Goal: Transaction & Acquisition: Obtain resource

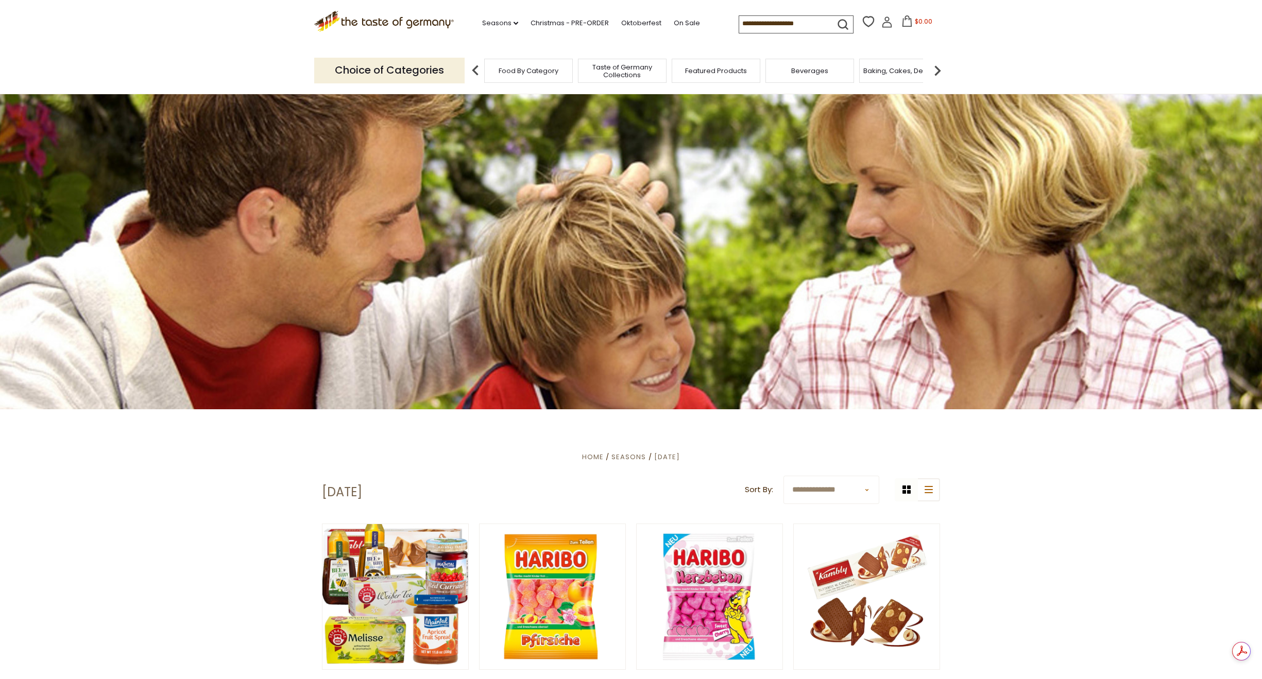
click at [446, 77] on p "Choice of Categories" at bounding box center [389, 70] width 150 height 25
click at [427, 72] on p "Choice of Categories" at bounding box center [389, 70] width 150 height 25
click at [518, 67] on span "Food By Category" at bounding box center [529, 71] width 60 height 8
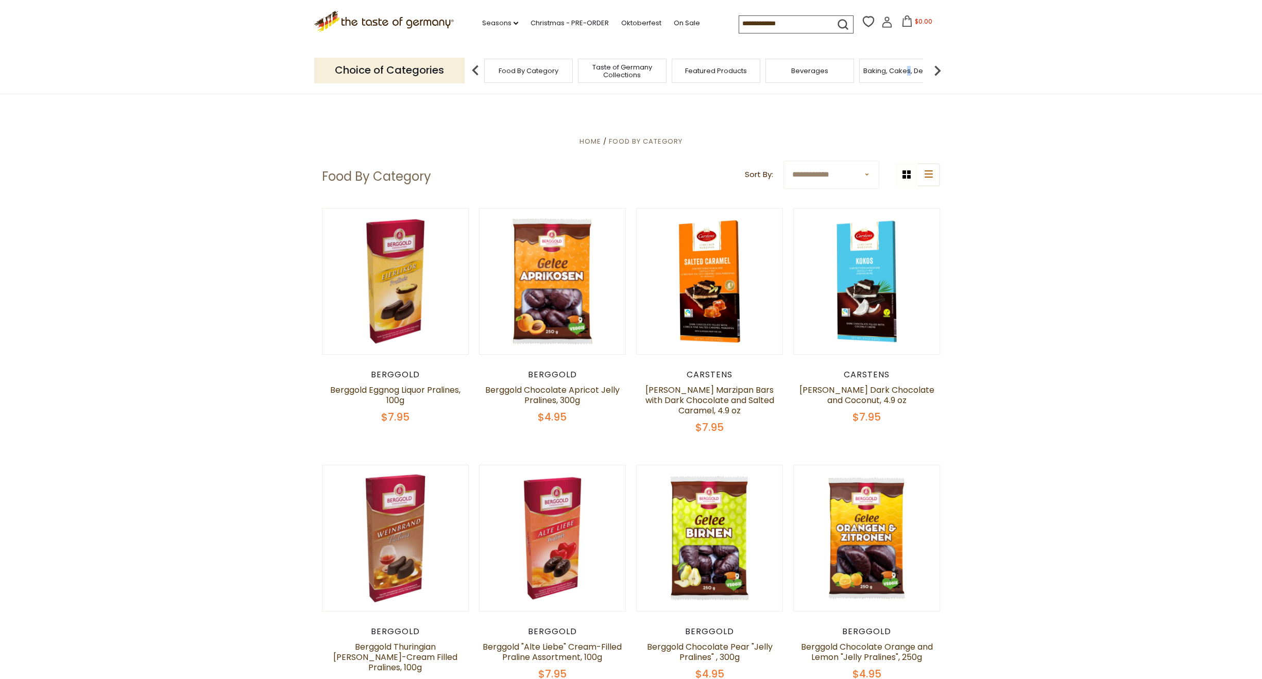
click at [909, 76] on div "Baking, Cakes, Desserts" at bounding box center [903, 71] width 89 height 24
click at [929, 177] on icon "list icon" at bounding box center [929, 174] width 8 height 7
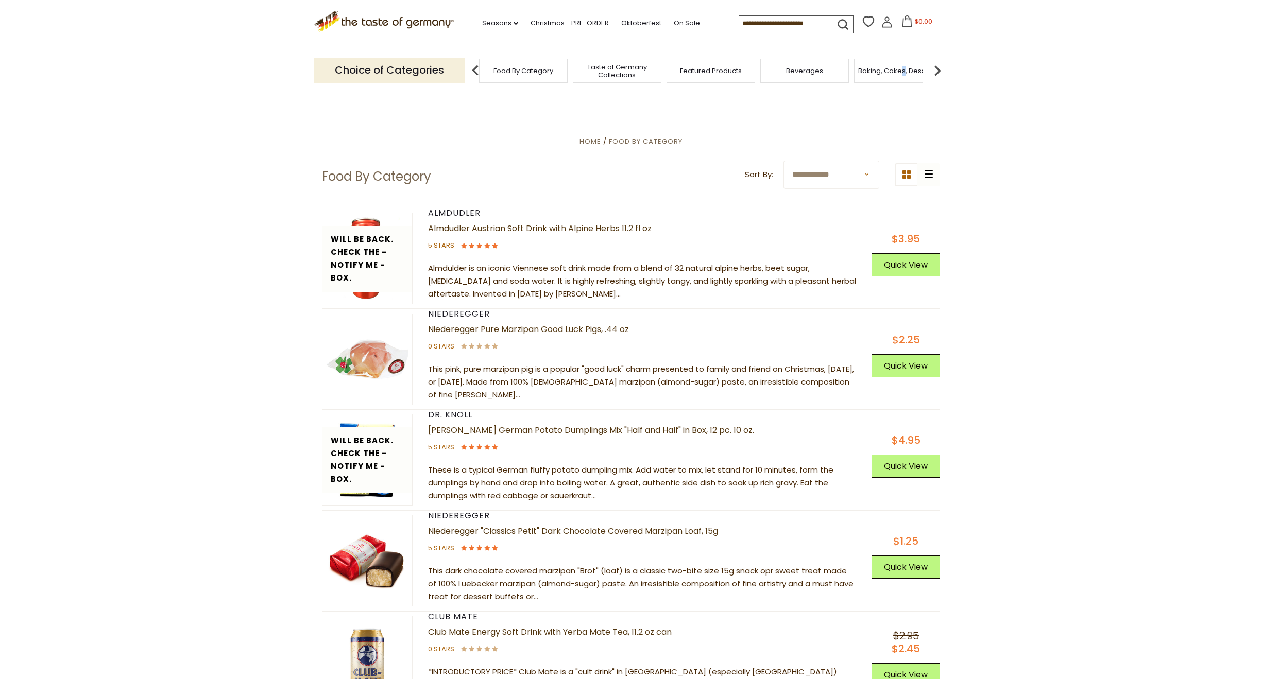
click at [938, 69] on img at bounding box center [937, 70] width 21 height 21
click at [844, 75] on div "Cookies" at bounding box center [864, 71] width 89 height 24
click at [867, 71] on span "Cookies" at bounding box center [864, 71] width 28 height 8
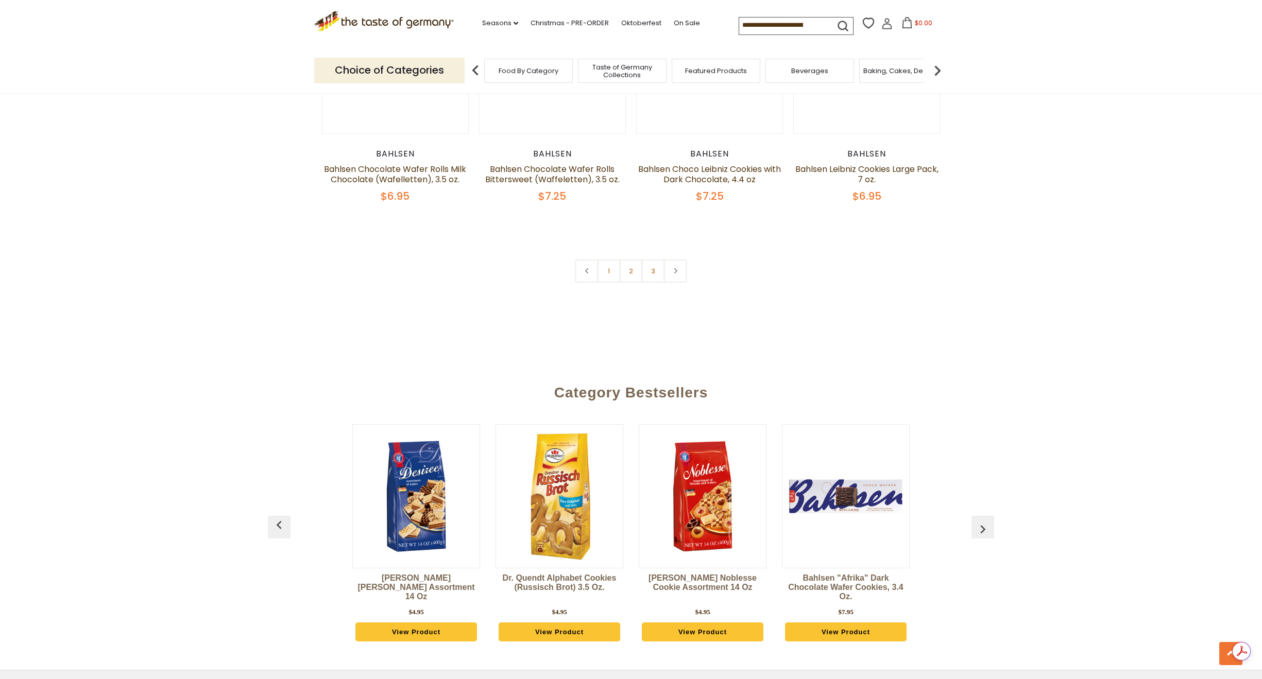
scroll to position [2370, 0]
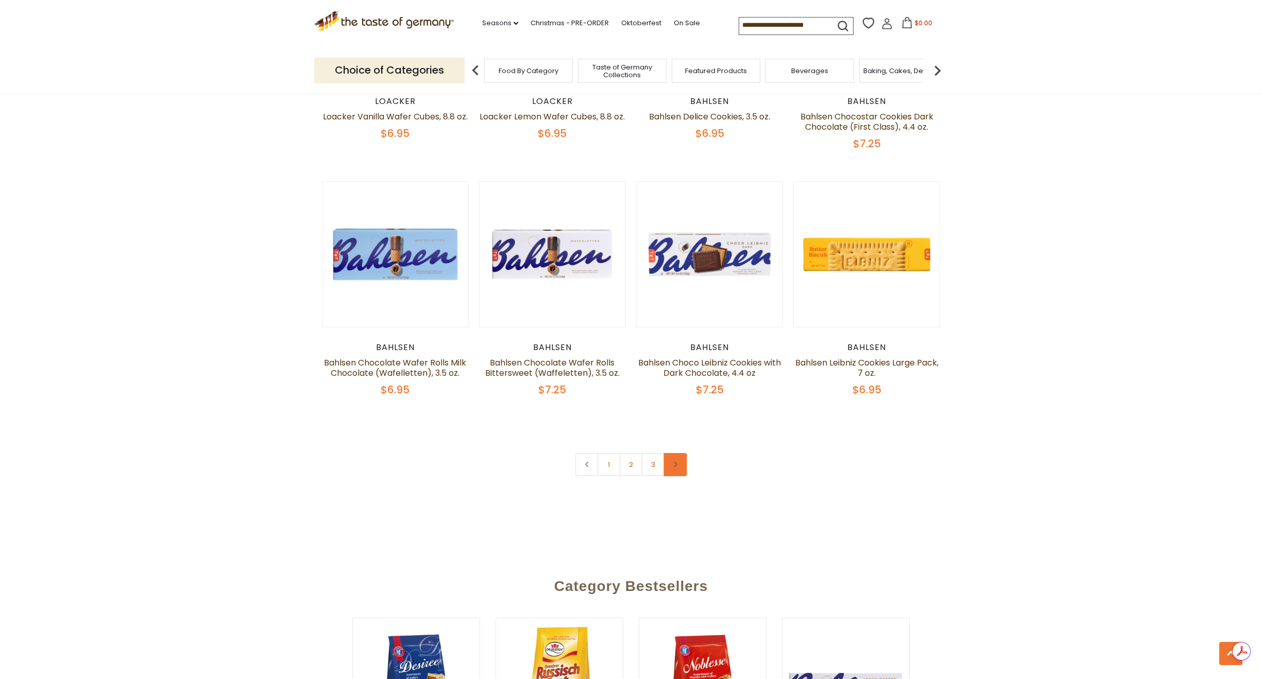
click at [678, 455] on link at bounding box center [675, 464] width 23 height 23
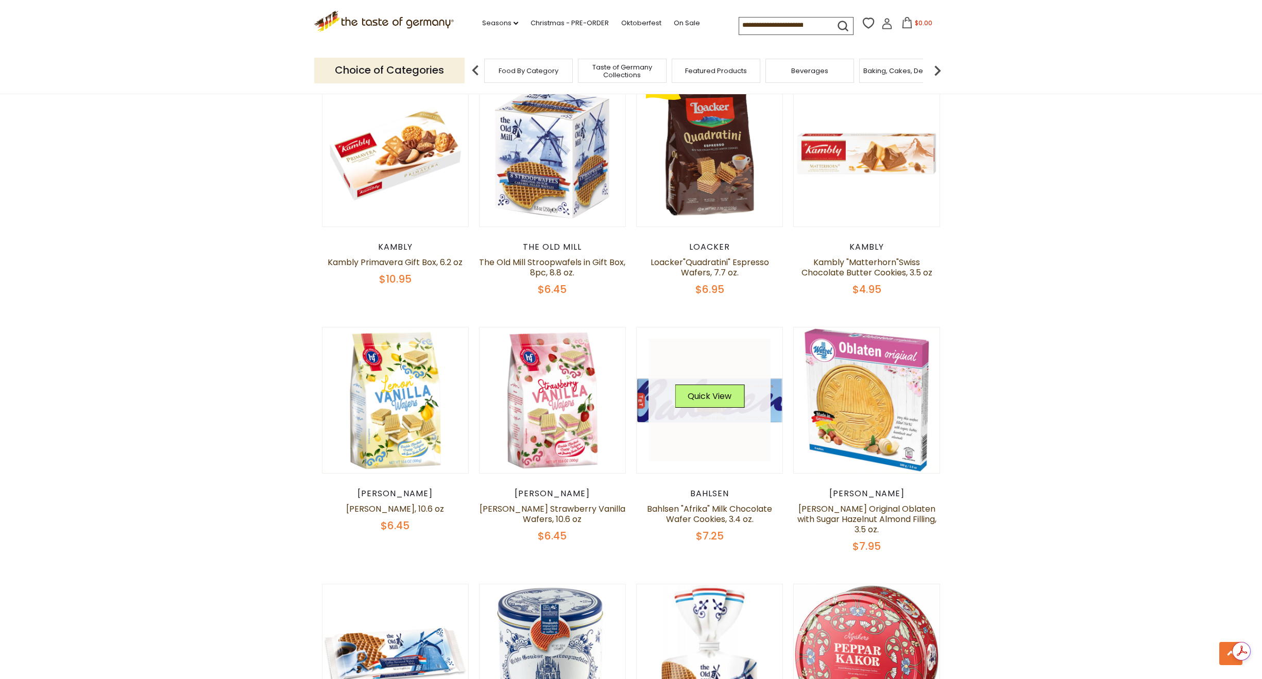
scroll to position [979, 0]
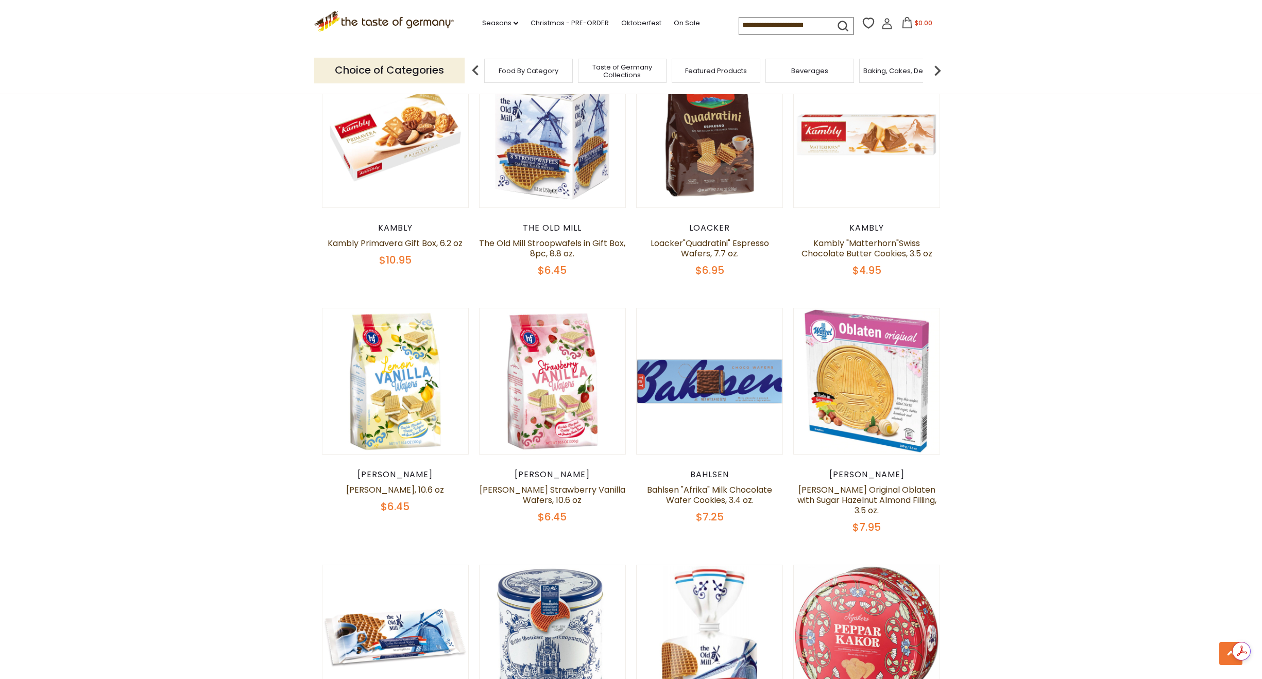
click at [762, 27] on input at bounding box center [782, 25] width 87 height 14
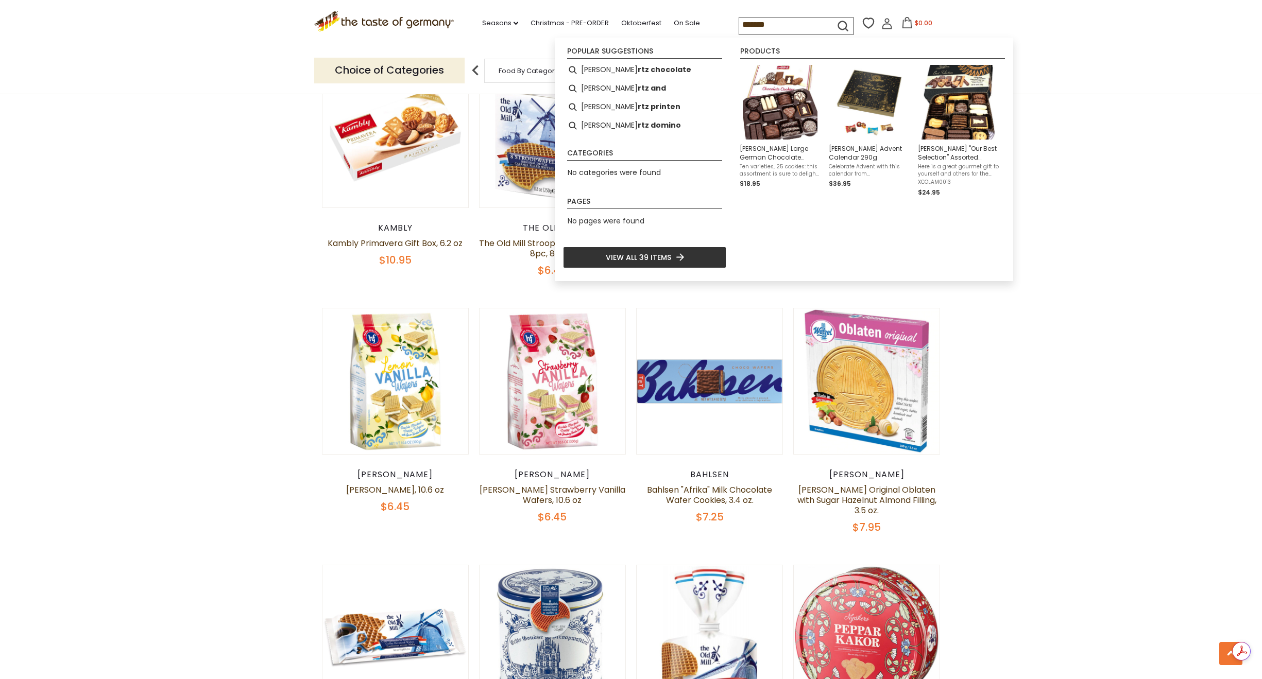
type input "********"
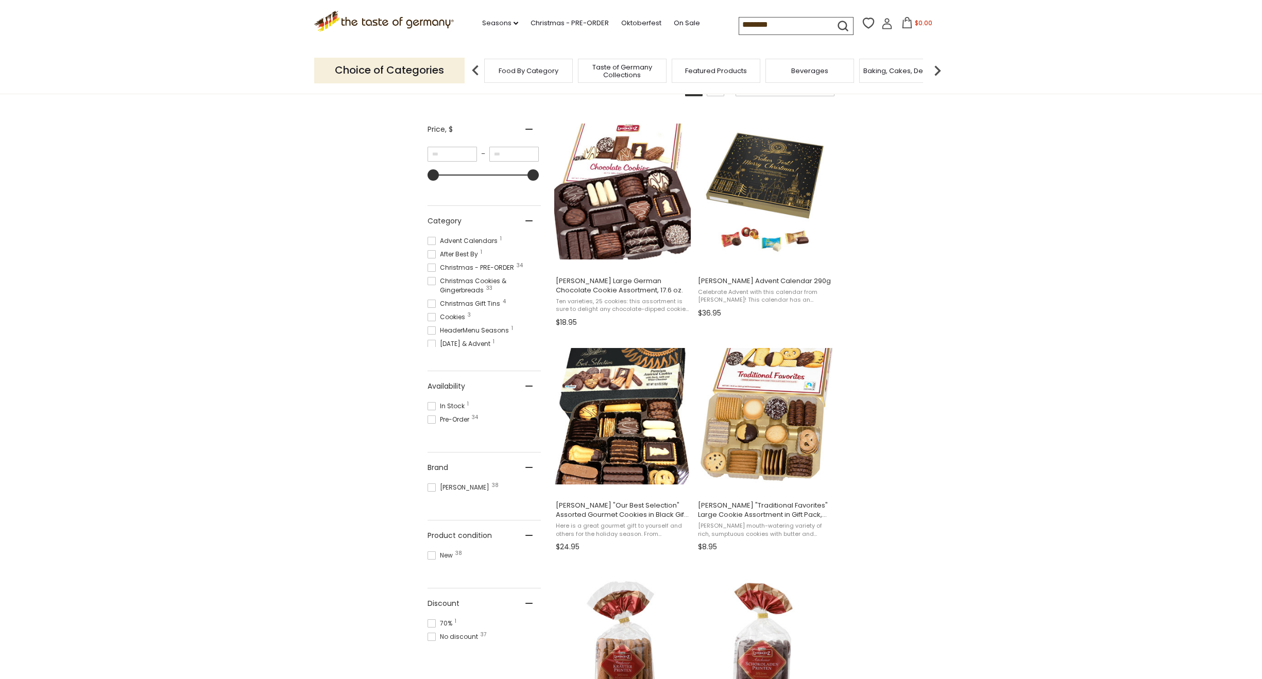
scroll to position [206, 0]
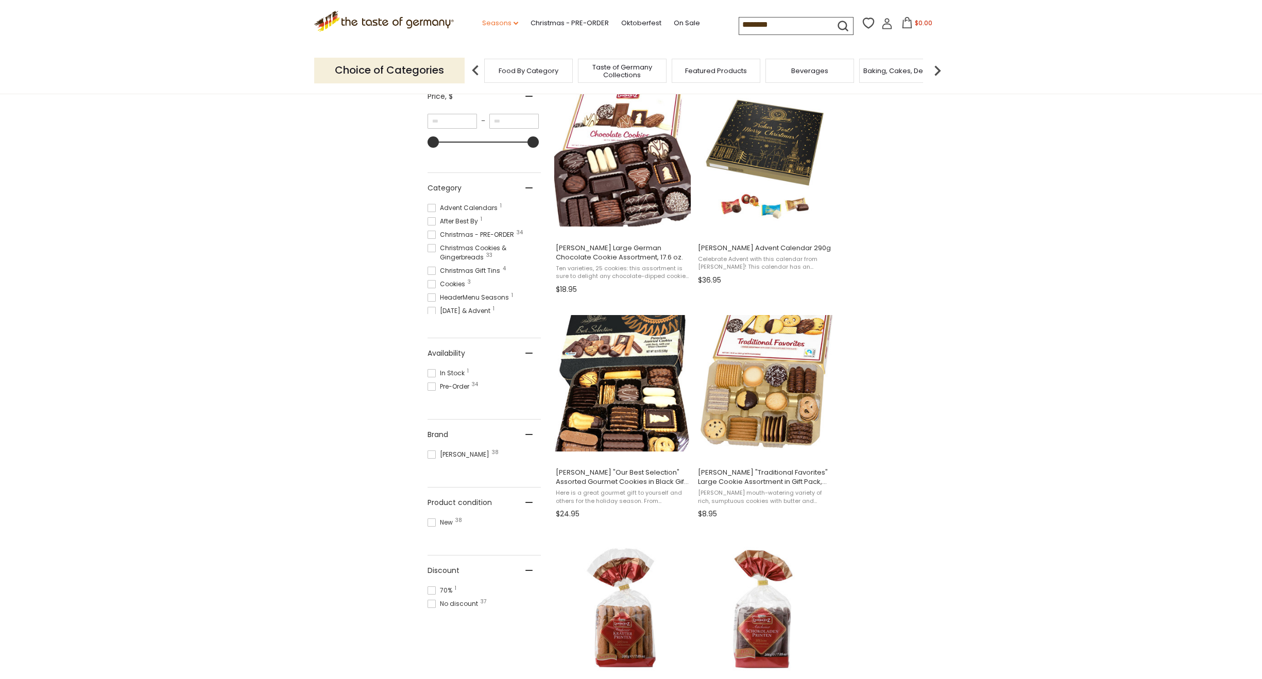
drag, startPoint x: 796, startPoint y: 27, endPoint x: 488, endPoint y: 17, distance: 308.2
click at [491, 16] on div ".st0{fill:#EDD300;} .st1{fill:#D33E21;} .st0{fill:#EDD300;} .st1{fill:#D33E21;}…" at bounding box center [631, 23] width 634 height 47
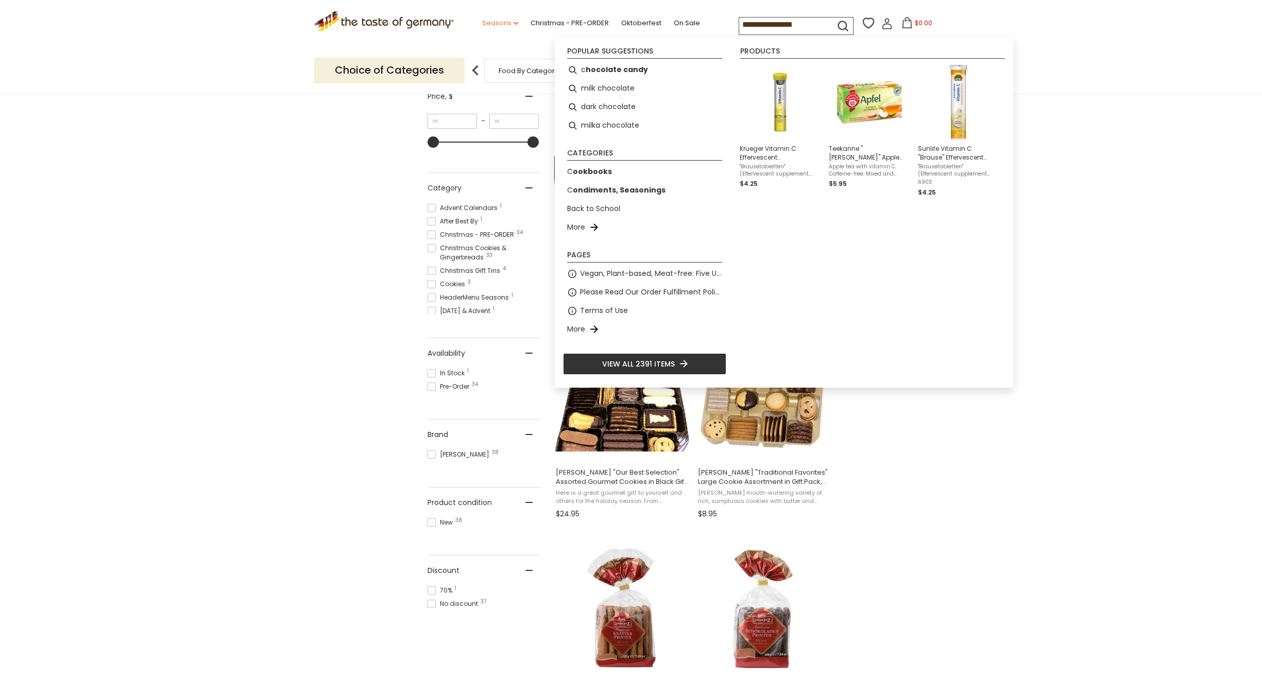
type input "**********"
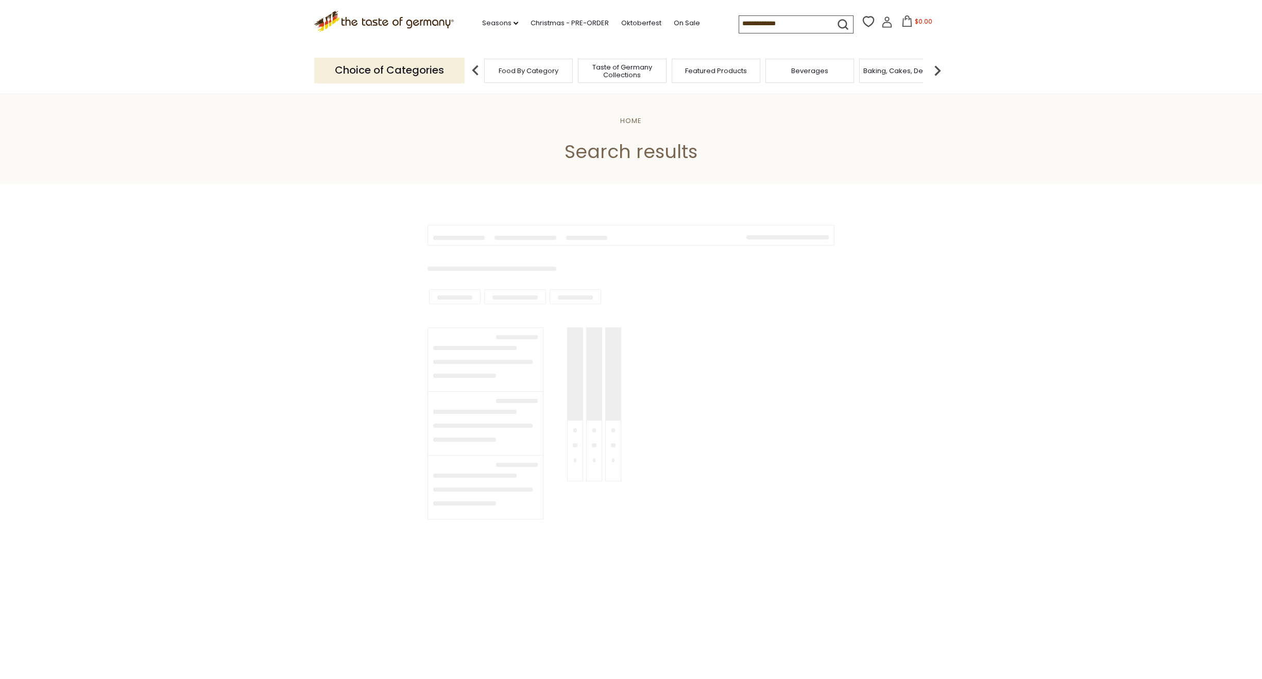
type input "**********"
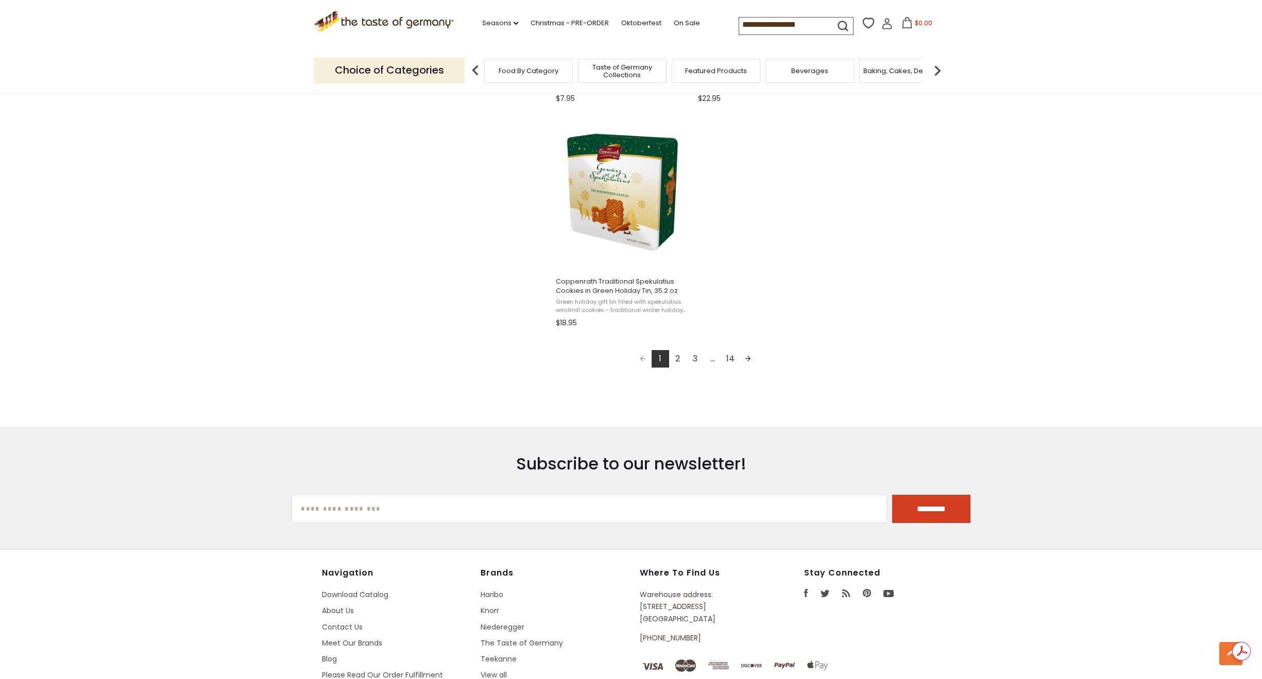
scroll to position [1751, 0]
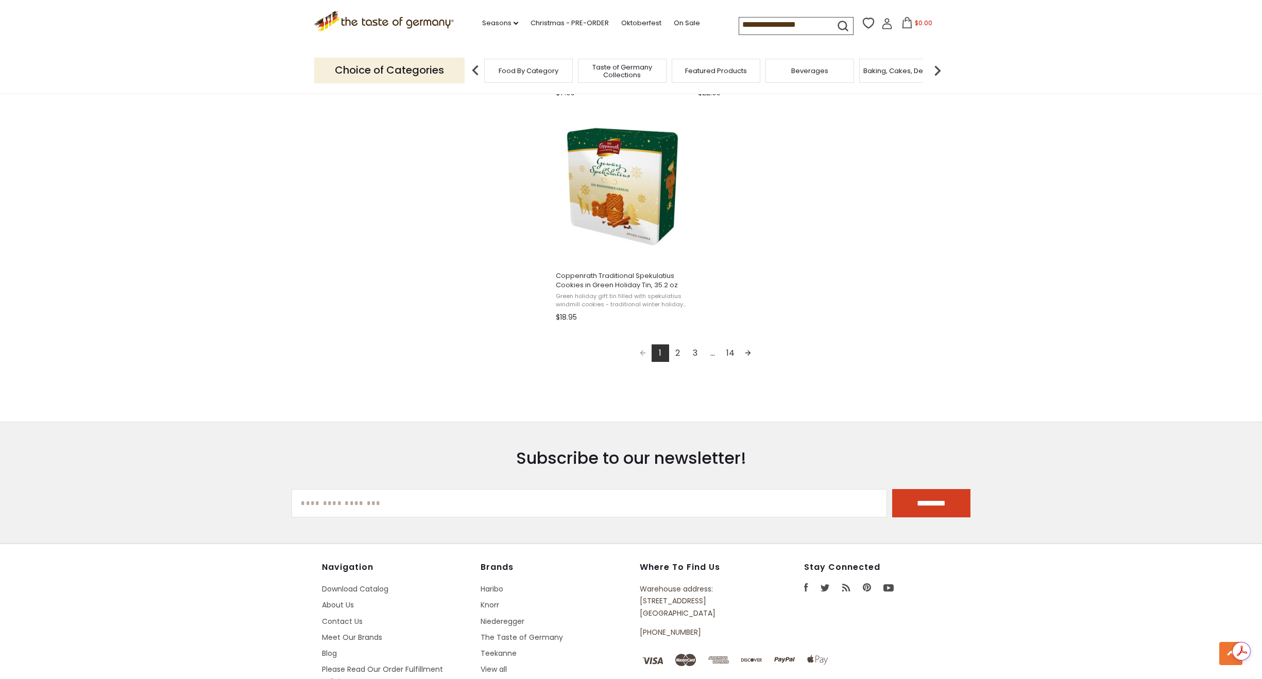
click at [748, 353] on link "Next page" at bounding box center [748, 354] width 18 height 18
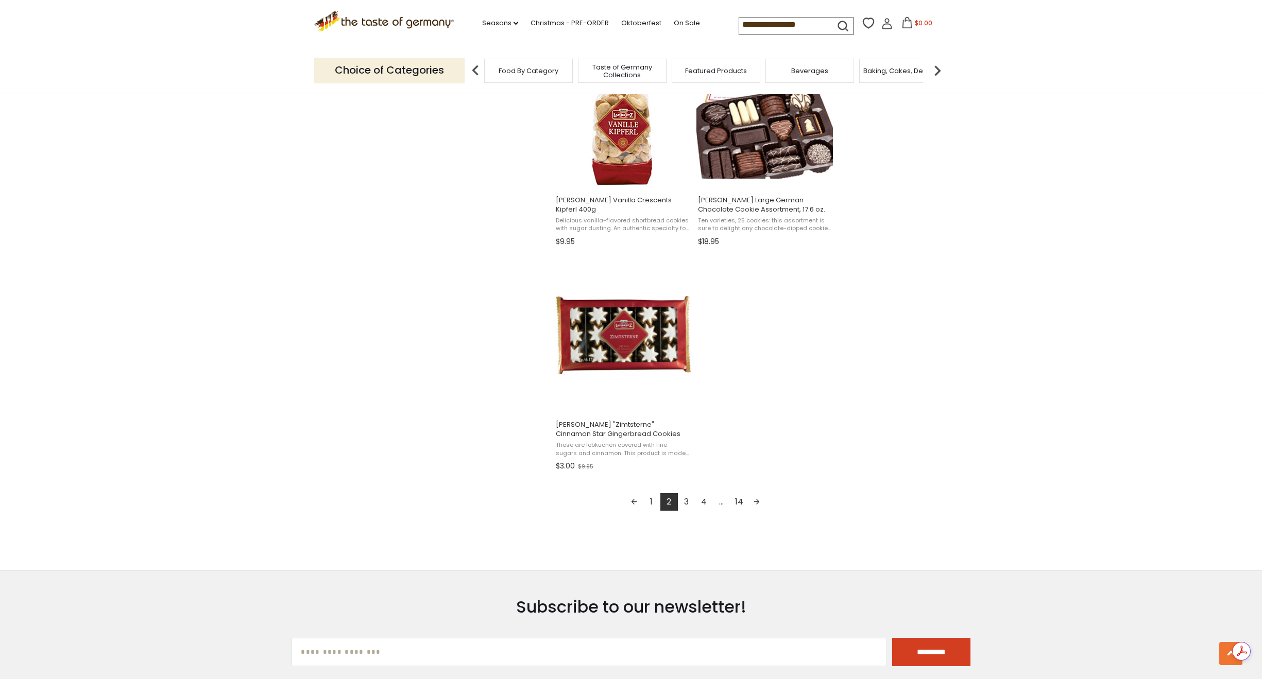
scroll to position [1700, 0]
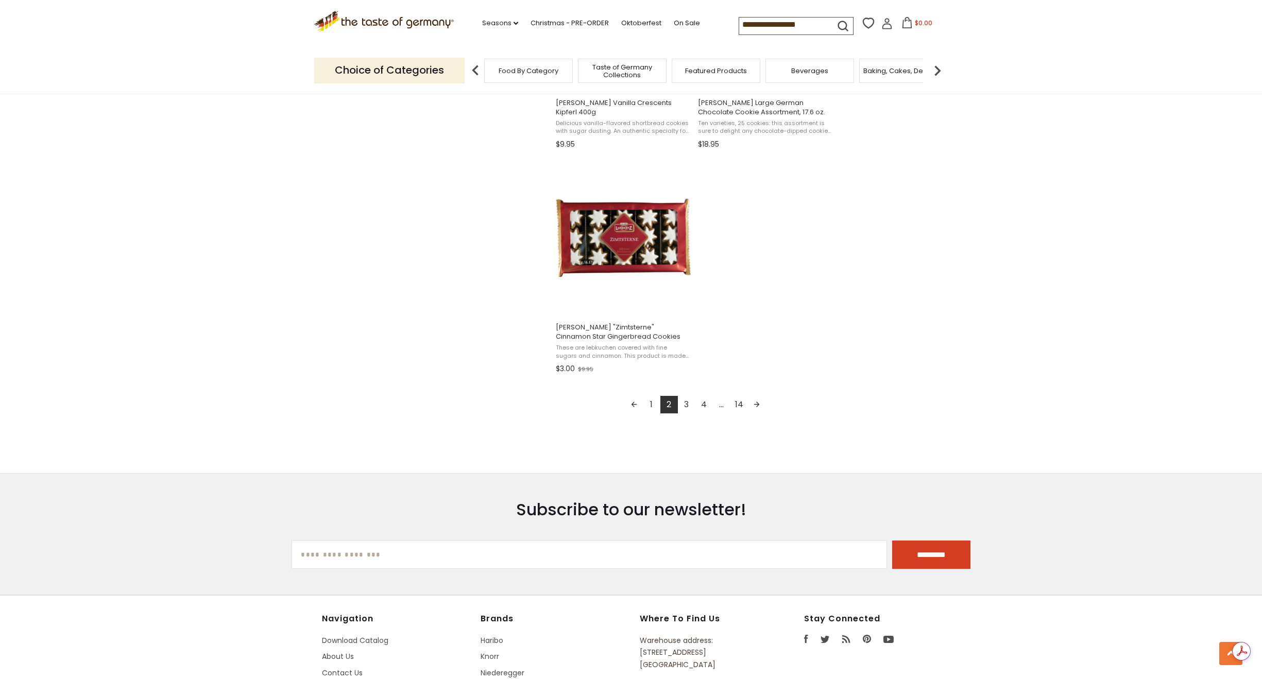
click at [756, 406] on link "Next page" at bounding box center [757, 405] width 18 height 18
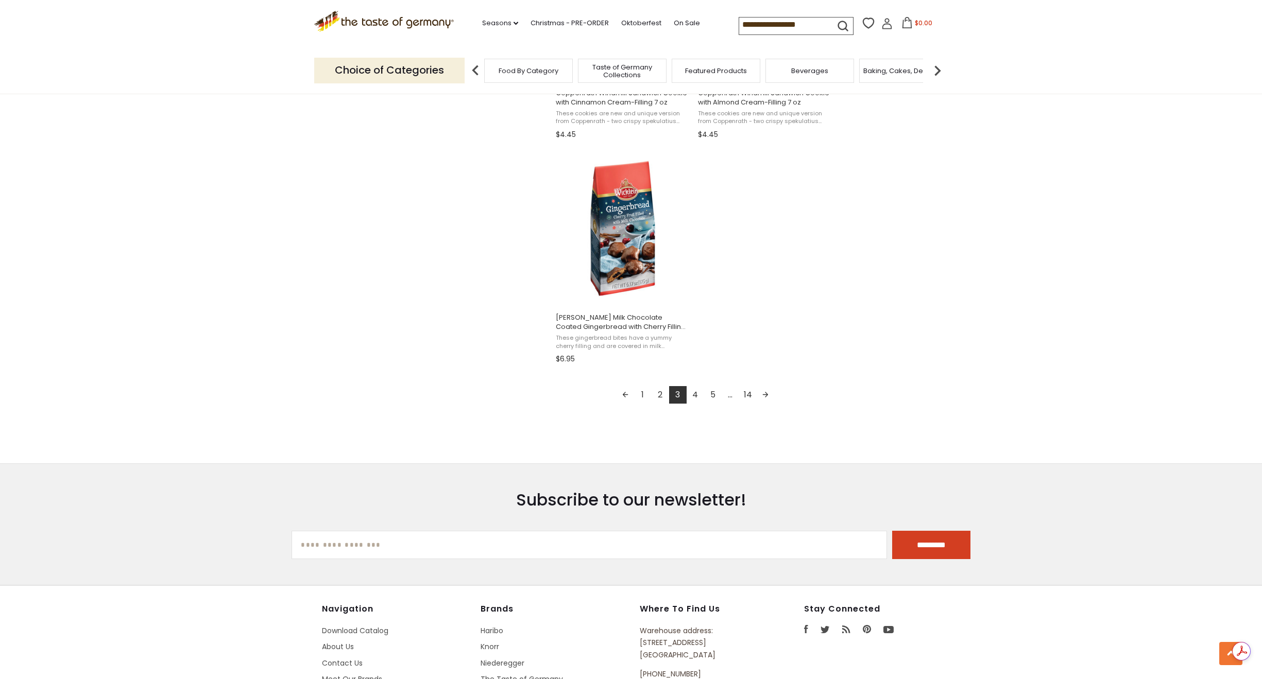
scroll to position [1751, 0]
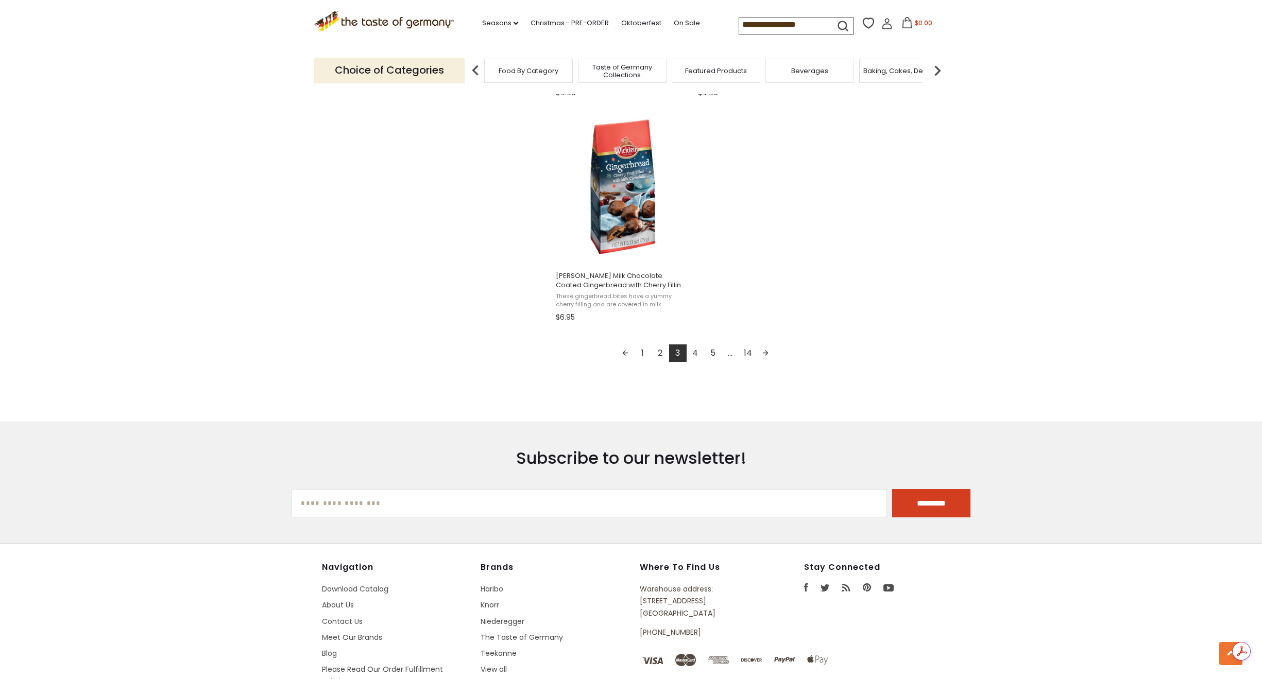
click at [765, 352] on link "Next page" at bounding box center [766, 354] width 18 height 18
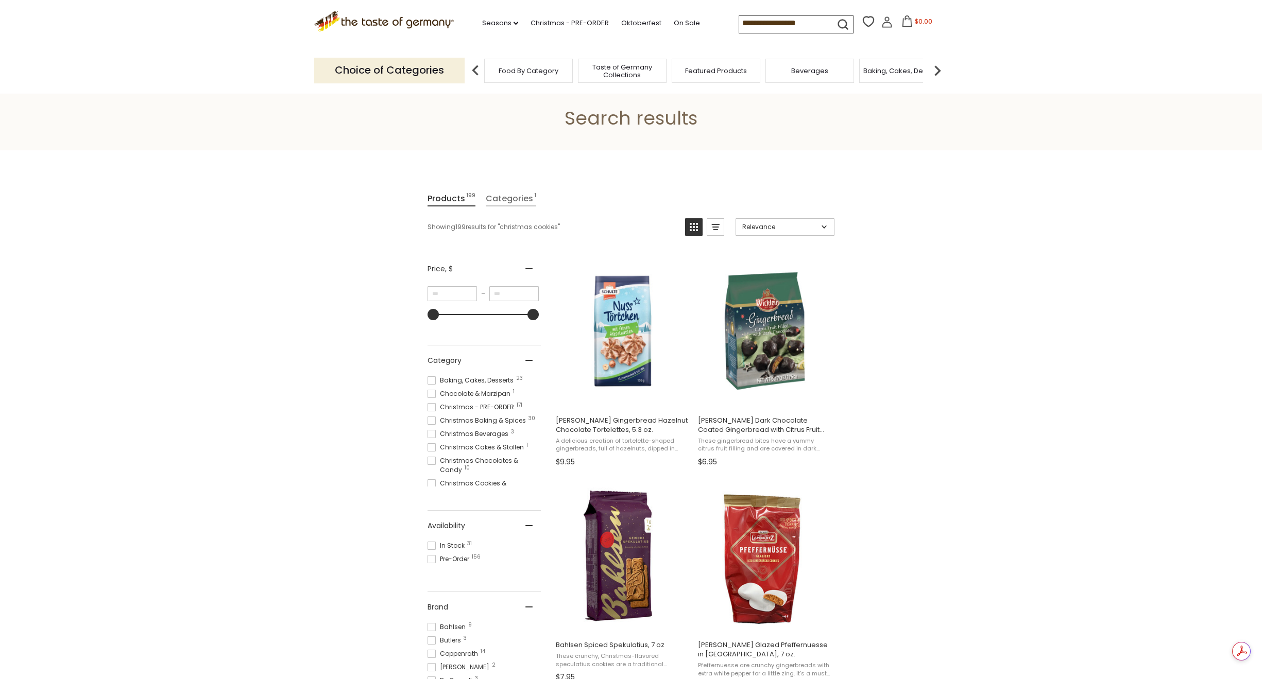
scroll to position [52, 0]
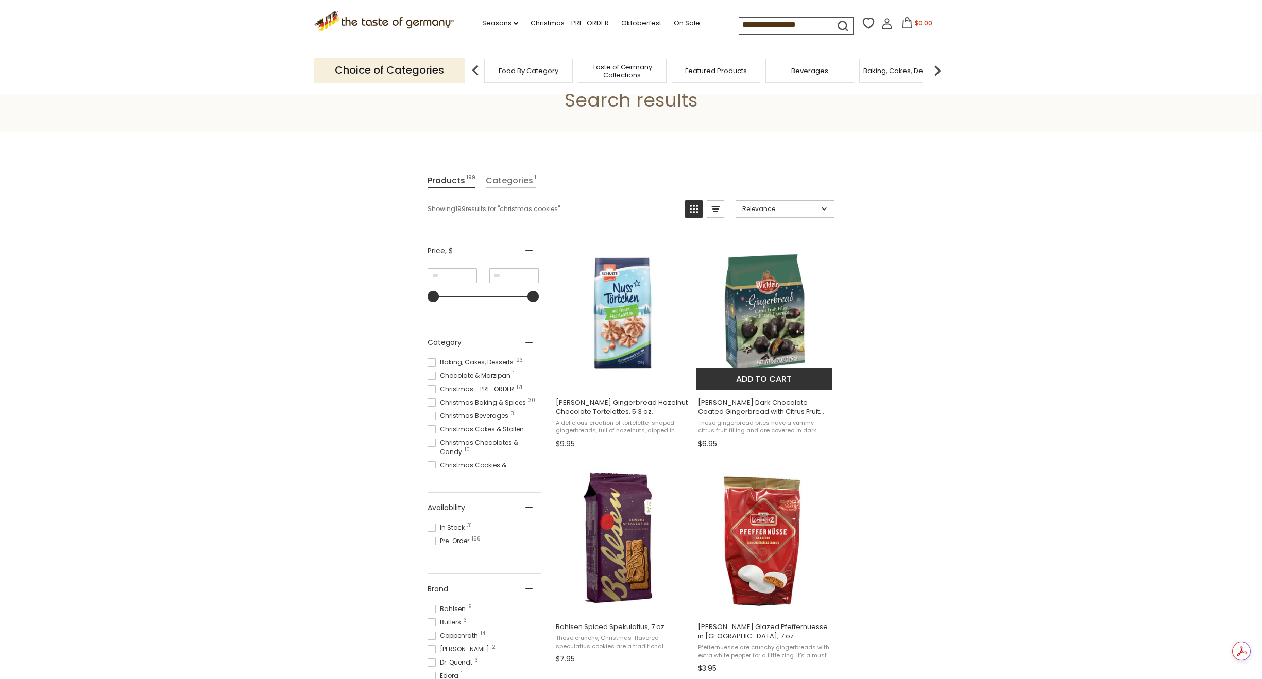
click at [778, 334] on img "Wicklein Dark Chocolate Coated Gingerbread with Citrus Fruit Filling, in bag, 6…" at bounding box center [764, 313] width 137 height 137
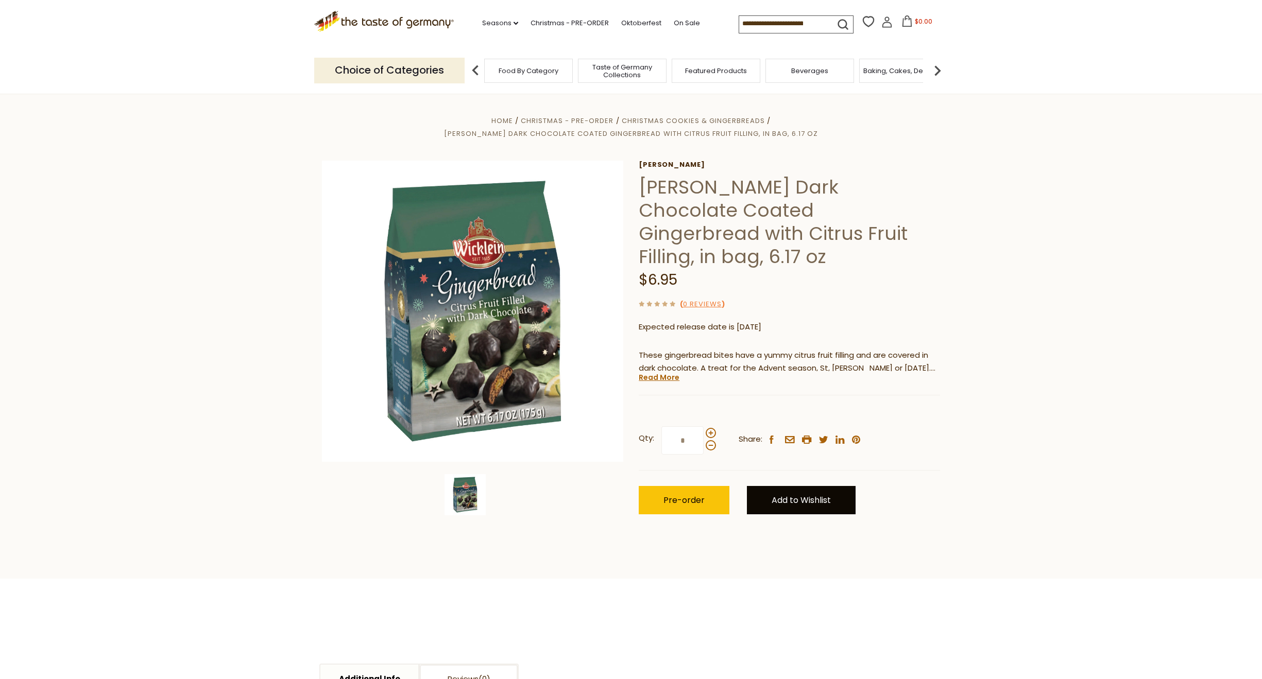
click at [819, 486] on link "Add to Wishlist" at bounding box center [801, 500] width 109 height 28
click at [797, 486] on link "Add to Wishlist" at bounding box center [801, 500] width 109 height 28
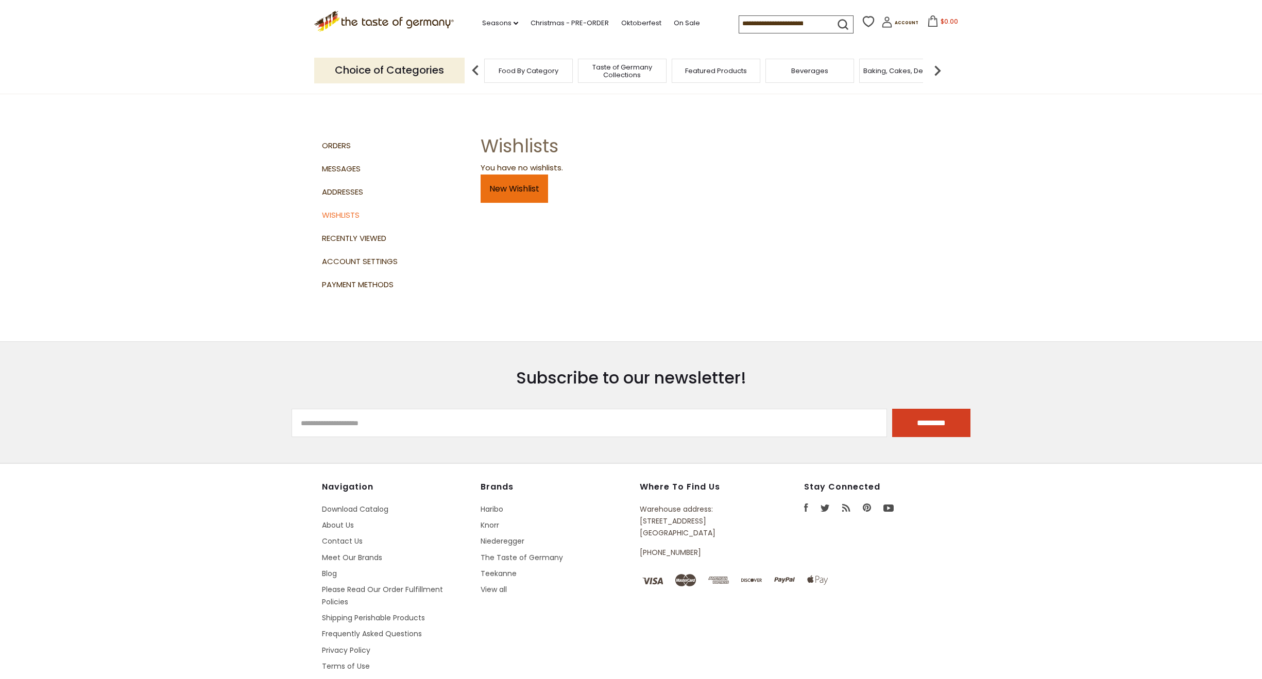
click at [508, 200] on link "New Wishlist" at bounding box center [514, 189] width 67 height 28
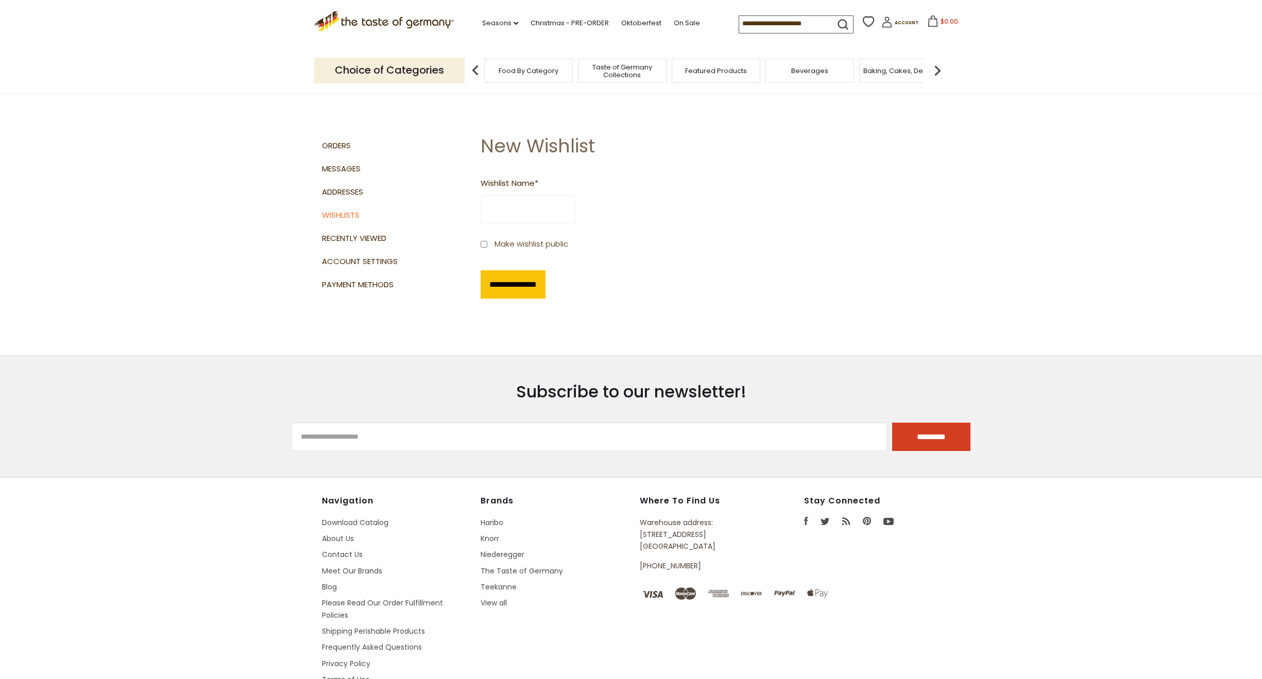
click at [508, 200] on input "Wishlist Name *" at bounding box center [528, 209] width 95 height 28
type input "****"
click at [481, 250] on label "Make wishlist public" at bounding box center [528, 247] width 95 height 18
click at [502, 279] on input "**********" at bounding box center [513, 284] width 65 height 28
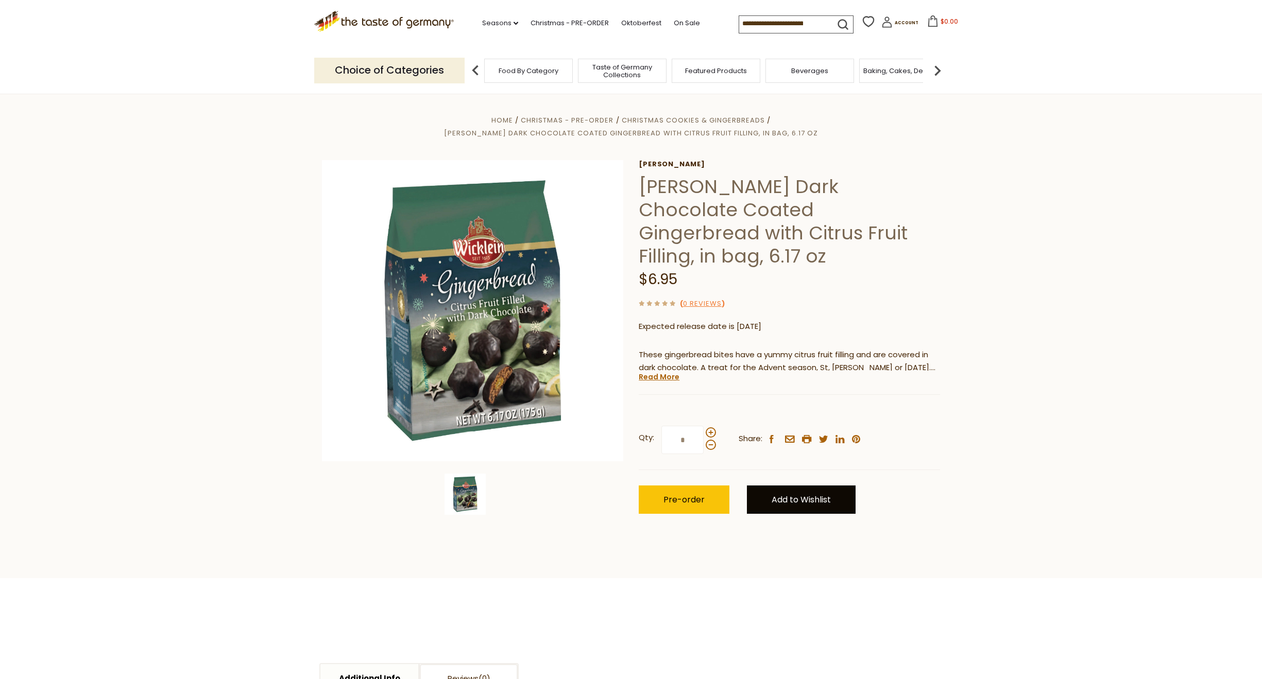
click at [815, 486] on link "Add to Wishlist" at bounding box center [801, 500] width 109 height 28
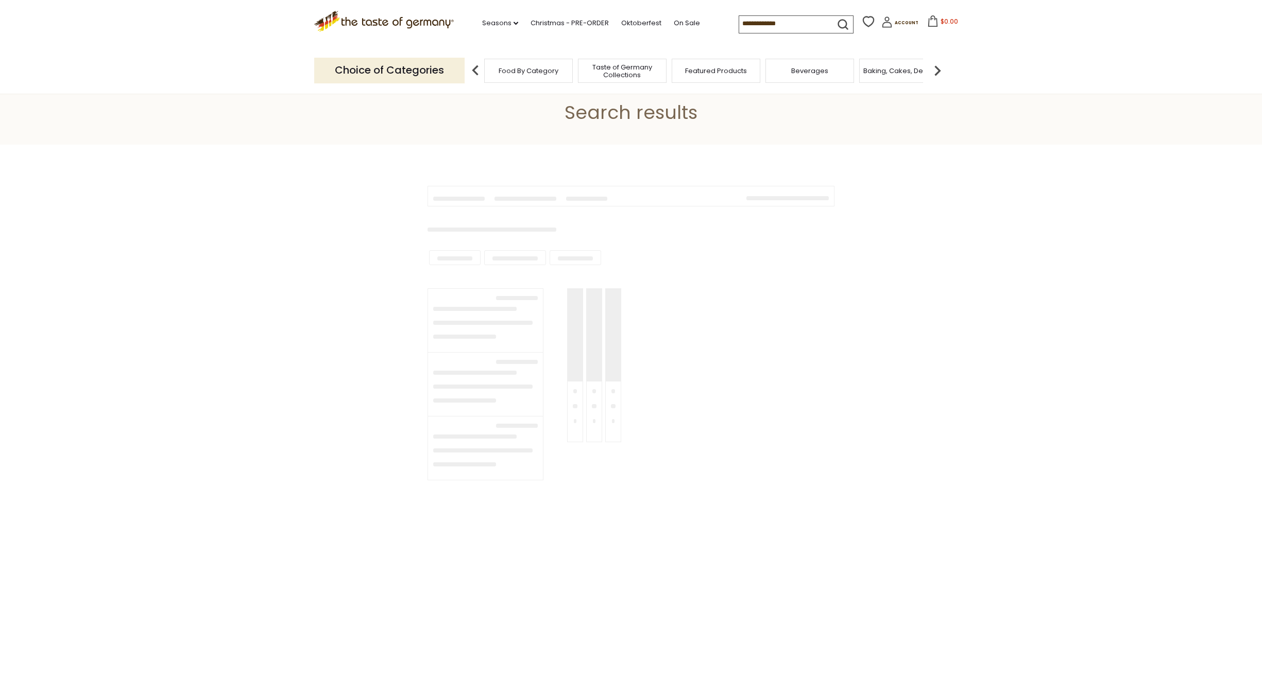
type input "**********"
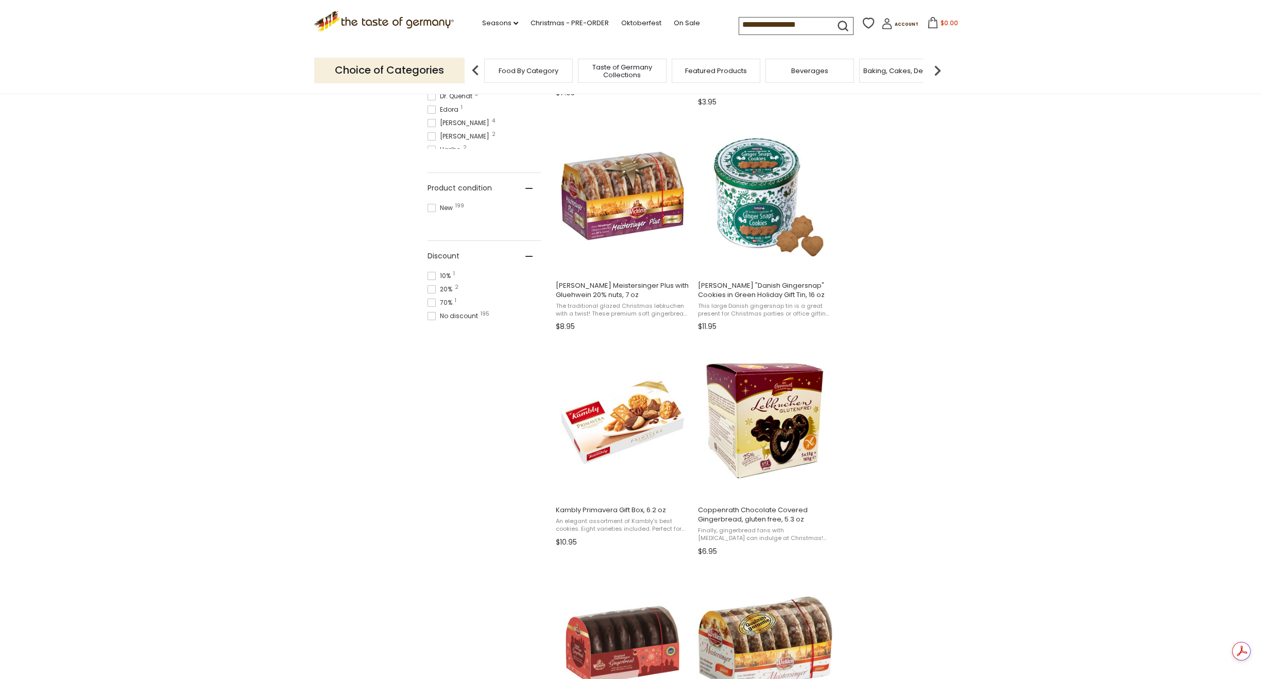
scroll to position [618, 0]
click at [630, 313] on span "The traditional glazed Christmas lebkuchen with a twist! These premium soft gin…" at bounding box center [622, 310] width 133 height 16
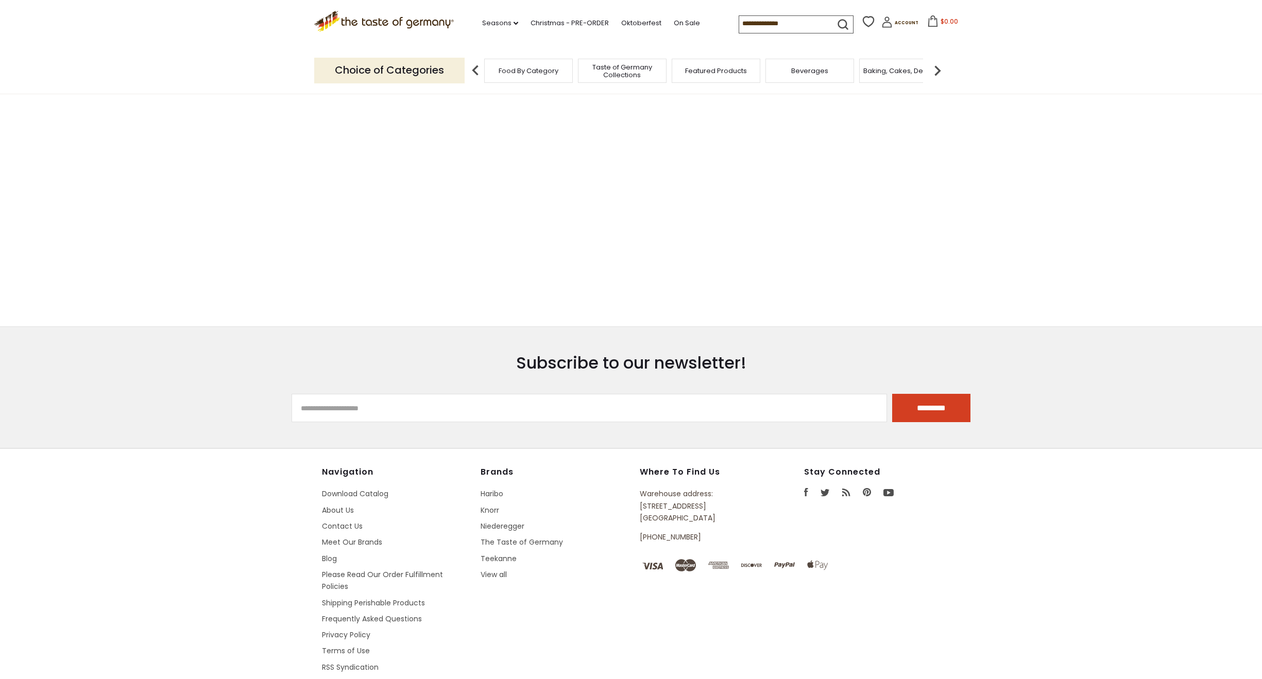
type input "**********"
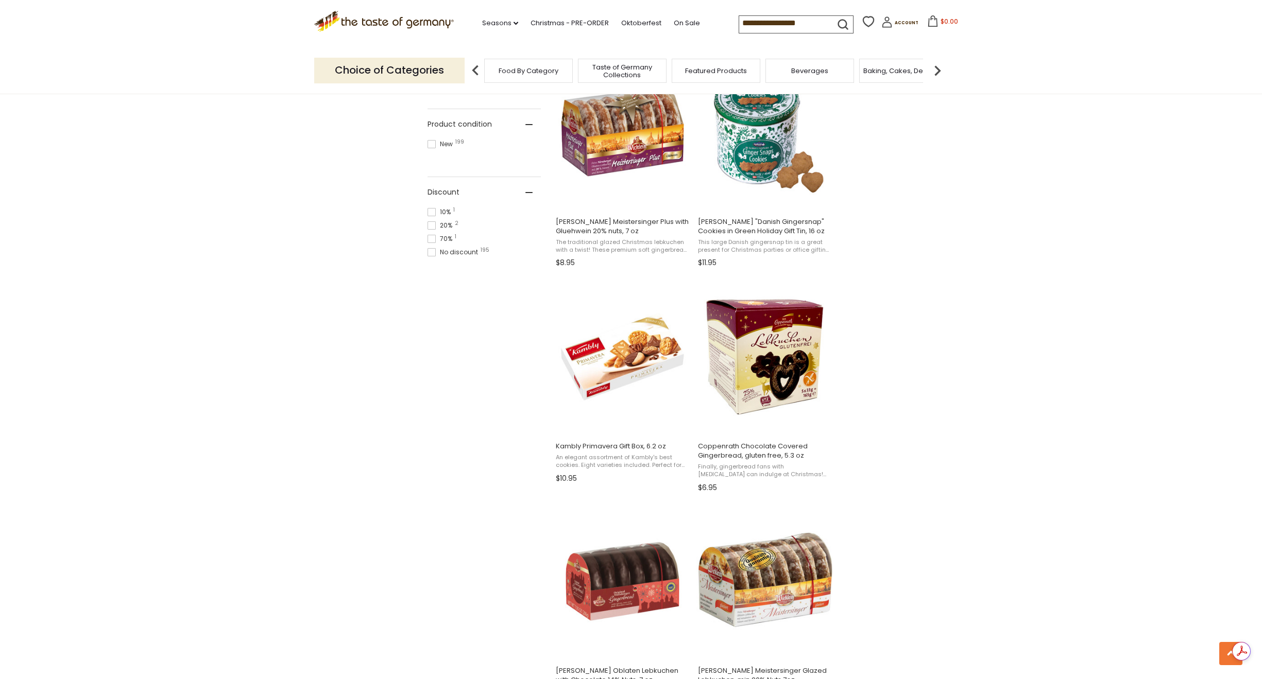
scroll to position [721, 0]
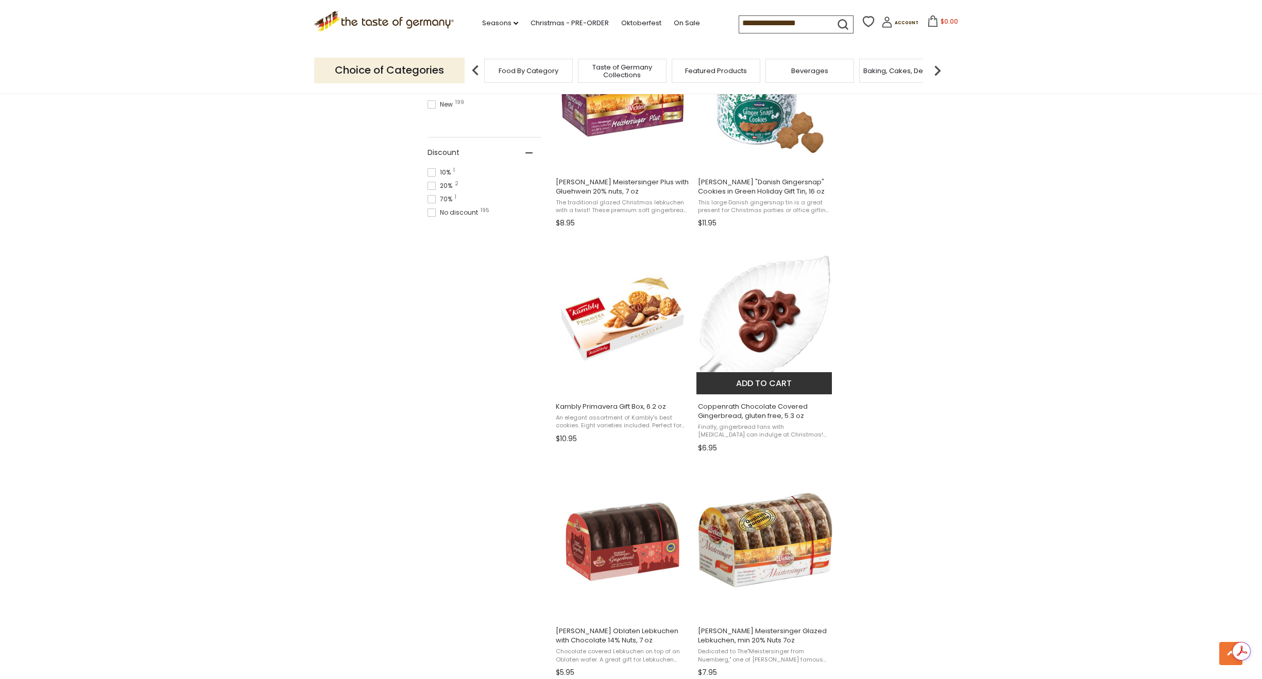
click at [771, 312] on img "Coppenrath Chocolate Covered Gingerbread, gluten free, 5.3 oz" at bounding box center [764, 317] width 137 height 137
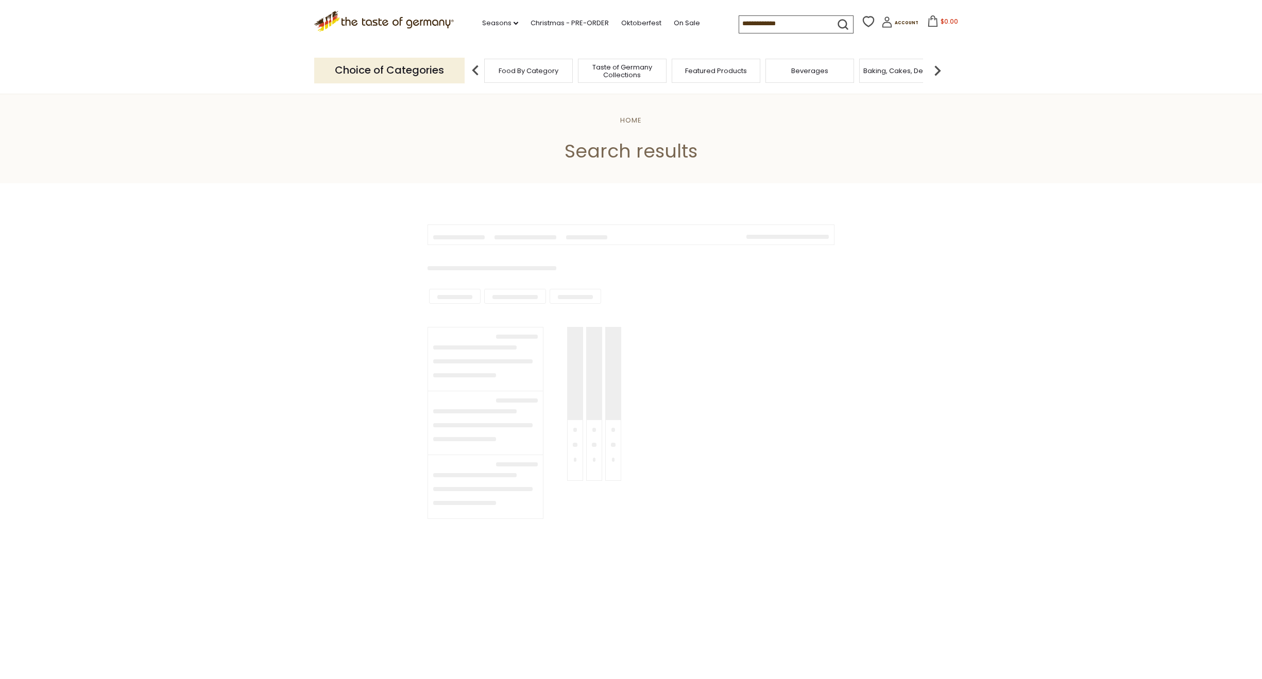
type input "**********"
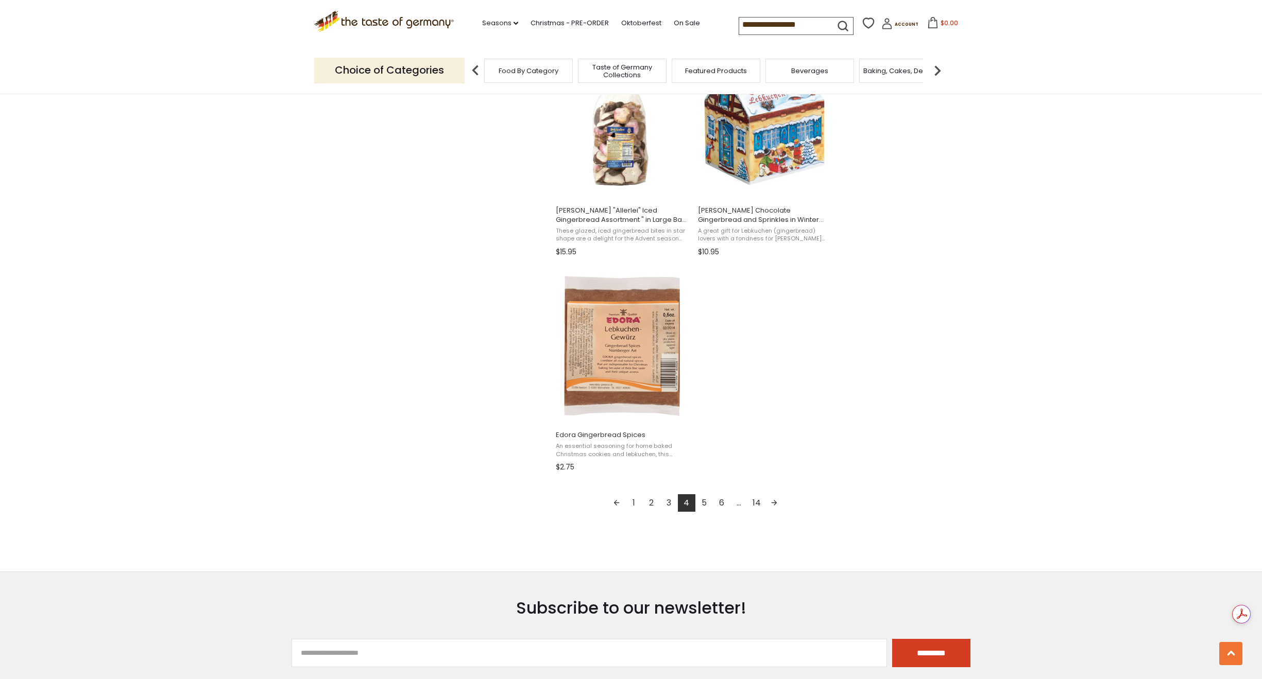
scroll to position [1597, 0]
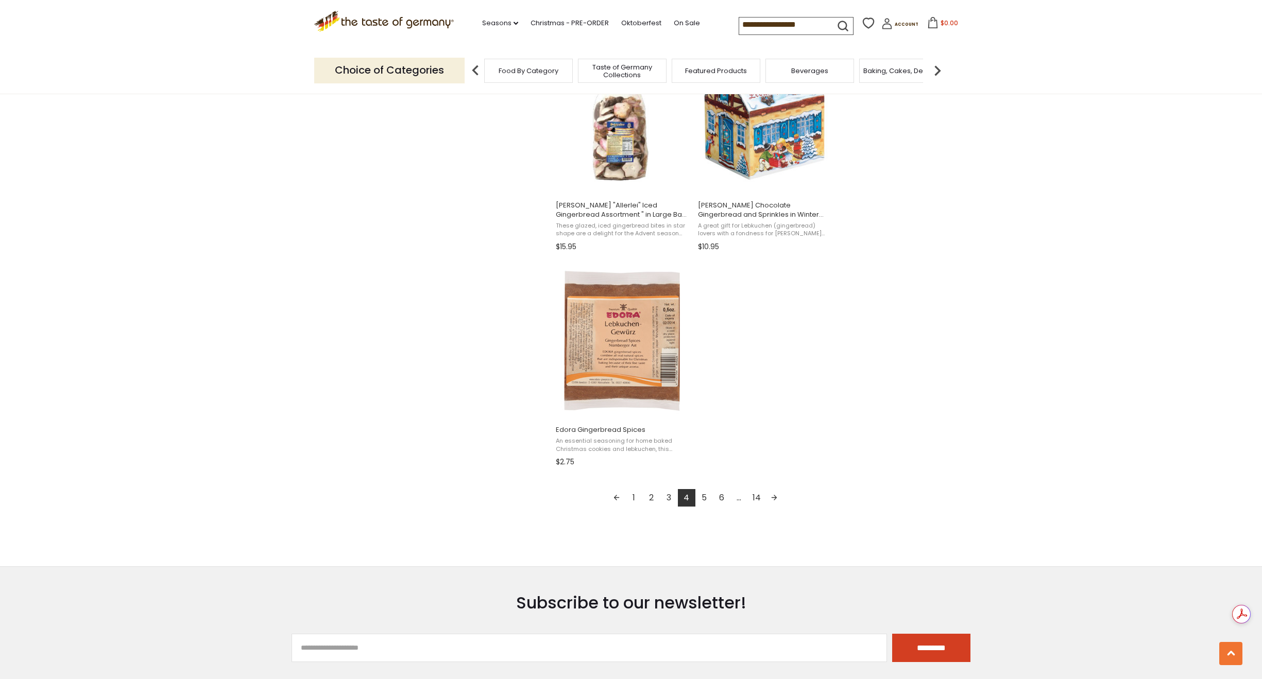
click at [773, 496] on link "Next page" at bounding box center [774, 498] width 18 height 18
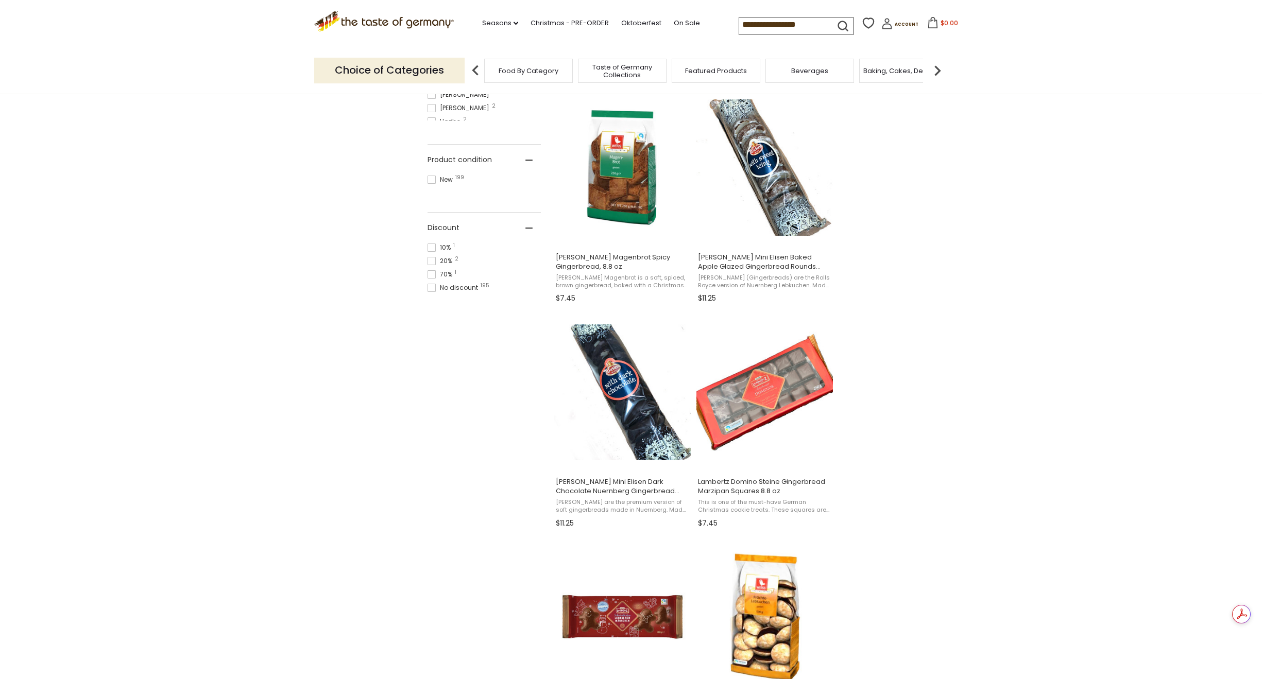
scroll to position [670, 0]
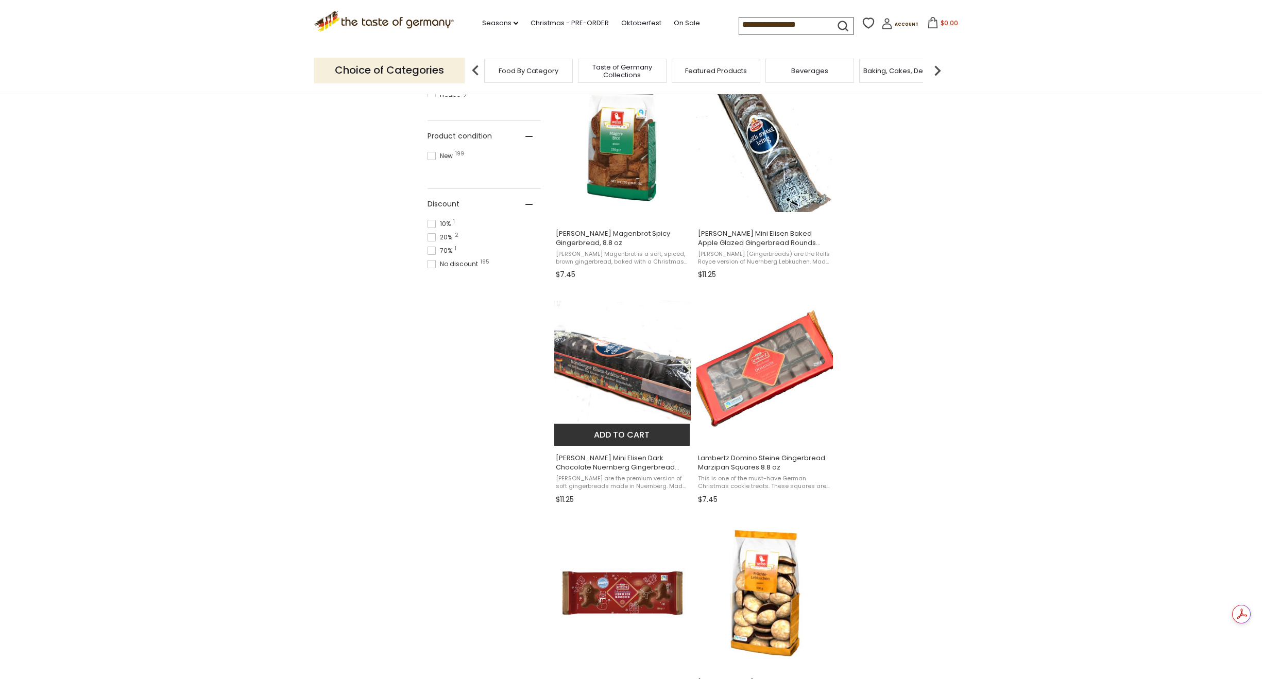
click at [634, 393] on img "Wicklein Mini Elisen Dark Chocolate Nuernberg Gingerbread Rounds 5.3oz" at bounding box center [622, 369] width 137 height 137
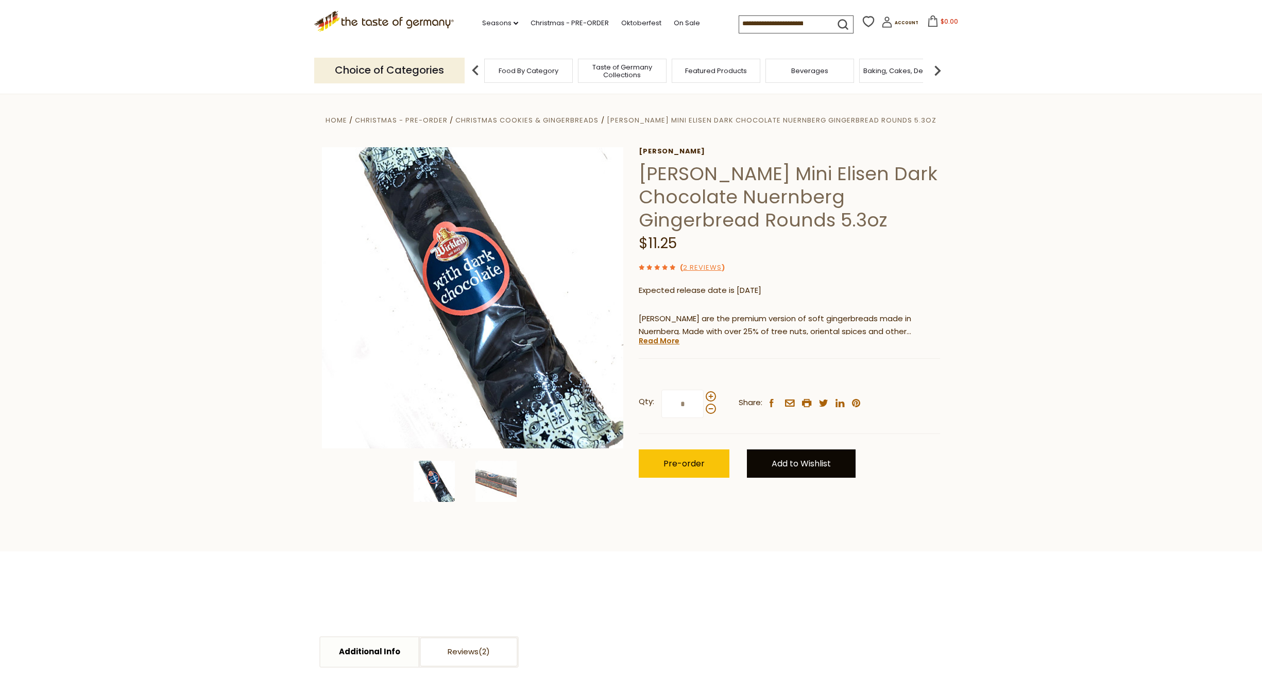
click at [807, 460] on link "Add to Wishlist" at bounding box center [801, 464] width 109 height 28
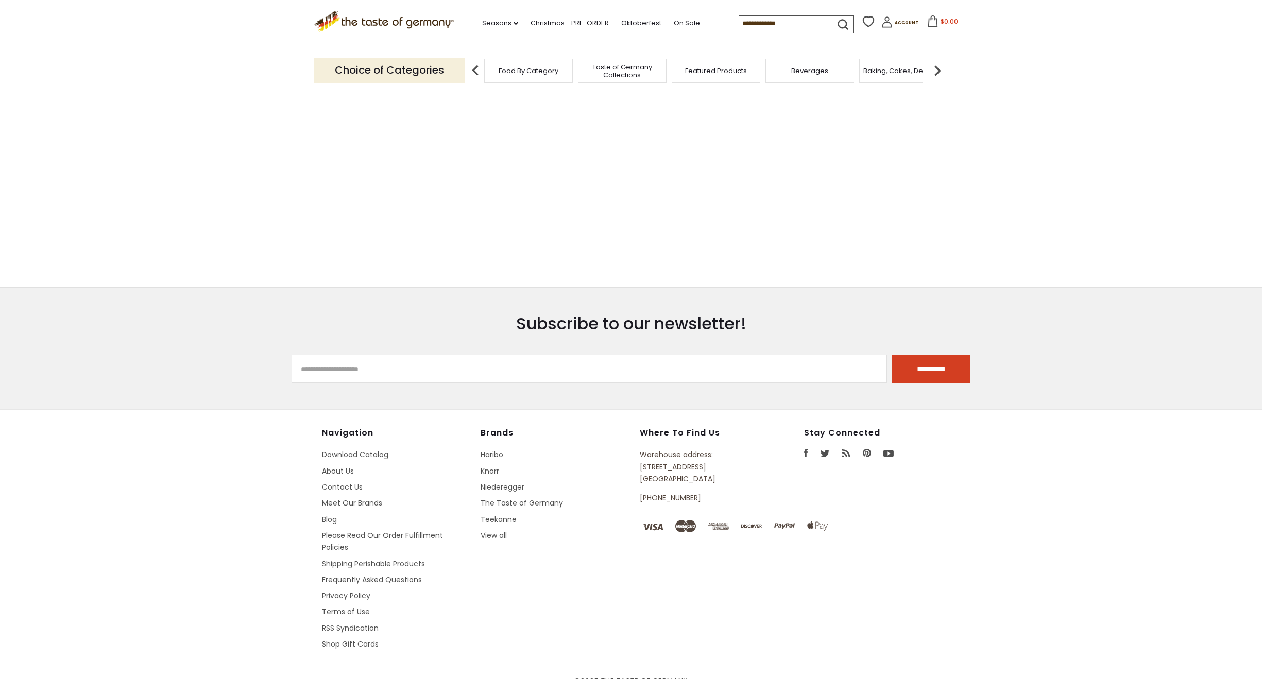
type input "**********"
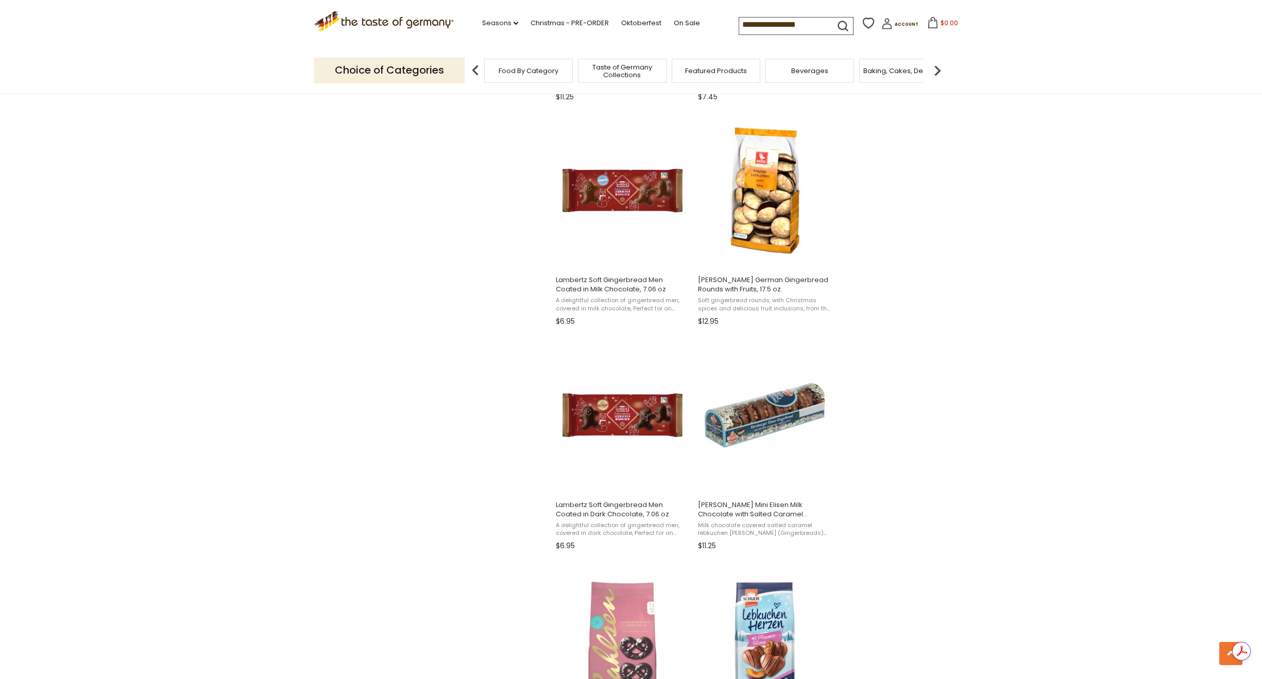
scroll to position [1082, 0]
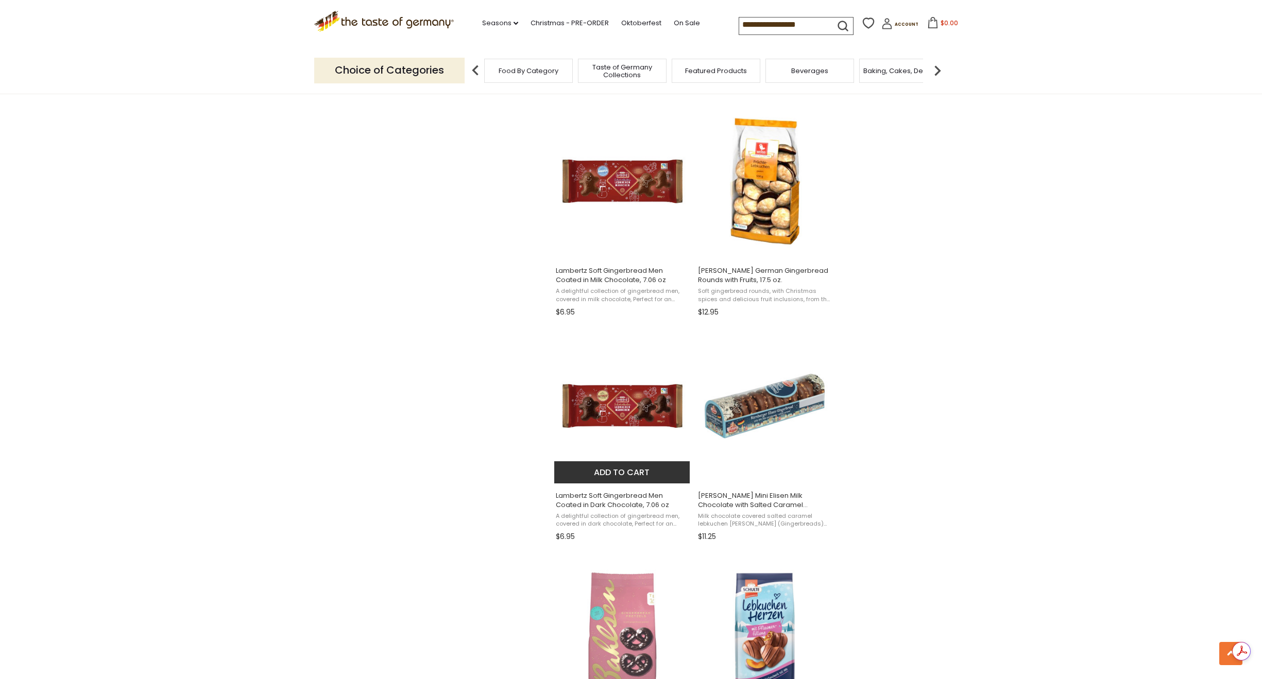
click at [661, 403] on img "Lambertz Soft Gingerbread Men Coated in Dark Chocolate, 7.06 oz" at bounding box center [622, 406] width 137 height 137
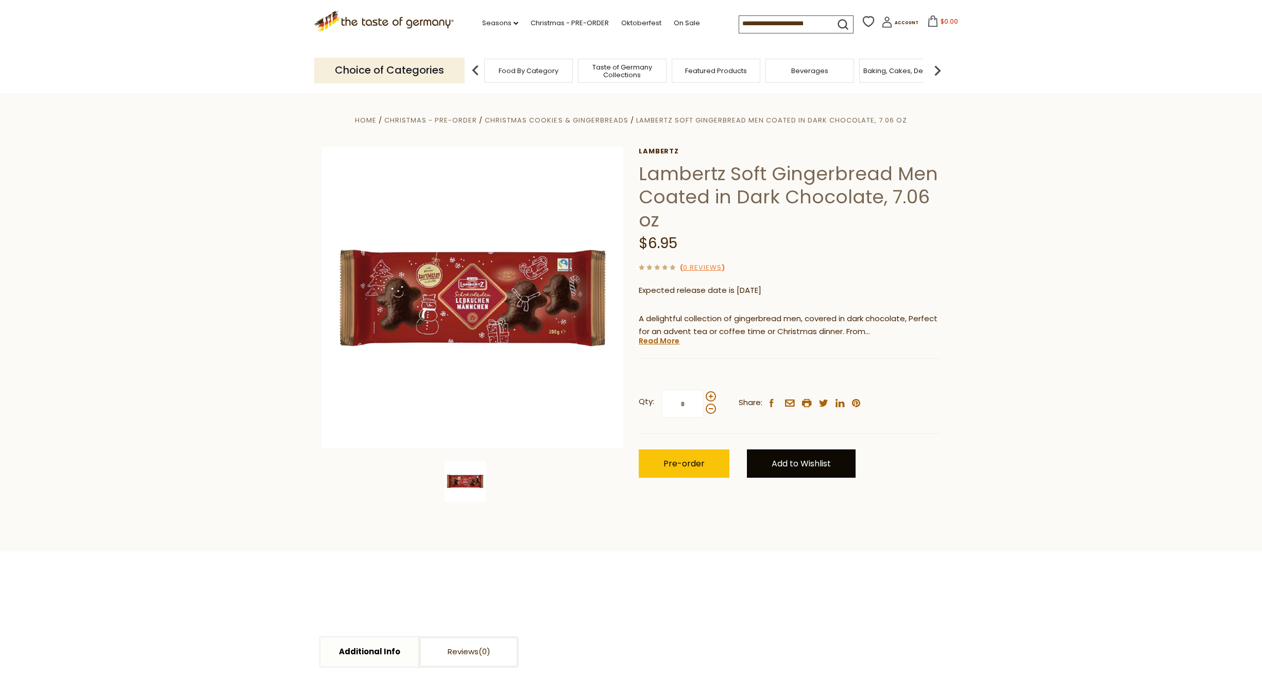
click at [776, 456] on link "Add to Wishlist" at bounding box center [801, 464] width 109 height 28
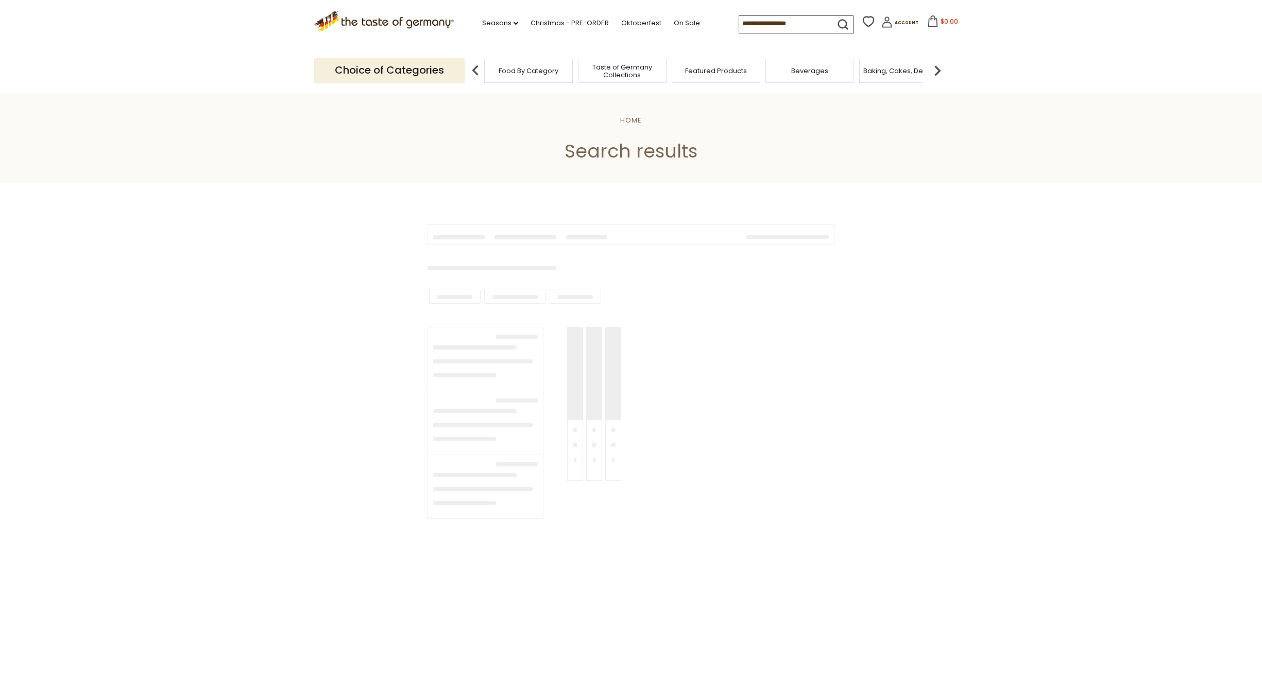
type input "**********"
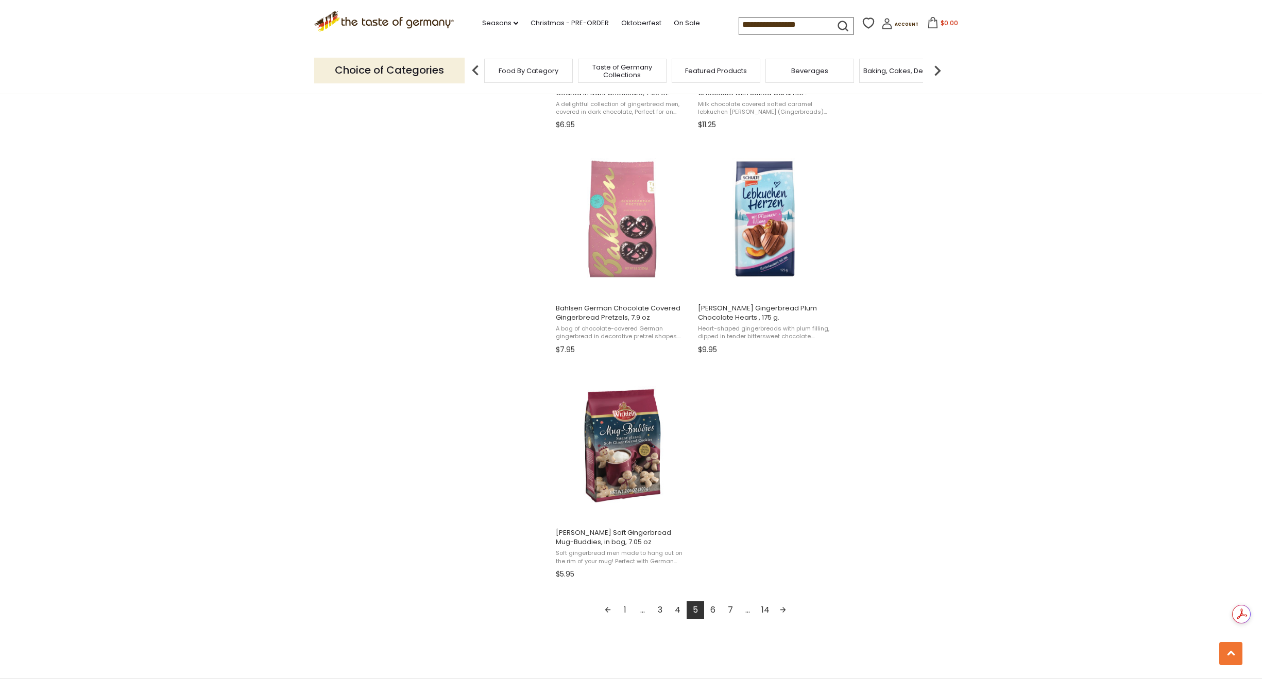
scroll to position [1545, 0]
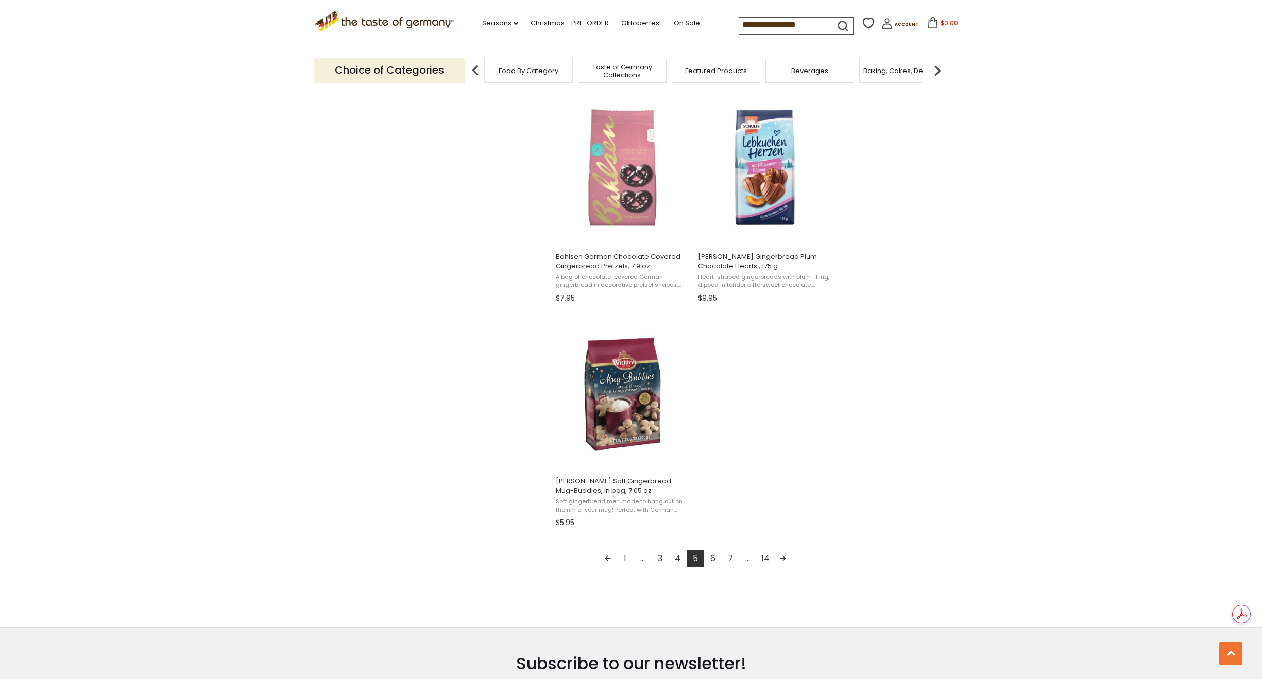
click at [785, 561] on link "Next page" at bounding box center [783, 559] width 18 height 18
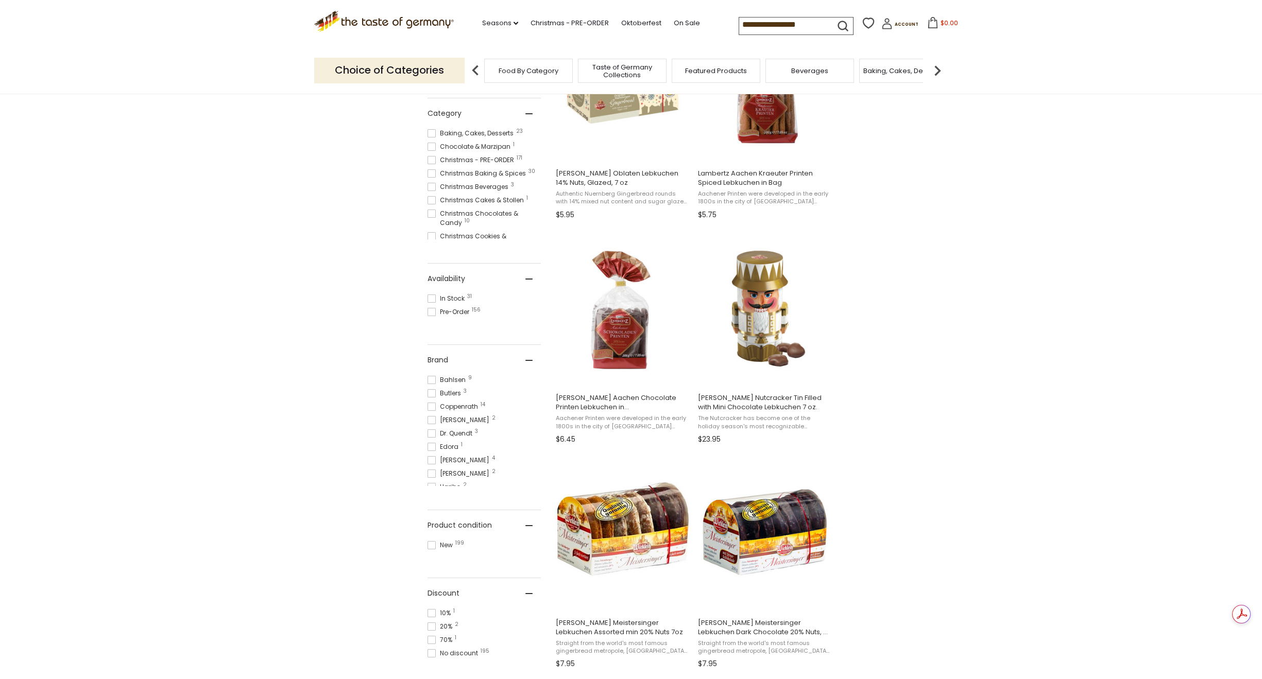
scroll to position [309, 0]
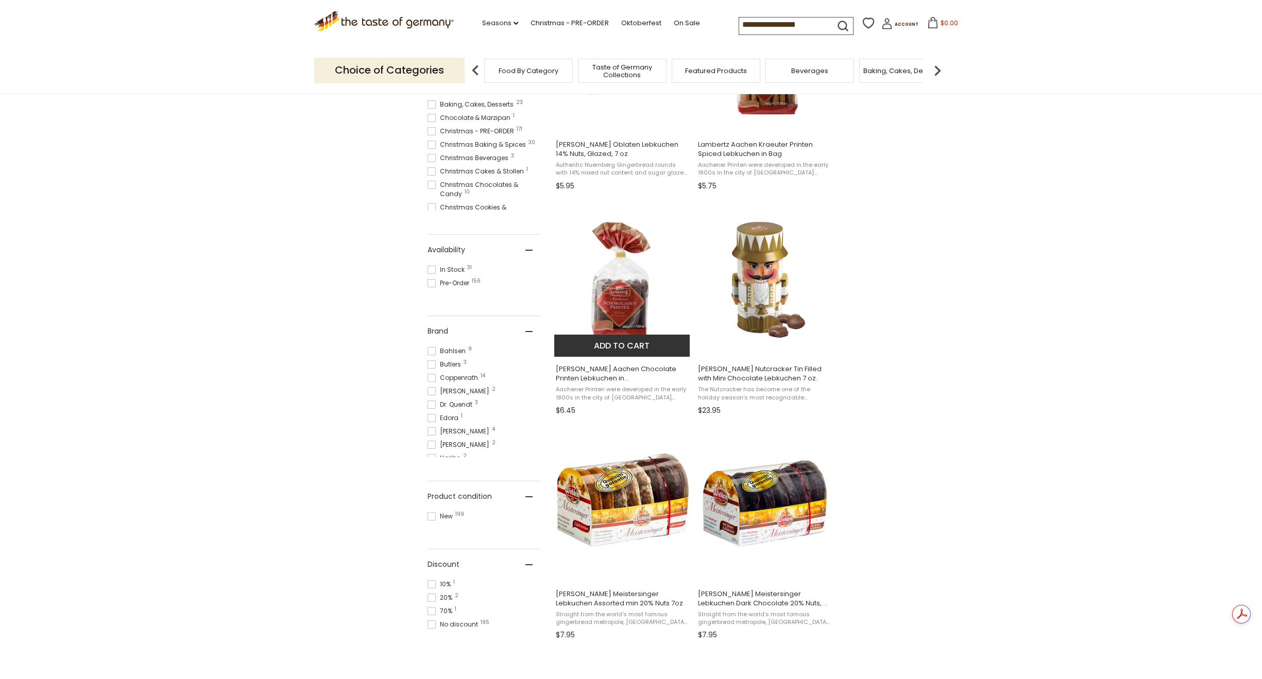
click at [616, 376] on span "Lambertz Aachen Chocolate Printen Lebkuchen in Bag" at bounding box center [622, 374] width 133 height 19
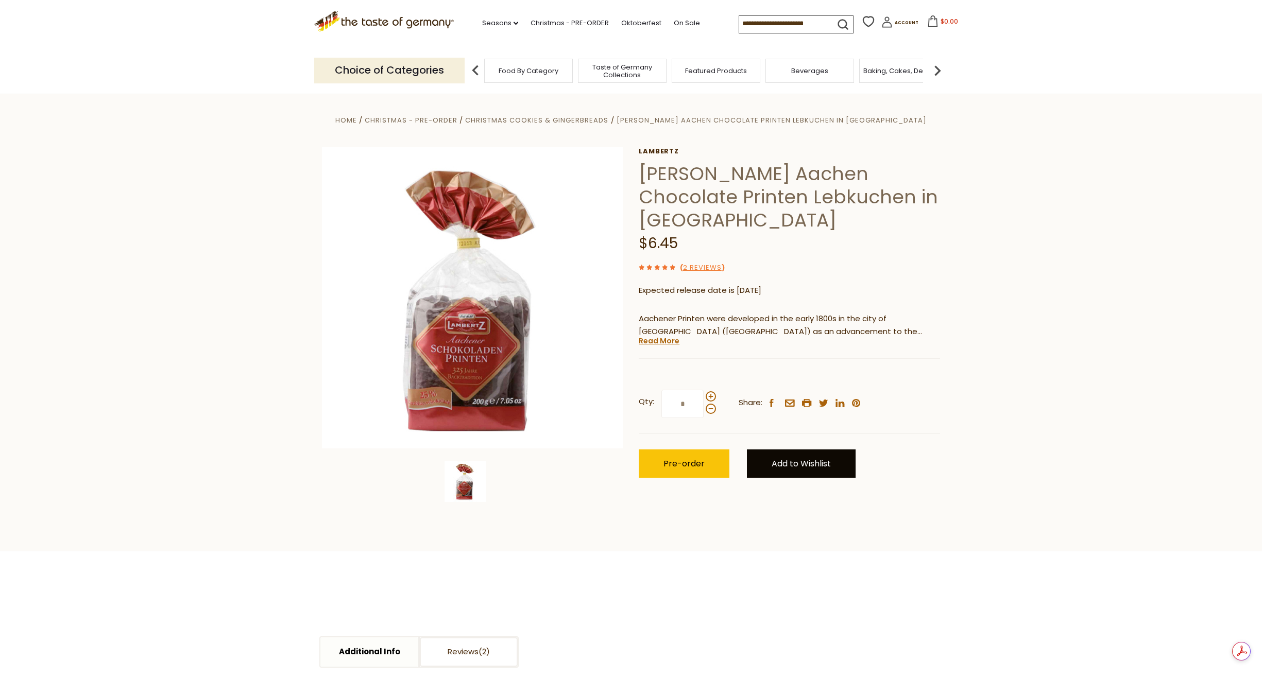
click at [809, 450] on link "Add to Wishlist" at bounding box center [801, 464] width 109 height 28
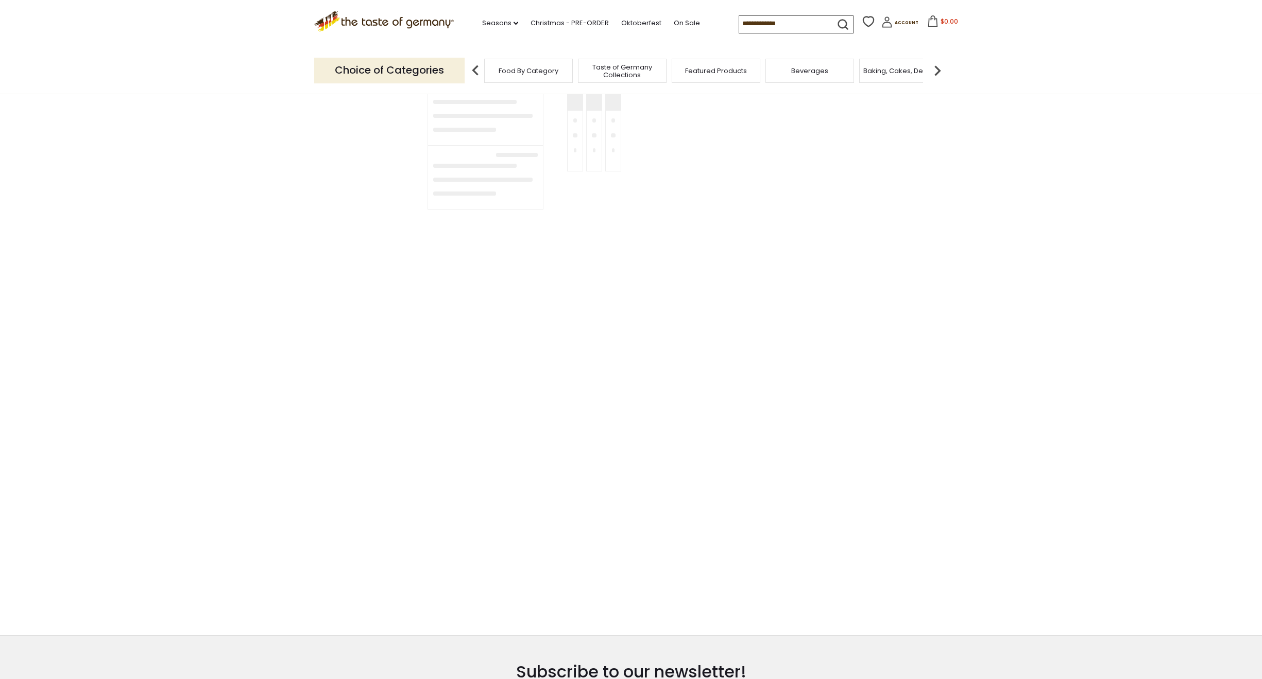
type input "**********"
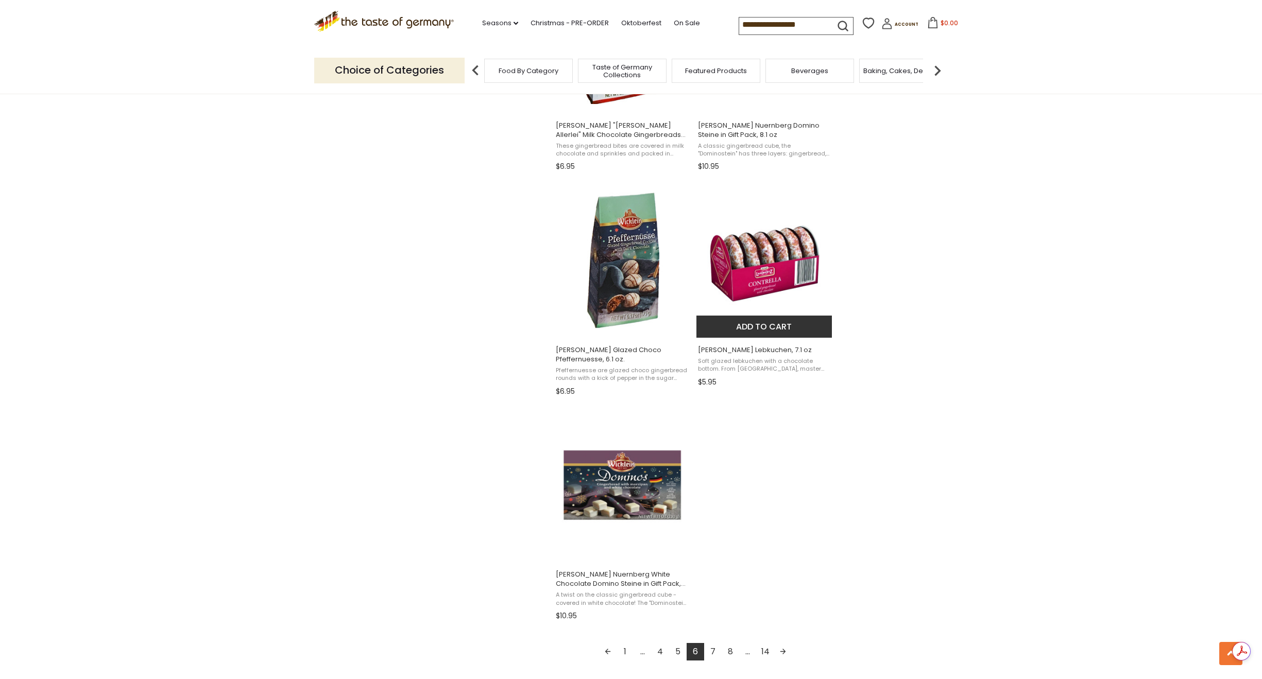
scroll to position [1494, 0]
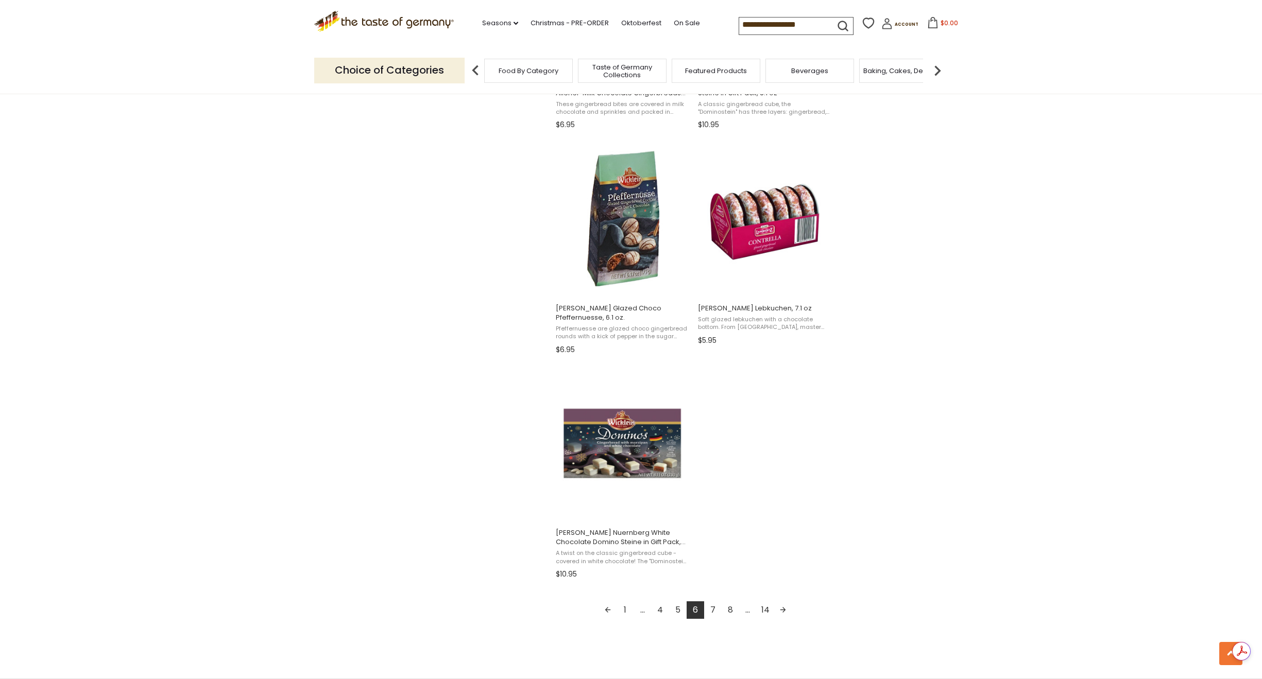
click at [783, 611] on link "Next page" at bounding box center [783, 611] width 18 height 18
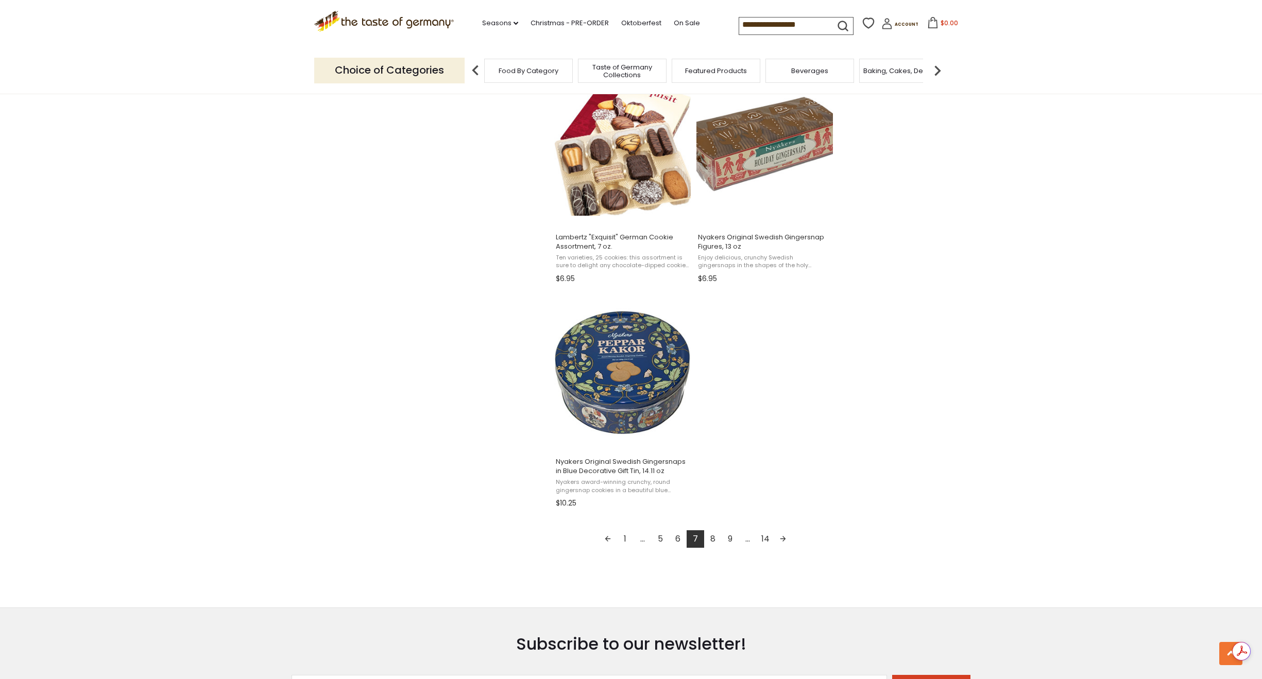
scroll to position [1597, 0]
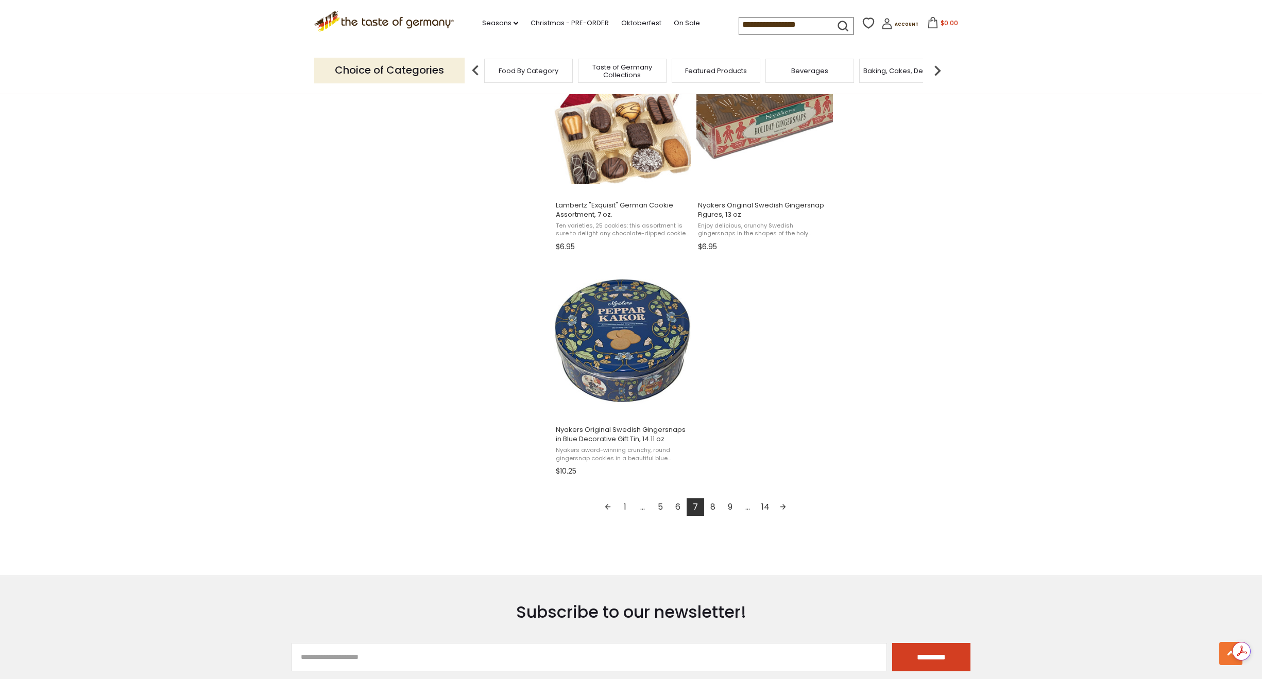
click at [782, 508] on link "Next page" at bounding box center [783, 508] width 18 height 18
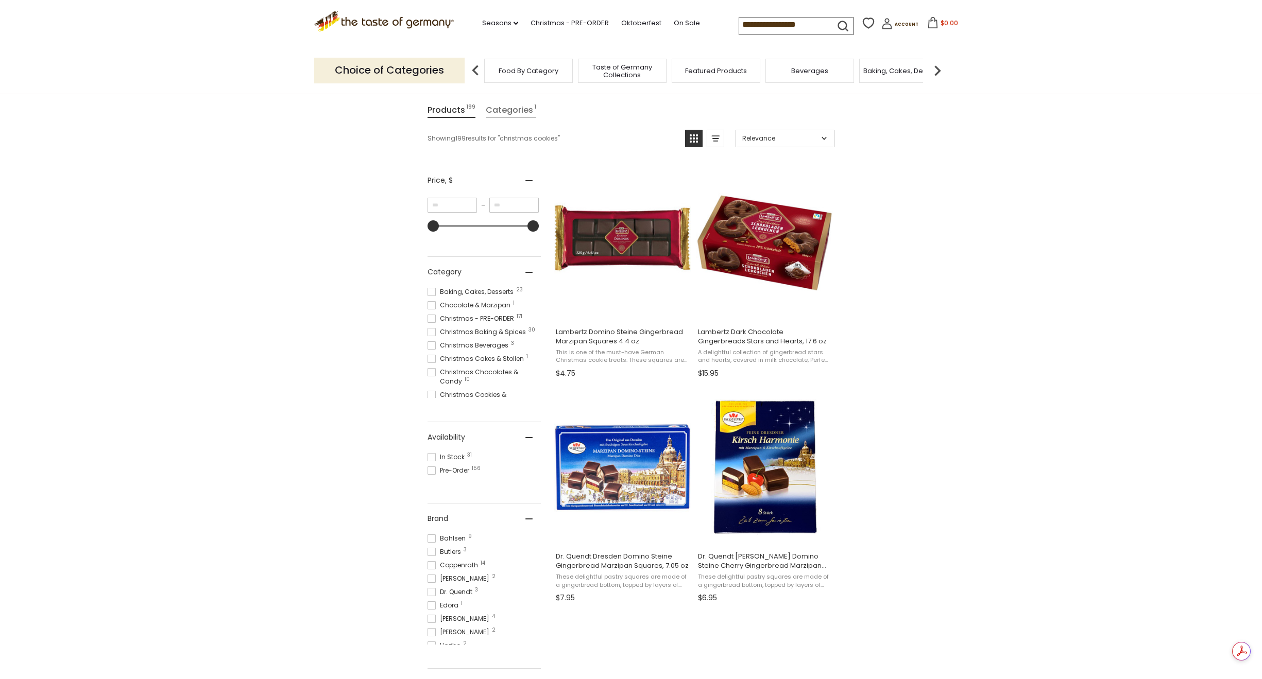
scroll to position [155, 0]
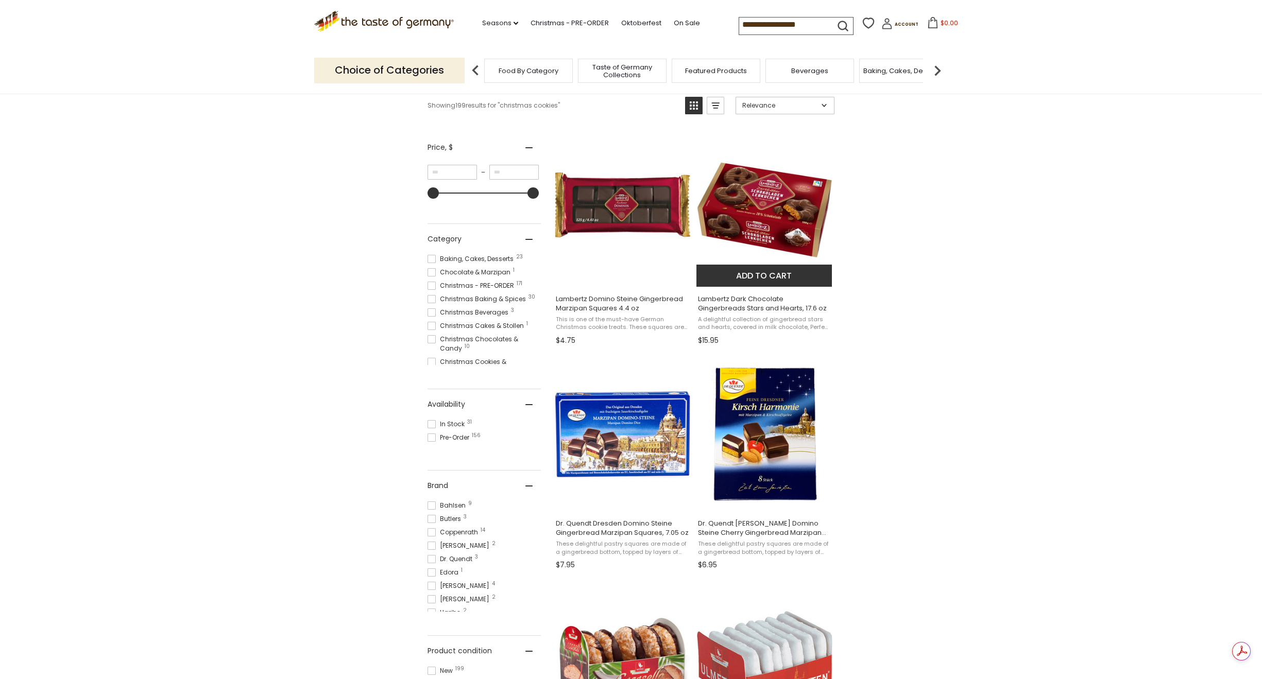
click at [770, 234] on img "Lambertz Dark Chocolate Gingerbreads Stars and Hearts, 17.6 oz" at bounding box center [764, 210] width 137 height 137
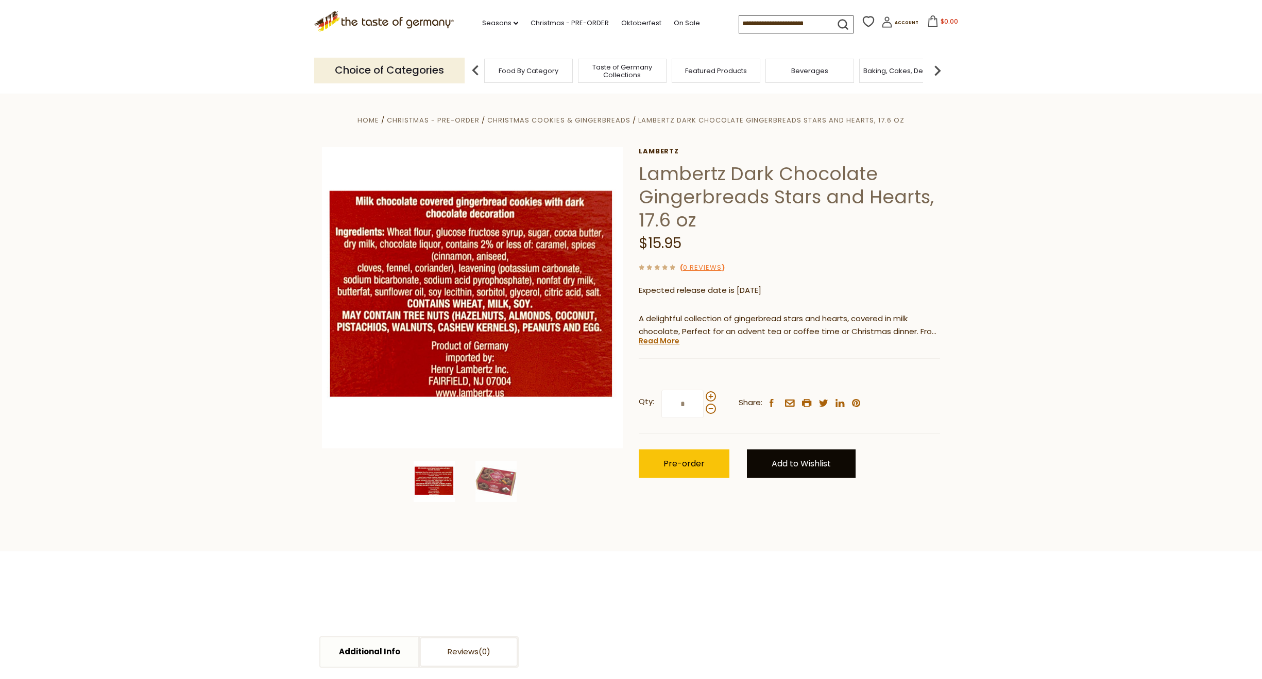
click at [839, 462] on link "Add to Wishlist" at bounding box center [801, 464] width 109 height 28
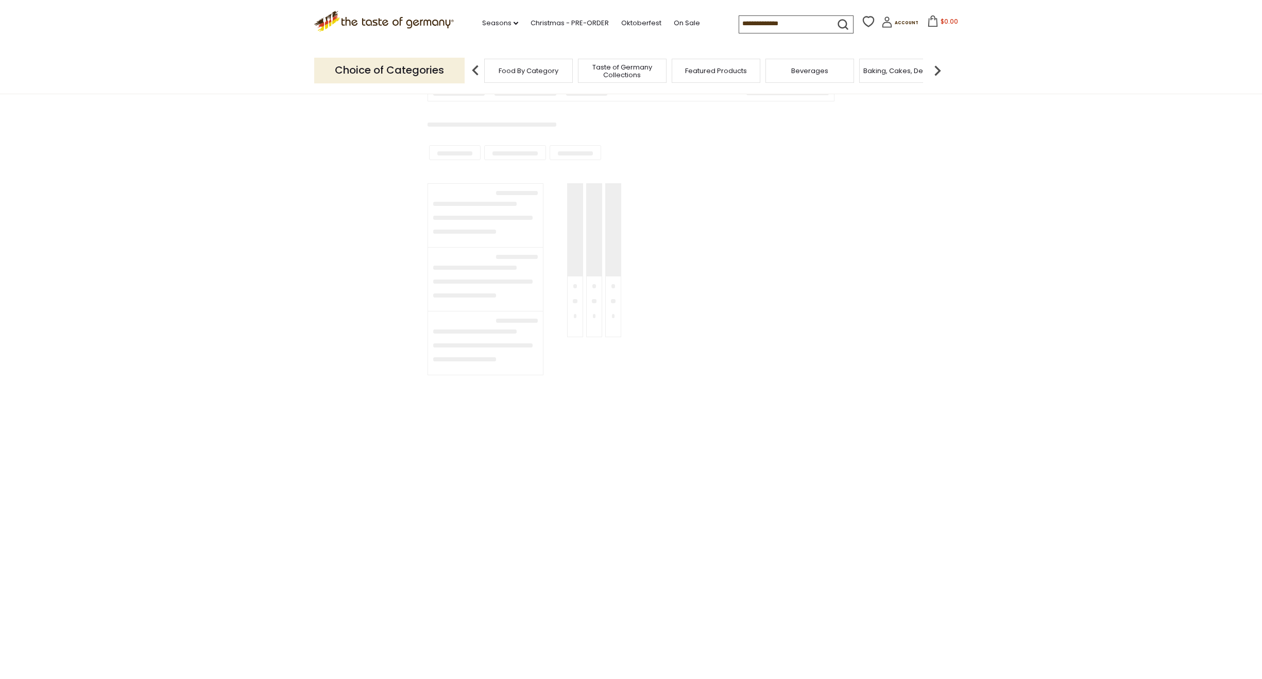
type input "**********"
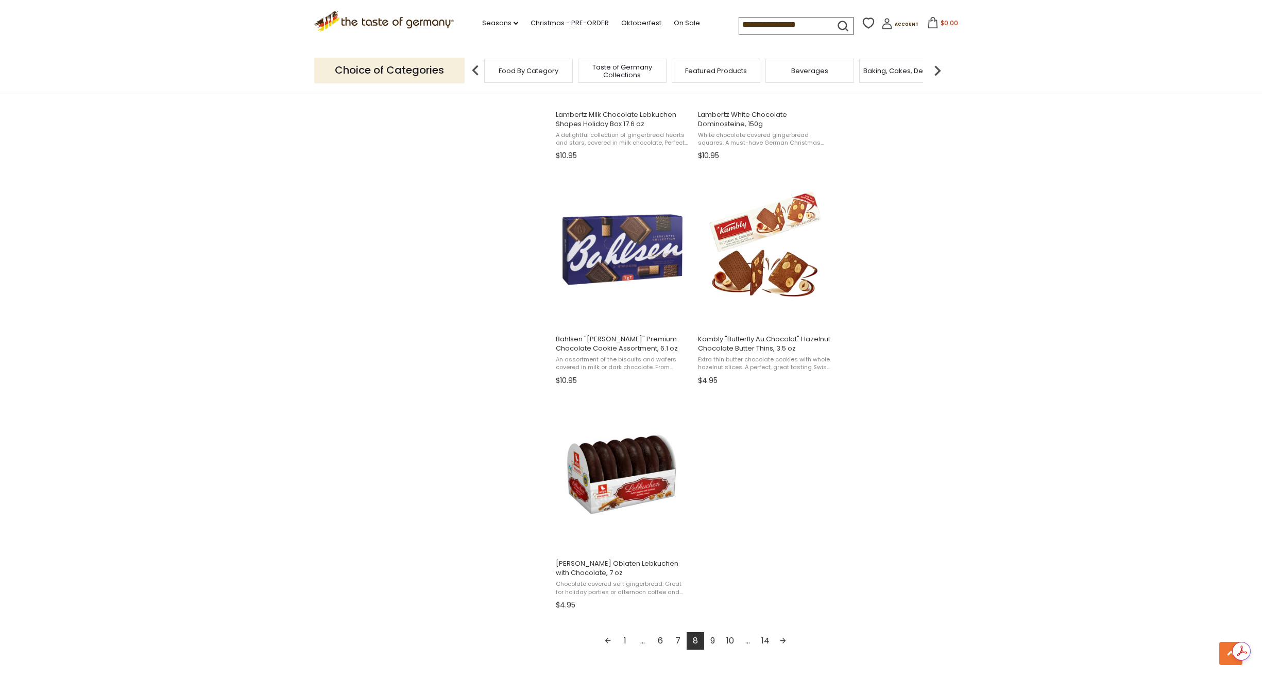
scroll to position [1494, 0]
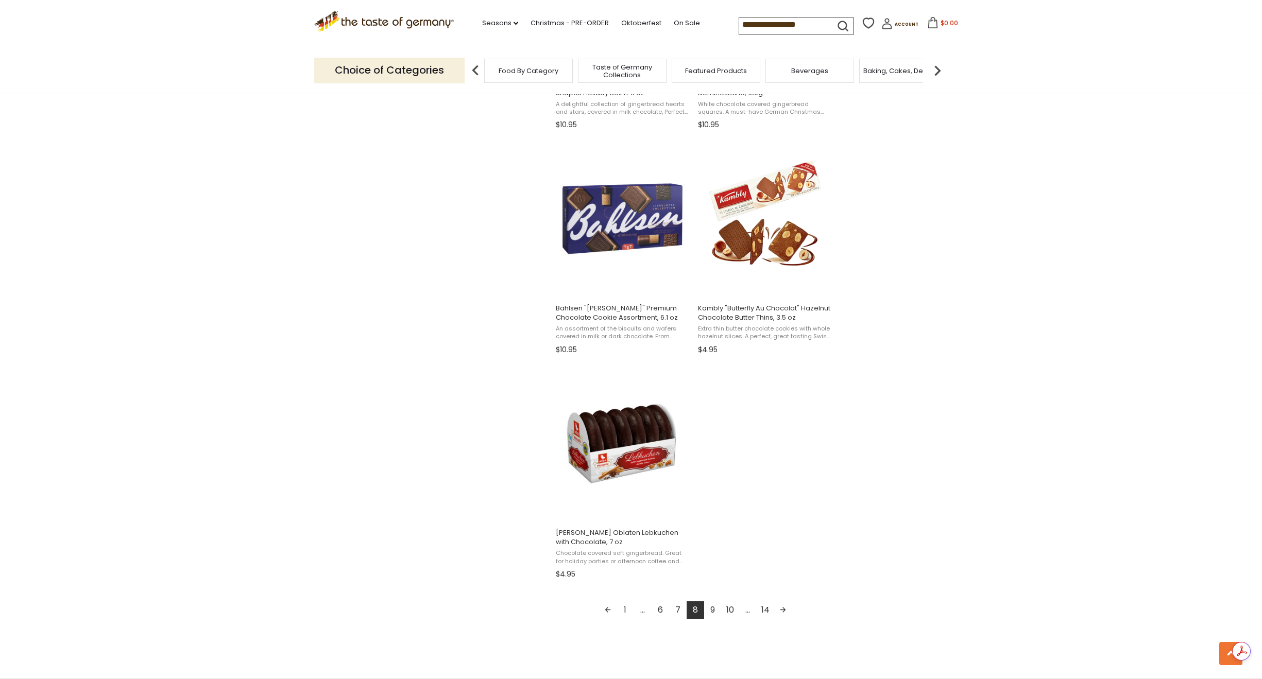
click at [782, 608] on link "Next page" at bounding box center [783, 611] width 18 height 18
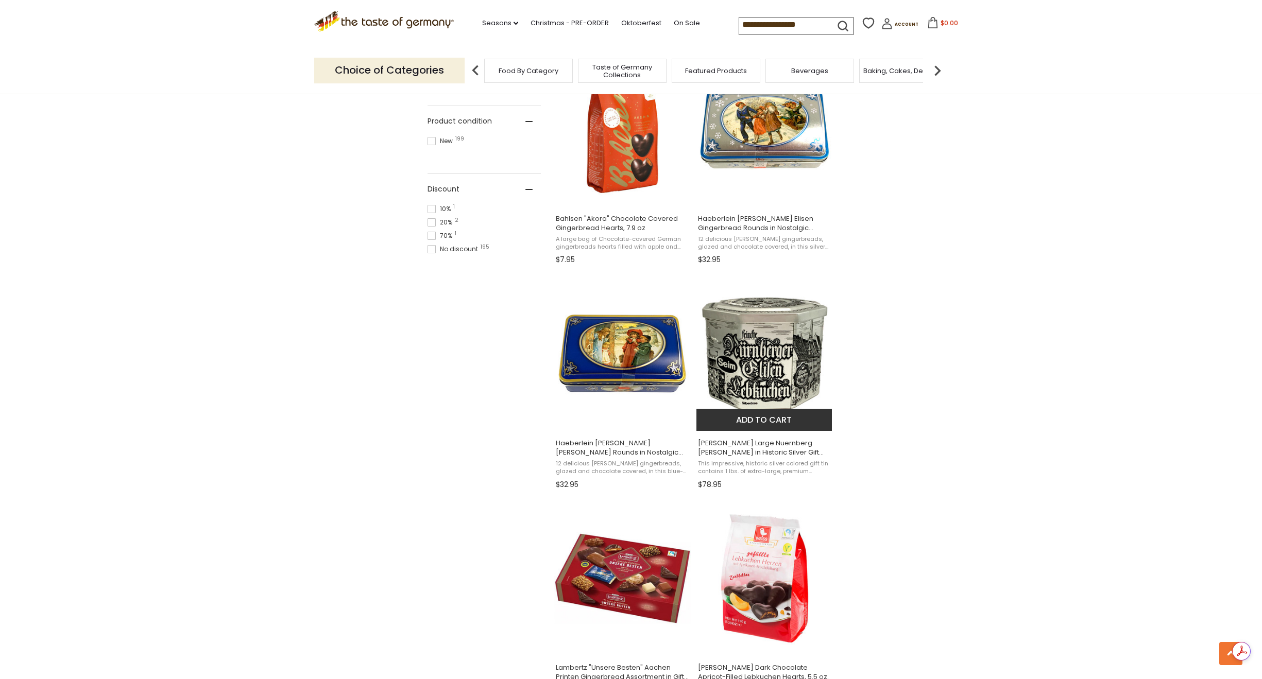
scroll to position [876, 0]
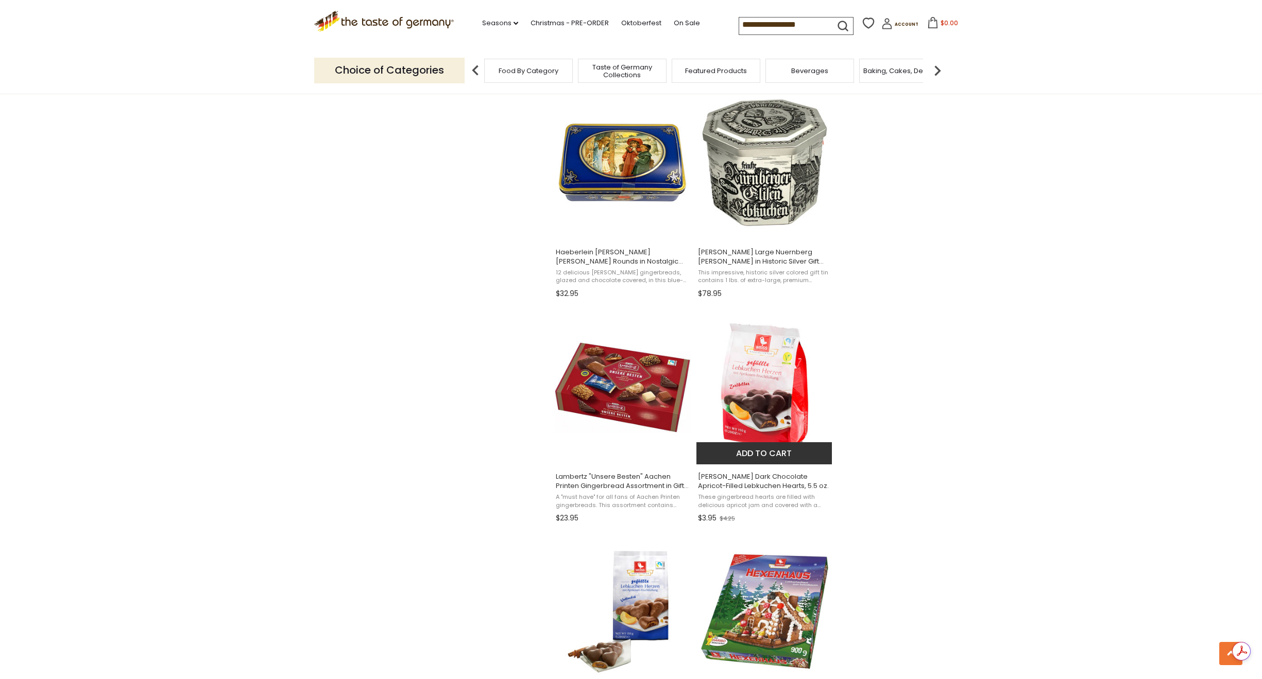
click at [768, 398] on img "Weiss Dark Chocolate Apricot-Filled Lebkuchen Hearts, 5.5 oz." at bounding box center [764, 387] width 137 height 137
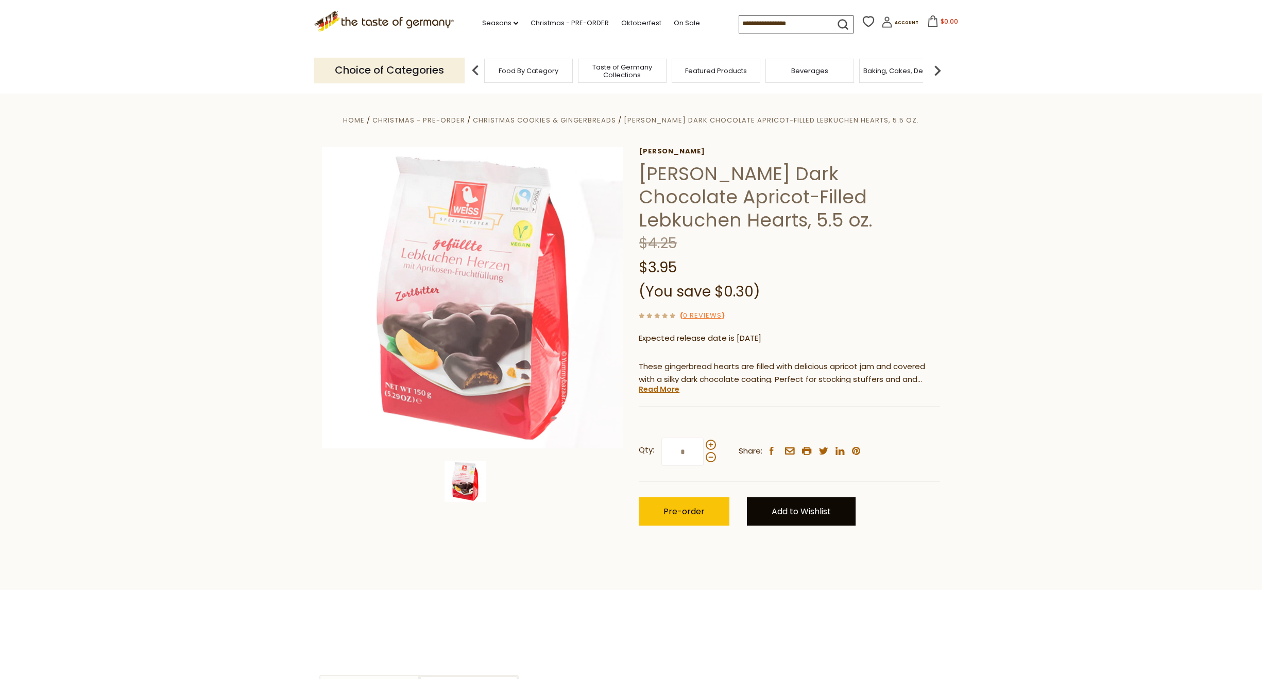
click at [763, 498] on link "Add to Wishlist" at bounding box center [801, 512] width 109 height 28
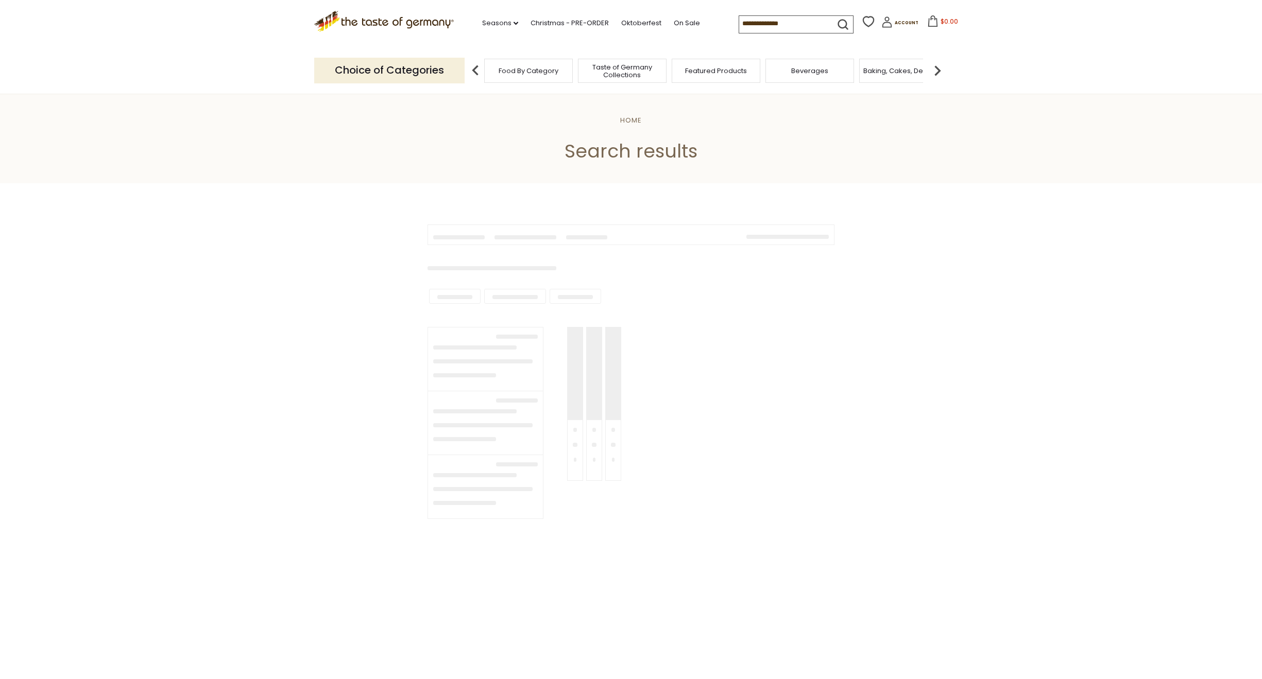
type input "**********"
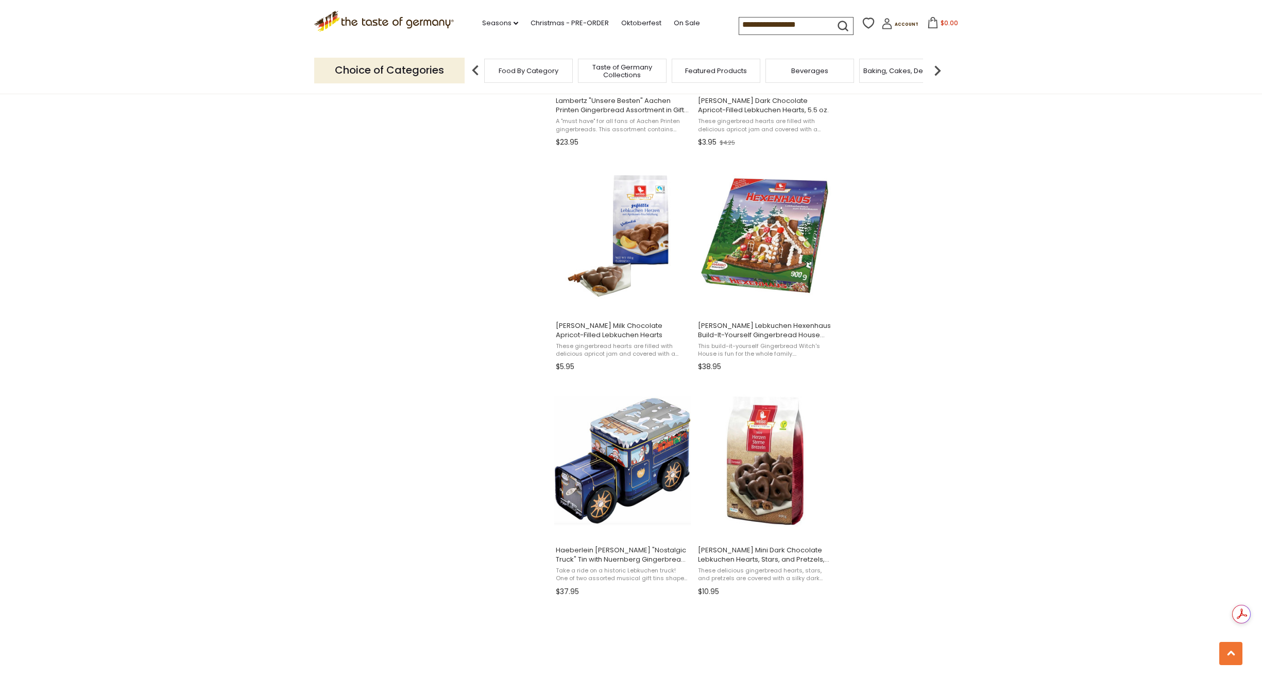
scroll to position [1339, 0]
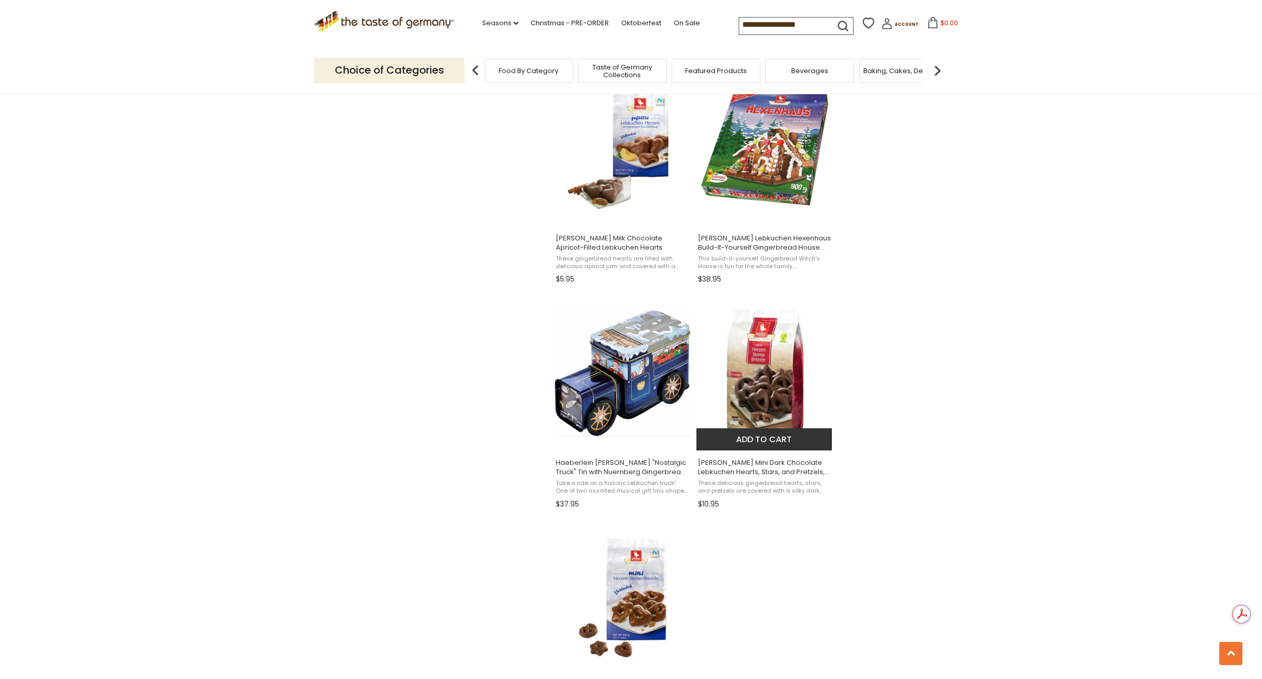
click at [764, 394] on img "Weiss Mini Dark Chocolate Lebkuchen Hearts, Stars, and Pretzels, 14 oz" at bounding box center [764, 373] width 137 height 137
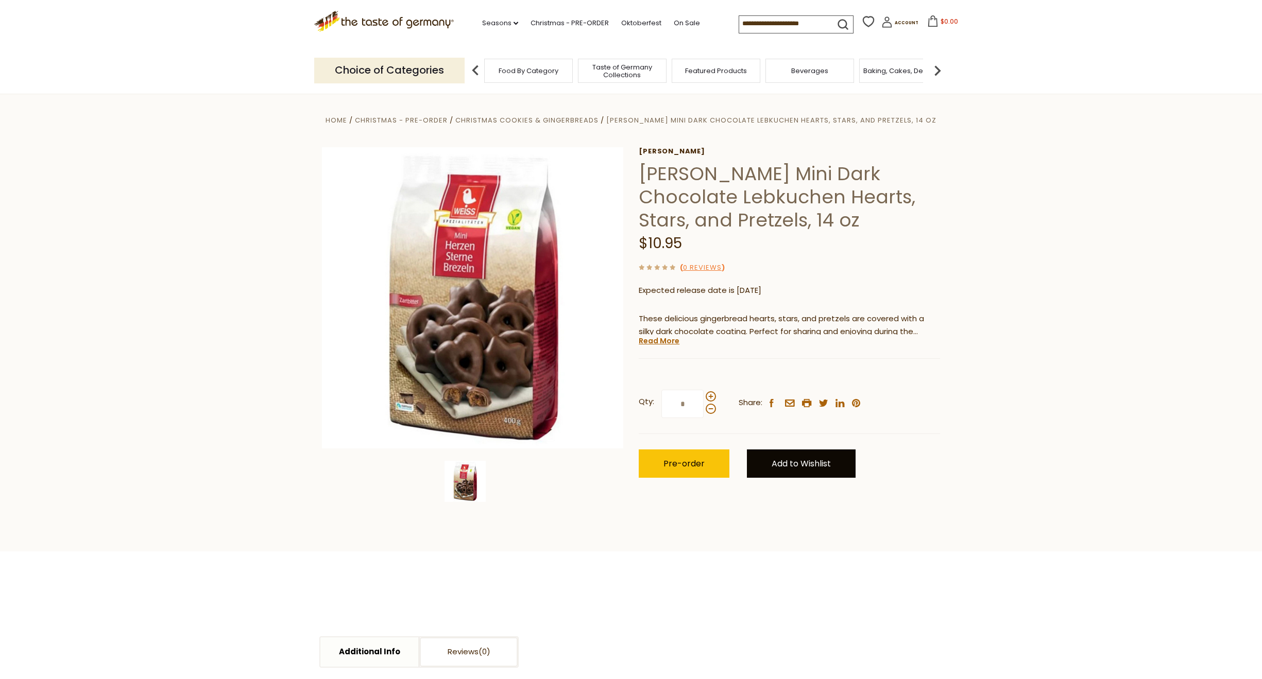
click at [789, 468] on link "Add to Wishlist" at bounding box center [801, 464] width 109 height 28
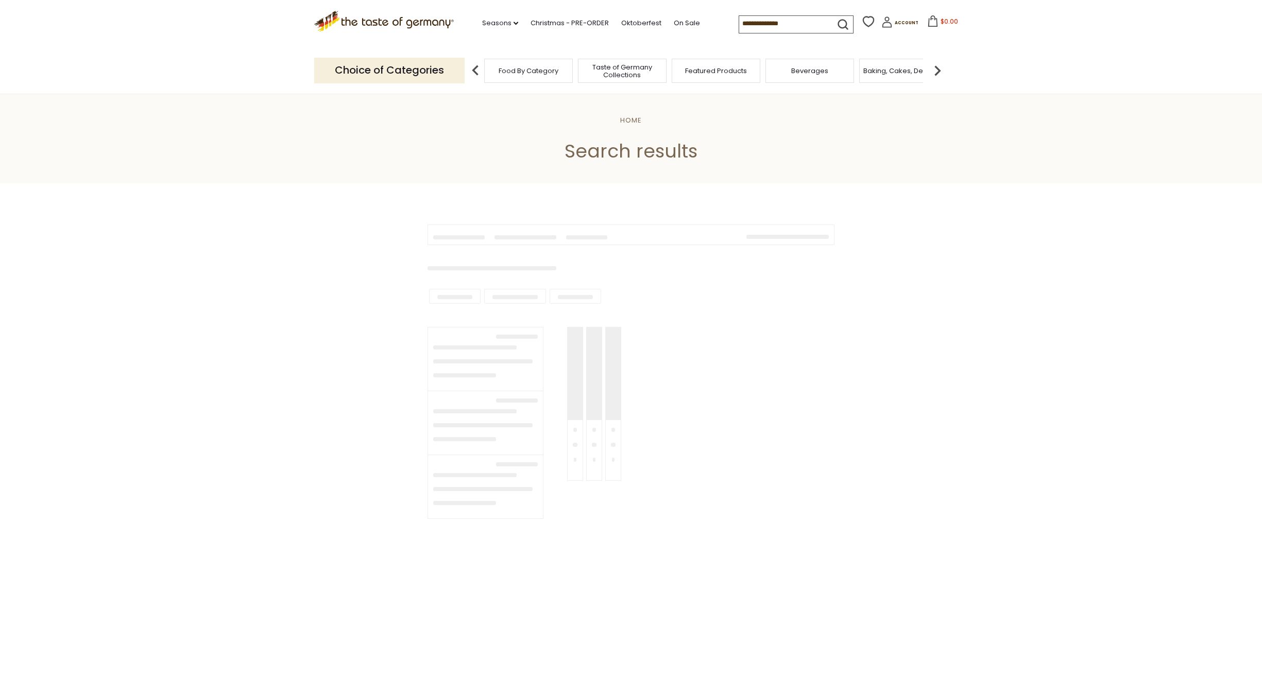
type input "**********"
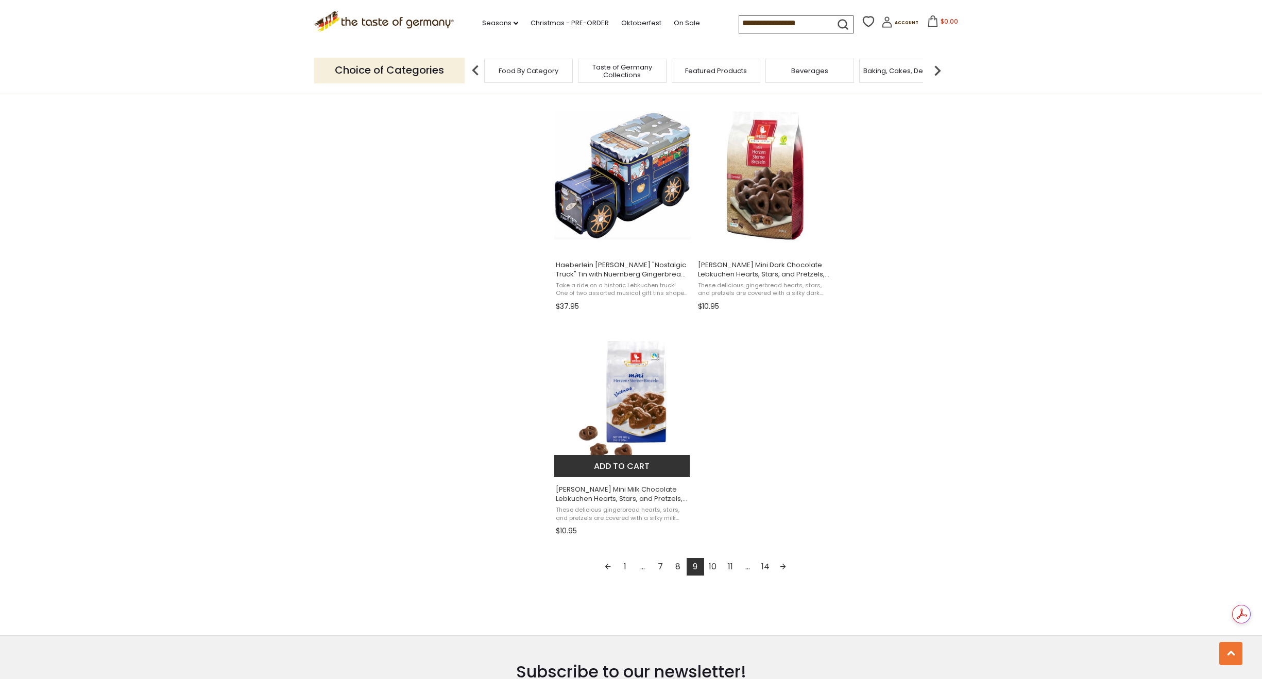
scroll to position [1545, 0]
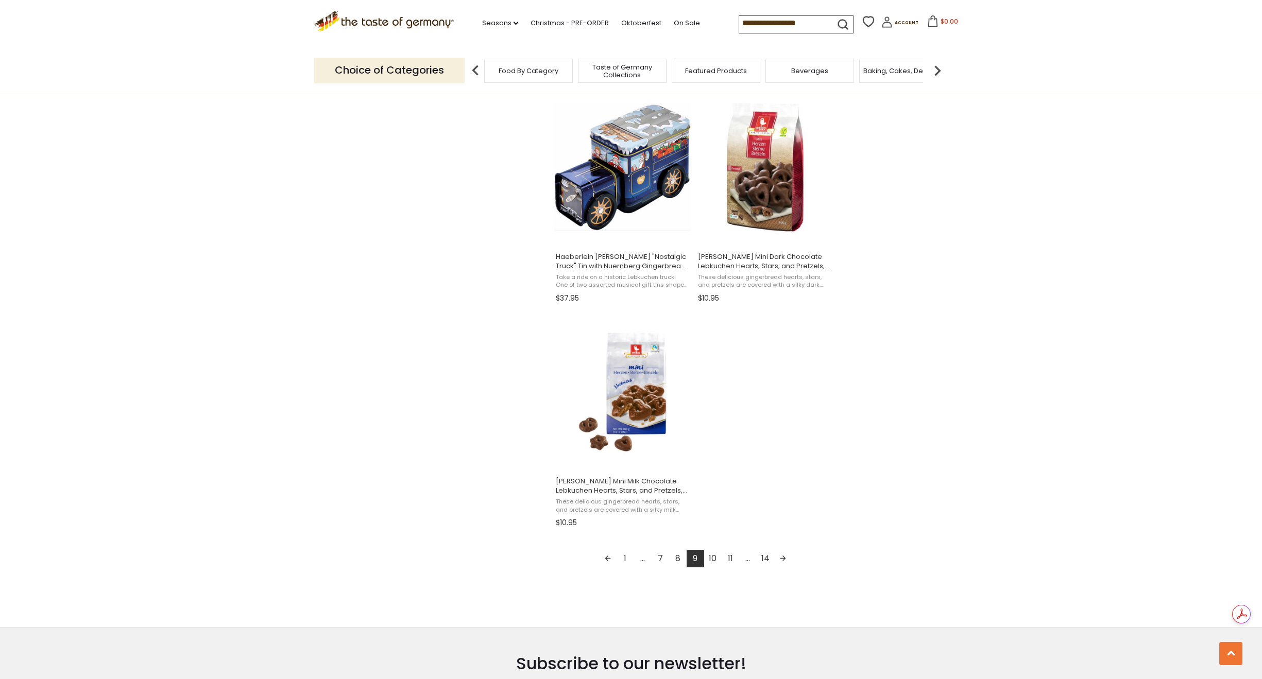
click at [786, 556] on link "Next page" at bounding box center [783, 559] width 18 height 18
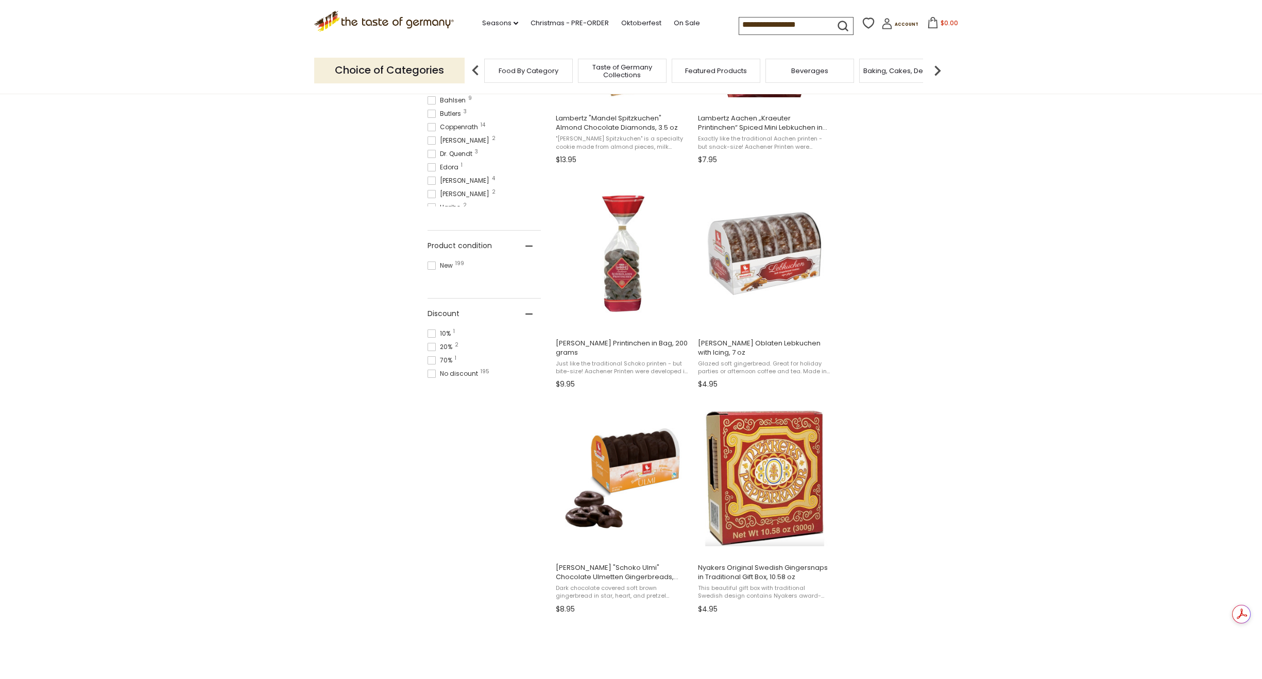
scroll to position [670, 0]
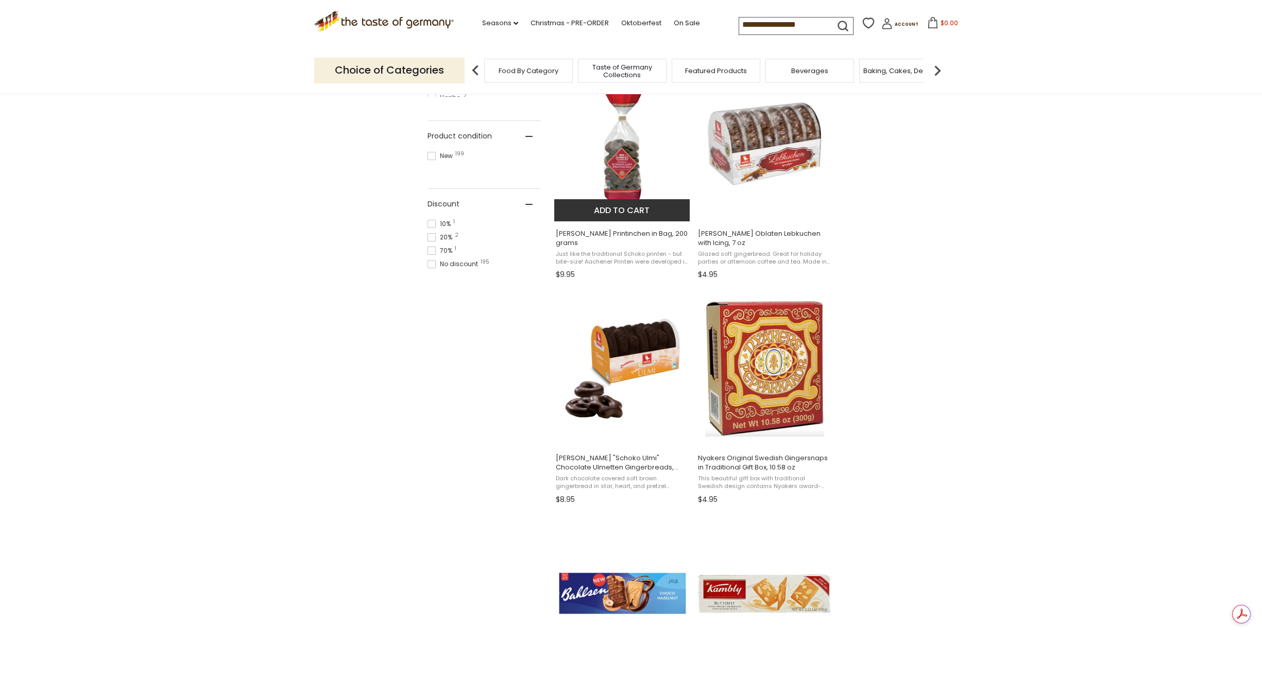
click at [617, 255] on span "Just like the traditional Schoko printen - but bite-size! Aachener Printen were…" at bounding box center [622, 258] width 133 height 16
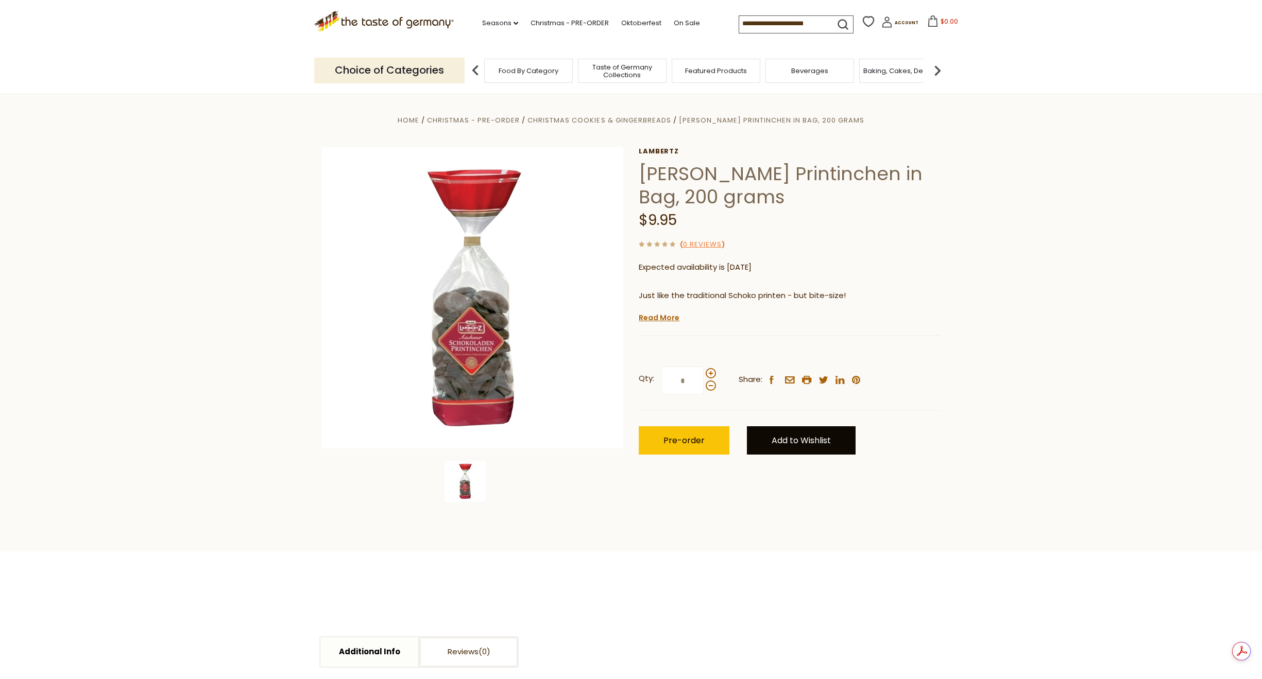
click at [822, 441] on link "Add to Wishlist" at bounding box center [801, 441] width 109 height 28
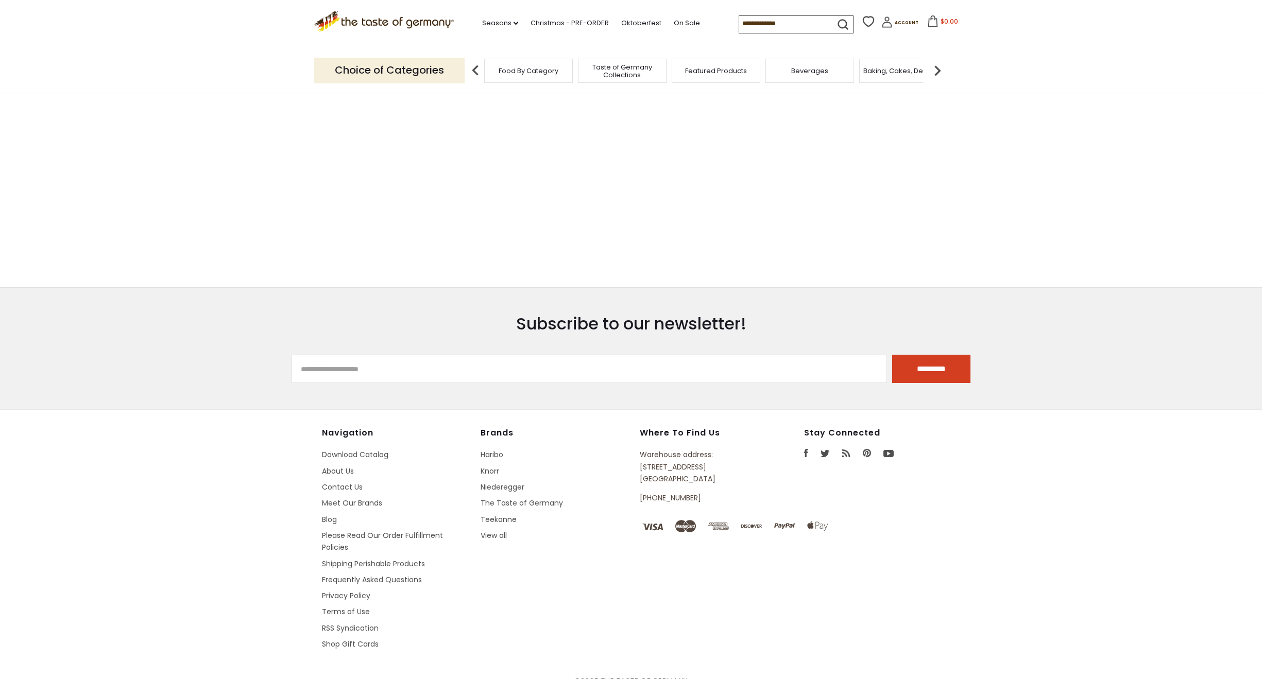
type input "**********"
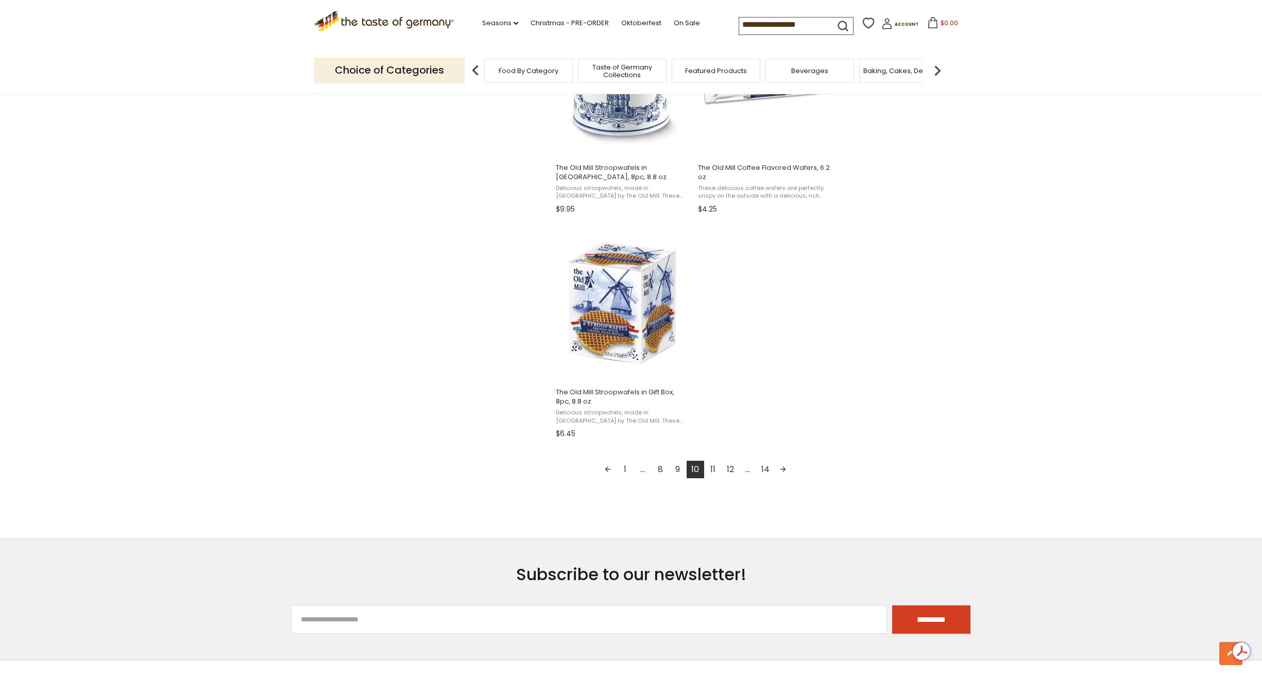
scroll to position [1648, 0]
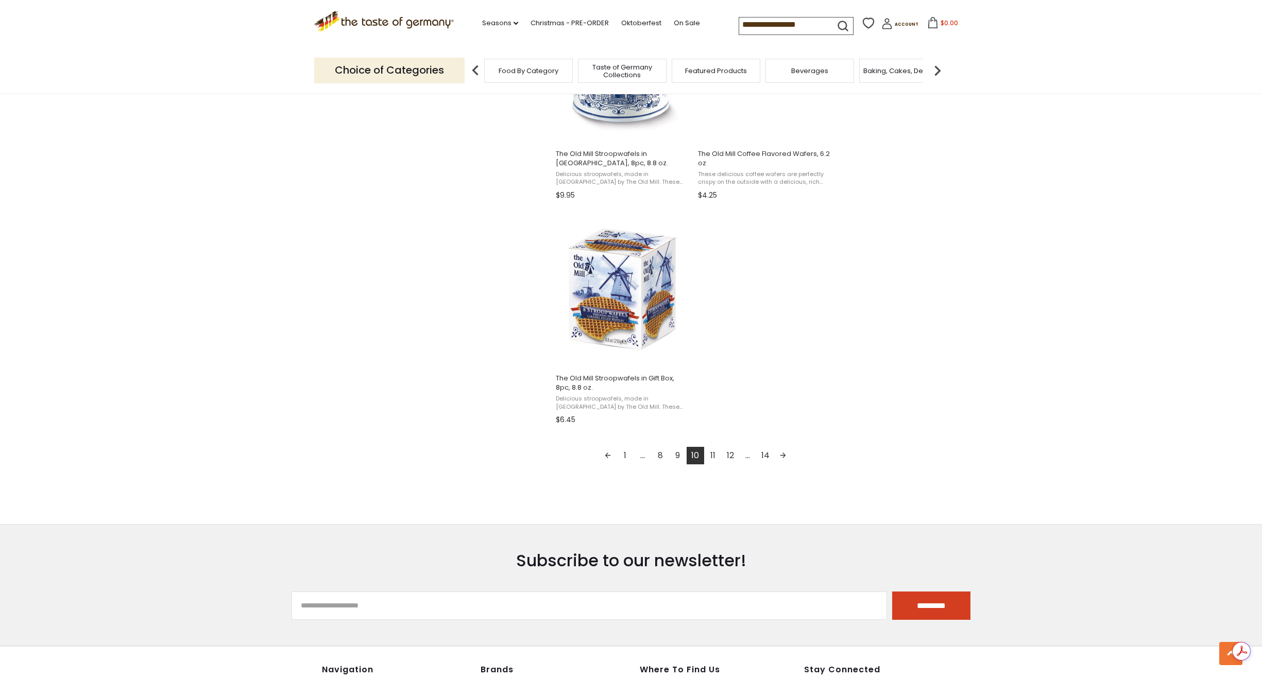
click at [786, 455] on link "Next page" at bounding box center [783, 456] width 18 height 18
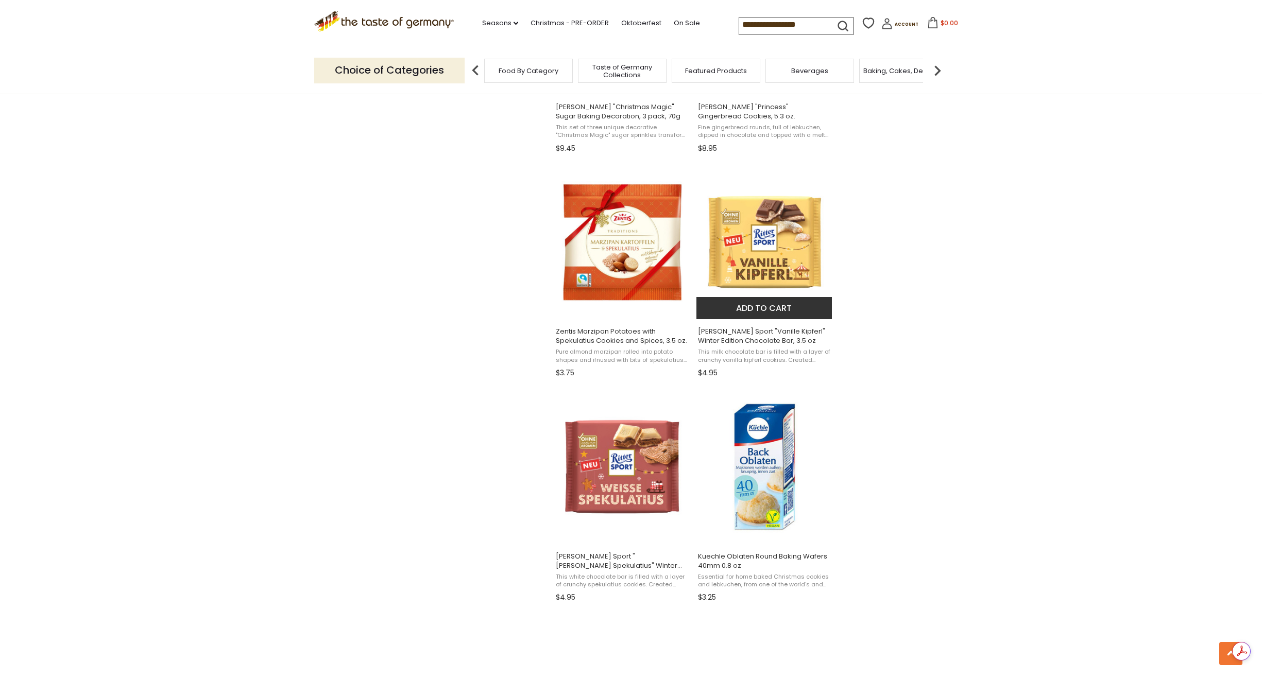
scroll to position [1030, 0]
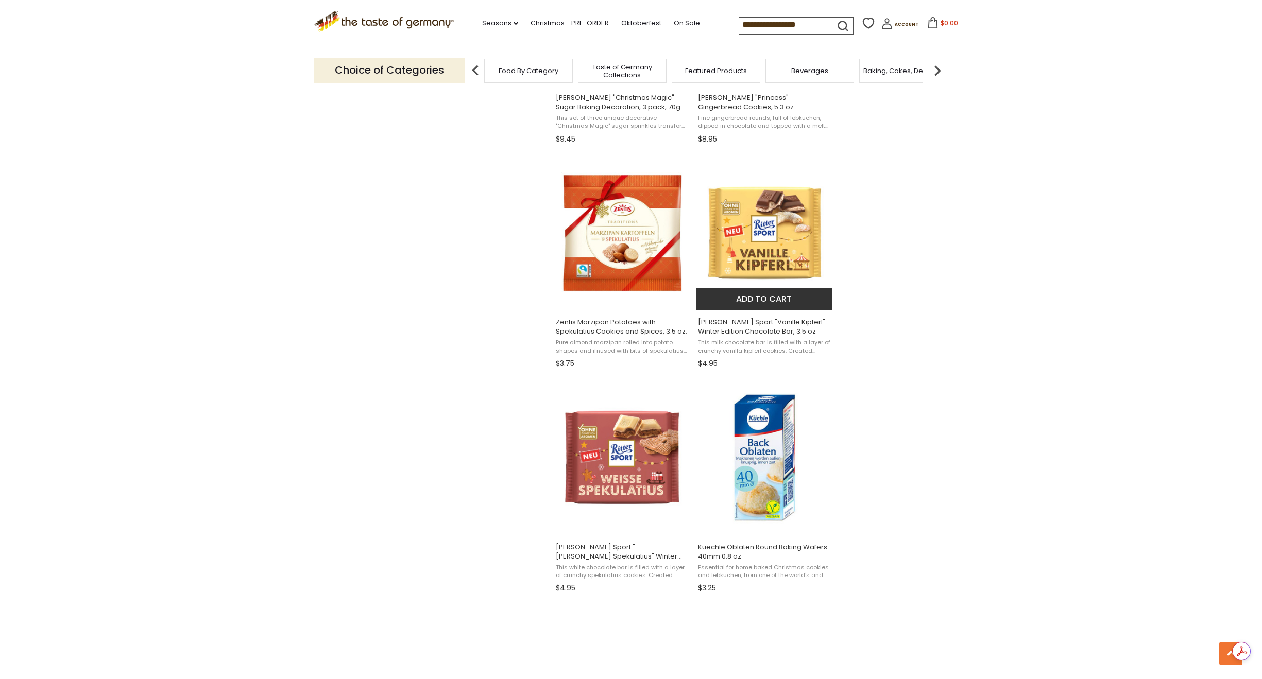
click at [764, 336] on span "Ritter Sport "Vanille Kipferl" Winter Edition Chocolate Bar, 3.5 oz" at bounding box center [764, 327] width 133 height 19
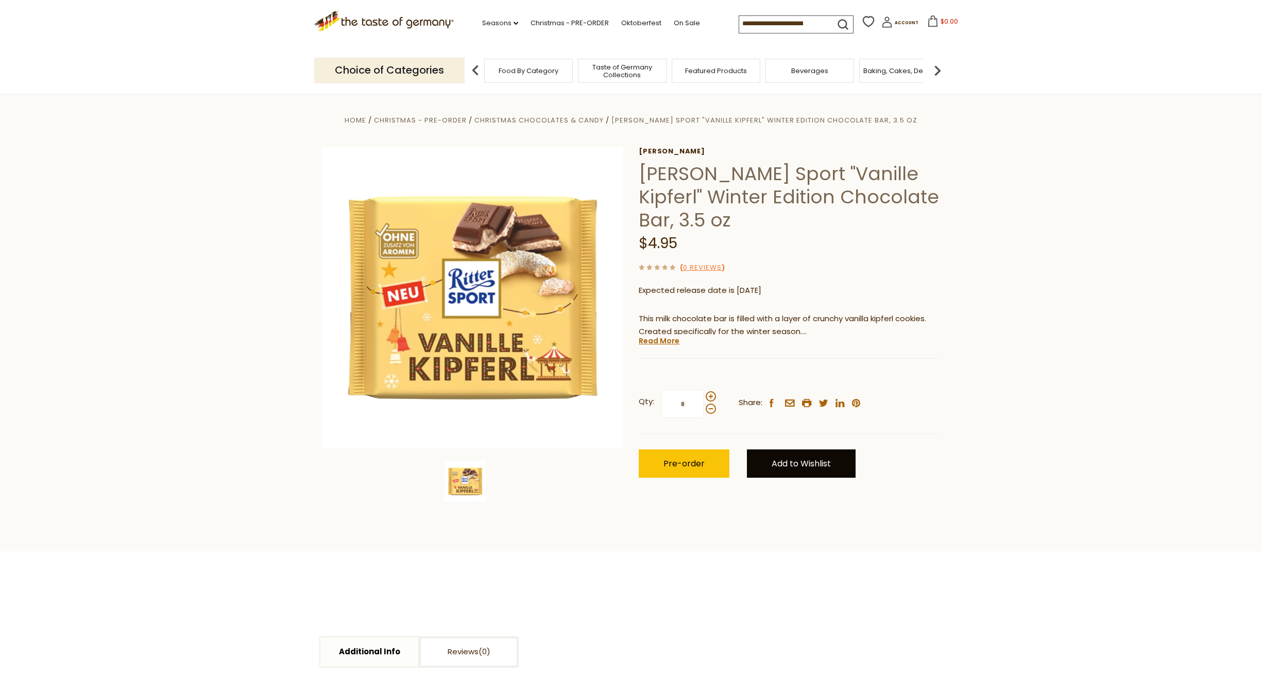
click at [786, 466] on link "Add to Wishlist" at bounding box center [801, 464] width 109 height 28
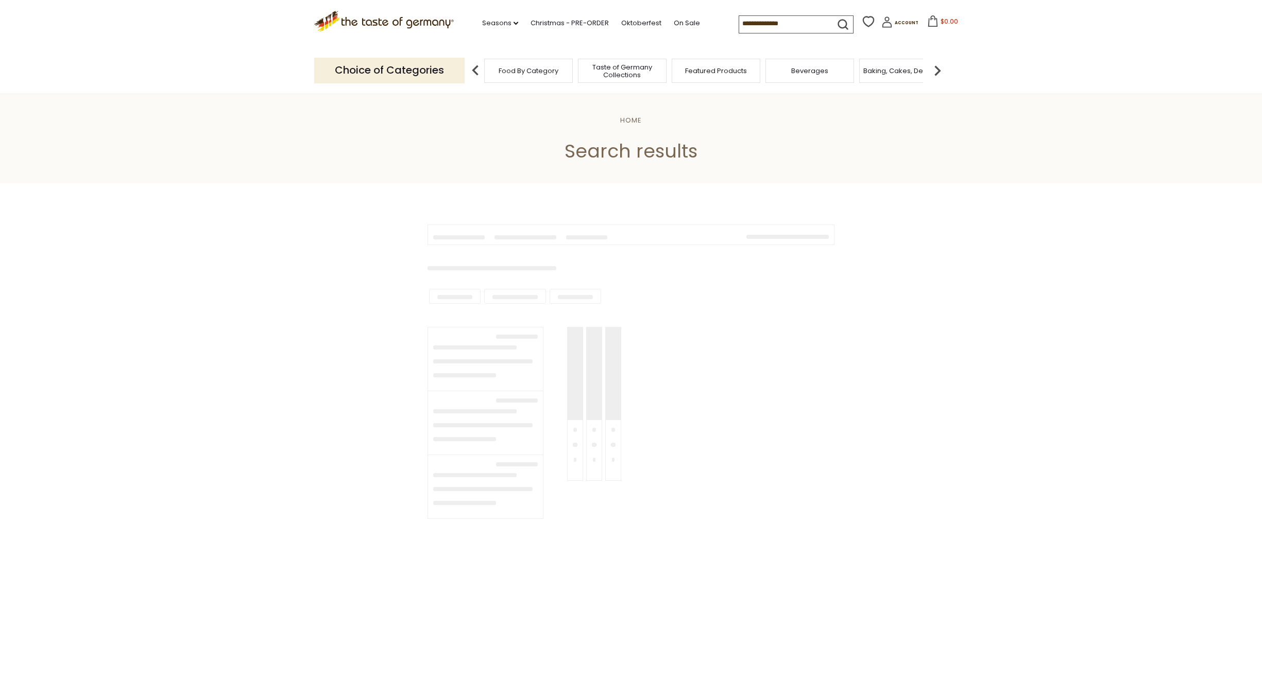
type input "**********"
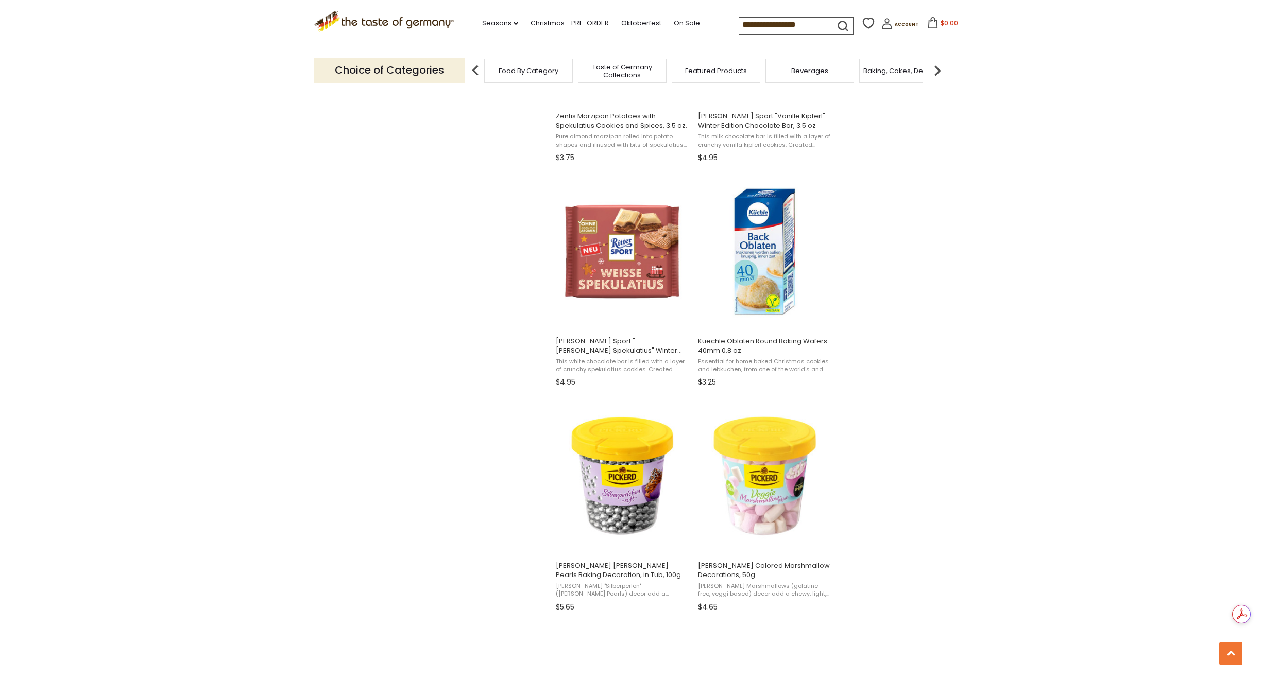
scroll to position [1288, 0]
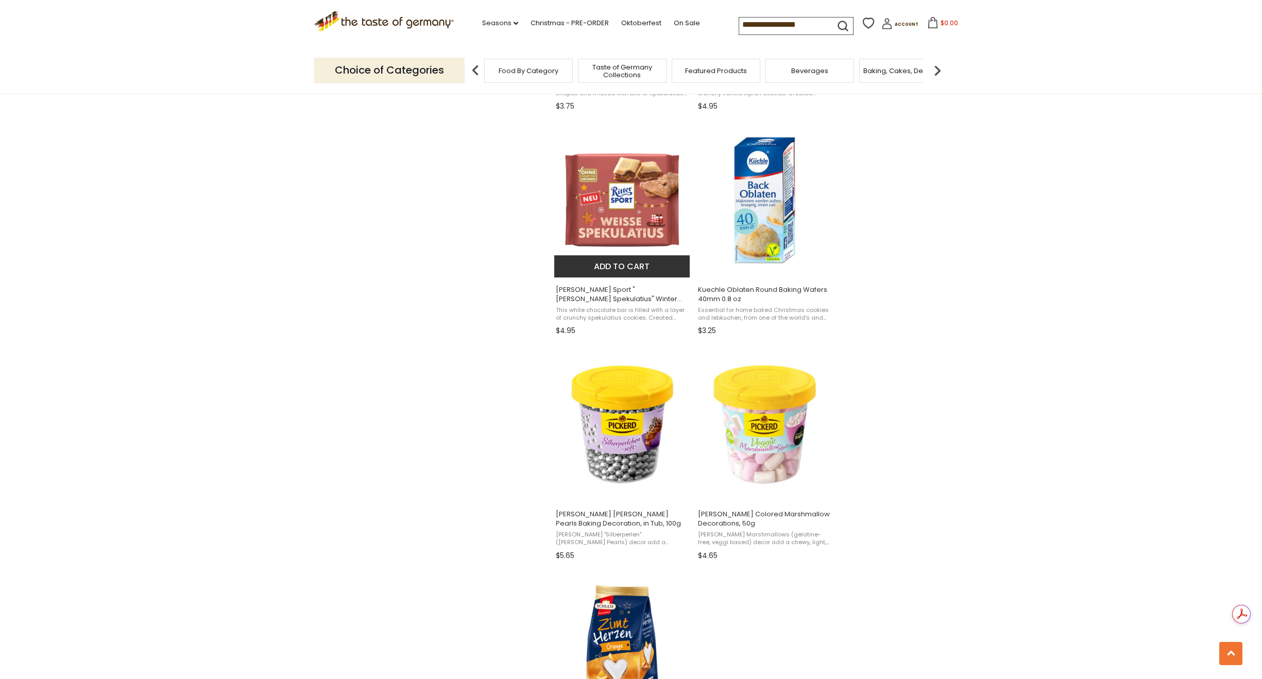
click at [610, 219] on img "Ritter Sport" at bounding box center [622, 200] width 137 height 137
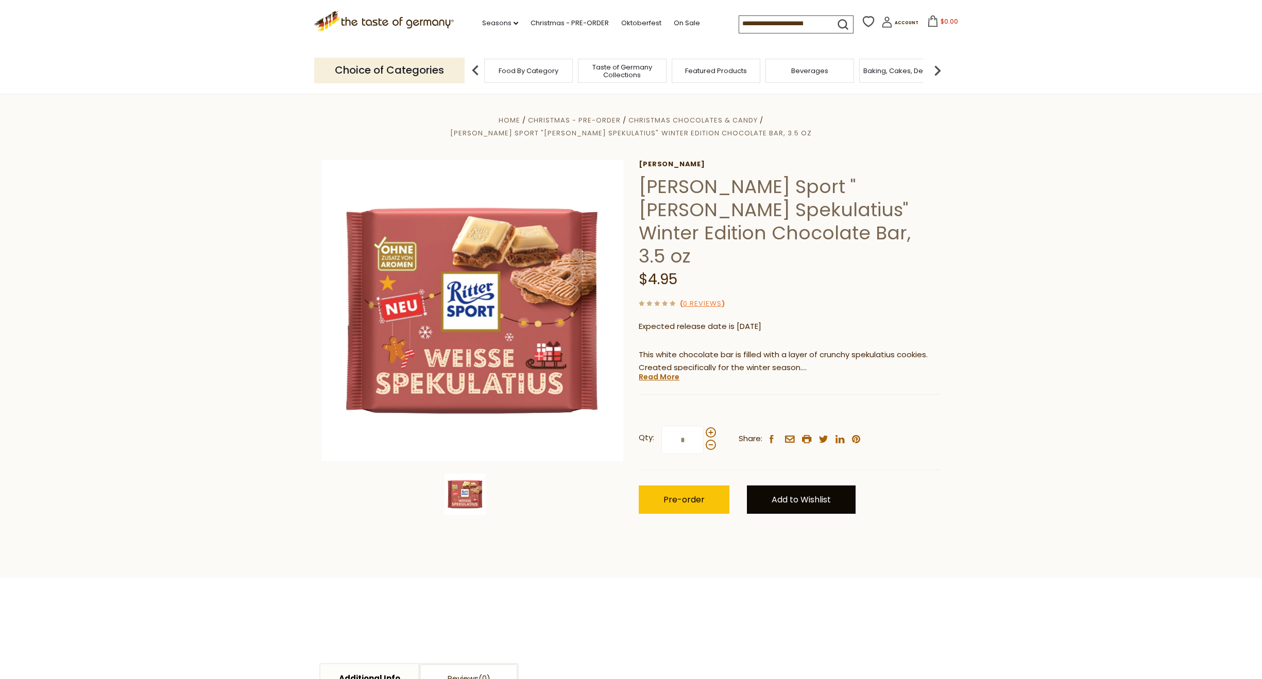
click at [788, 486] on link "Add to Wishlist" at bounding box center [801, 500] width 109 height 28
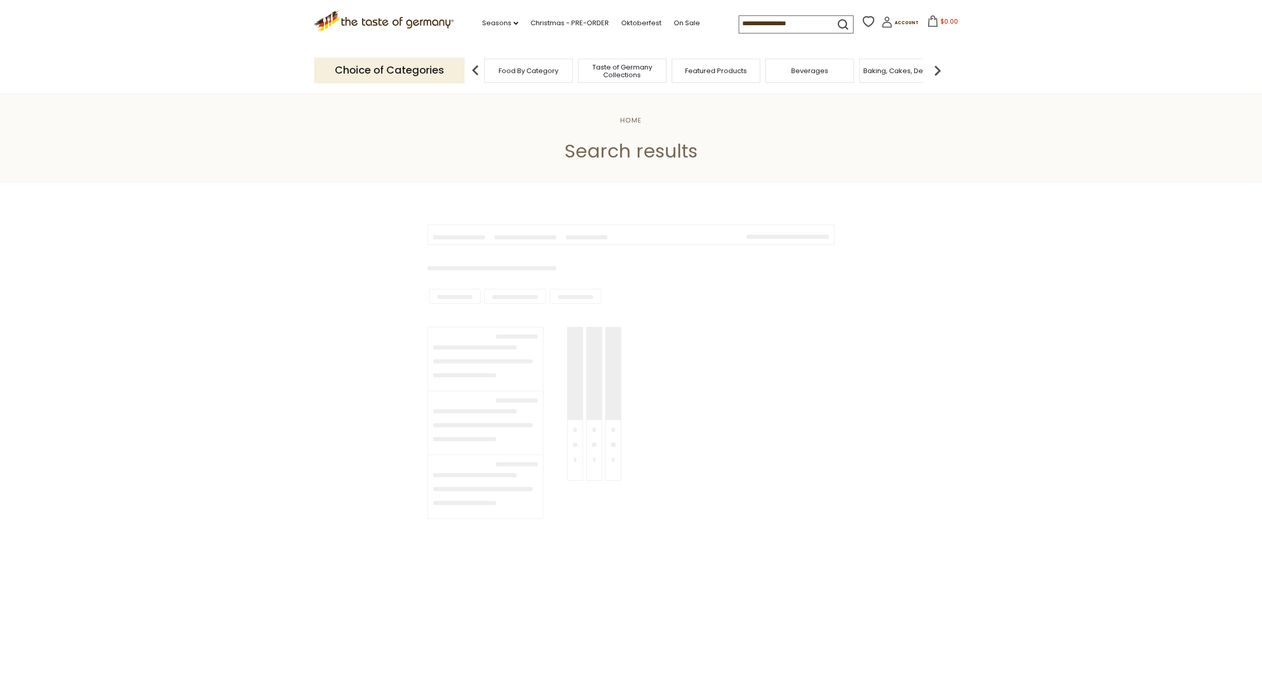
type input "**********"
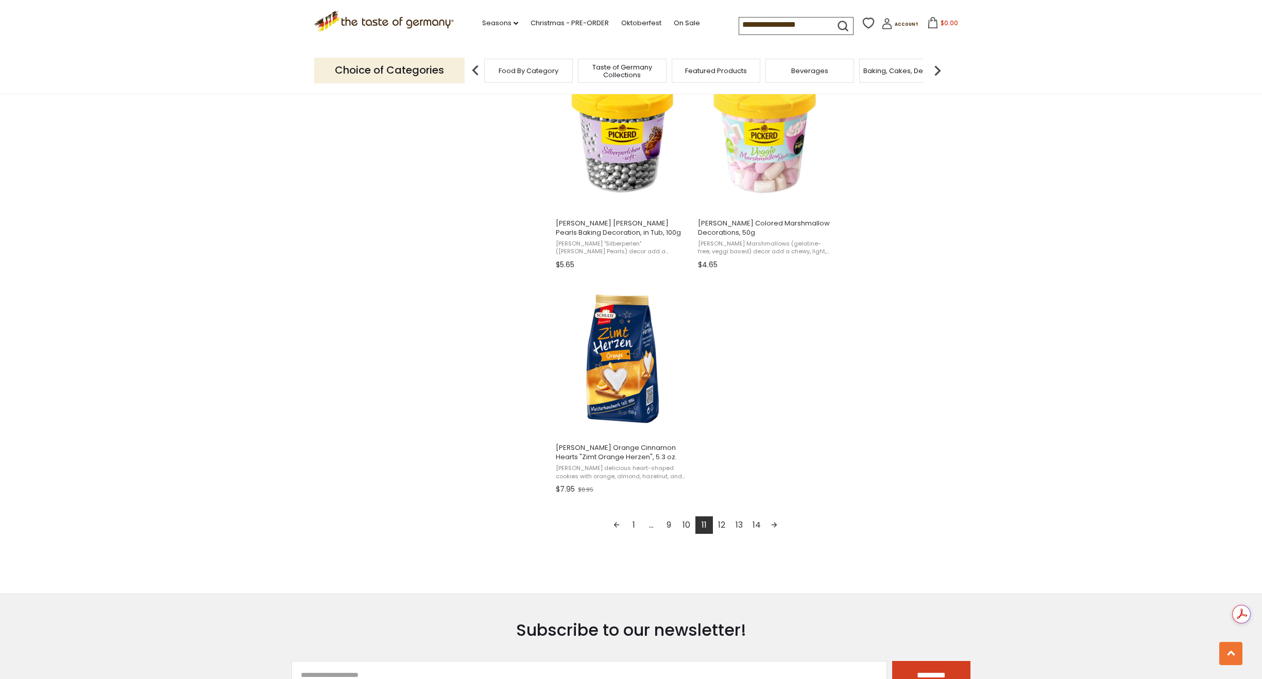
scroll to position [1597, 0]
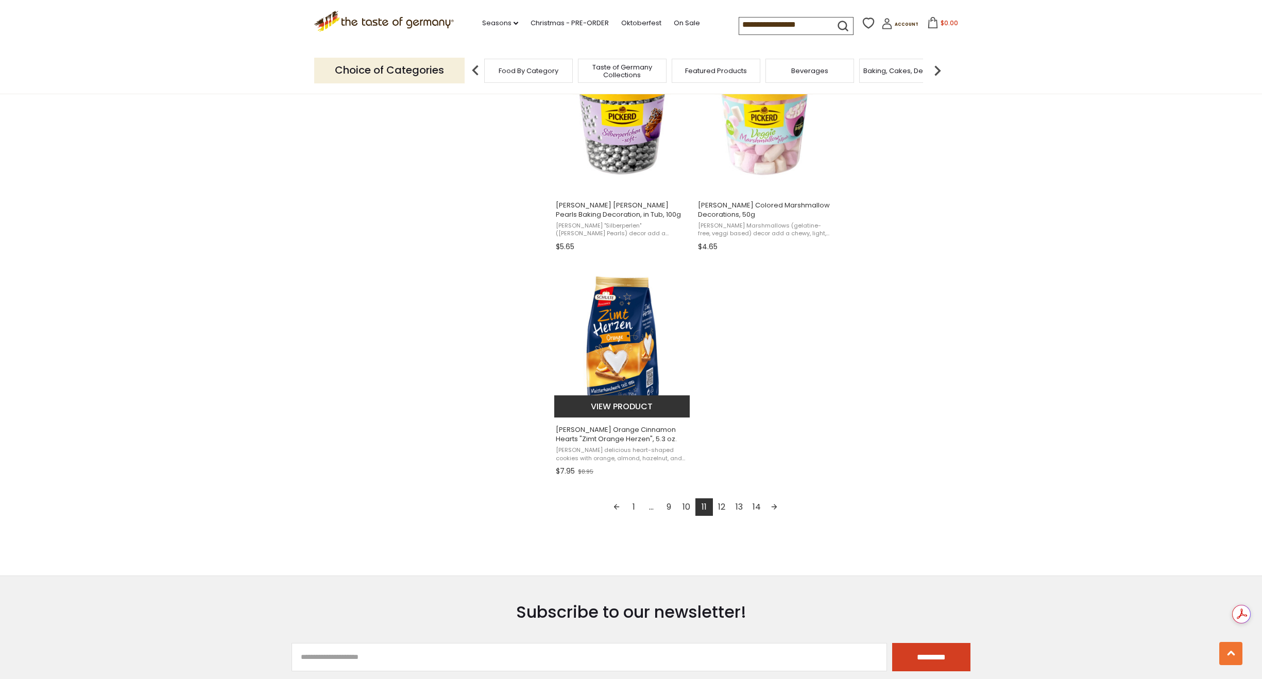
click at [618, 441] on span "[PERSON_NAME] Orange Cinnamon Hearts "Zimt Orange Herzen", 5.3 oz." at bounding box center [622, 434] width 133 height 19
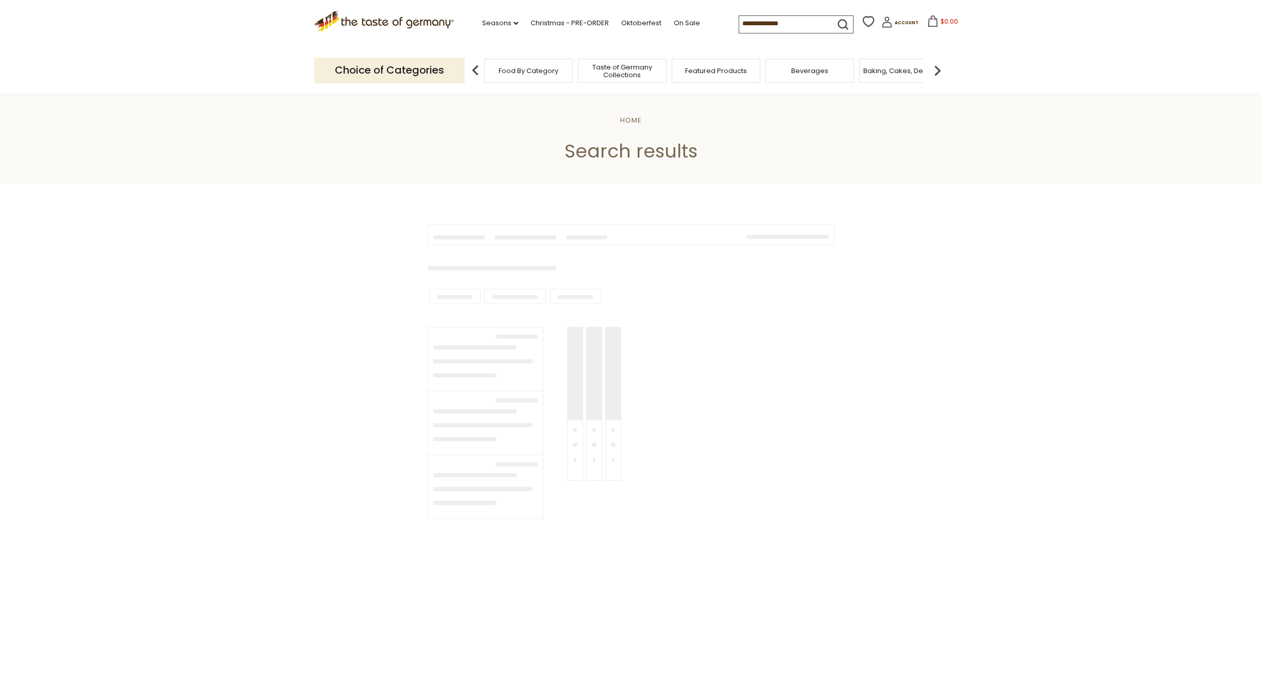
type input "**********"
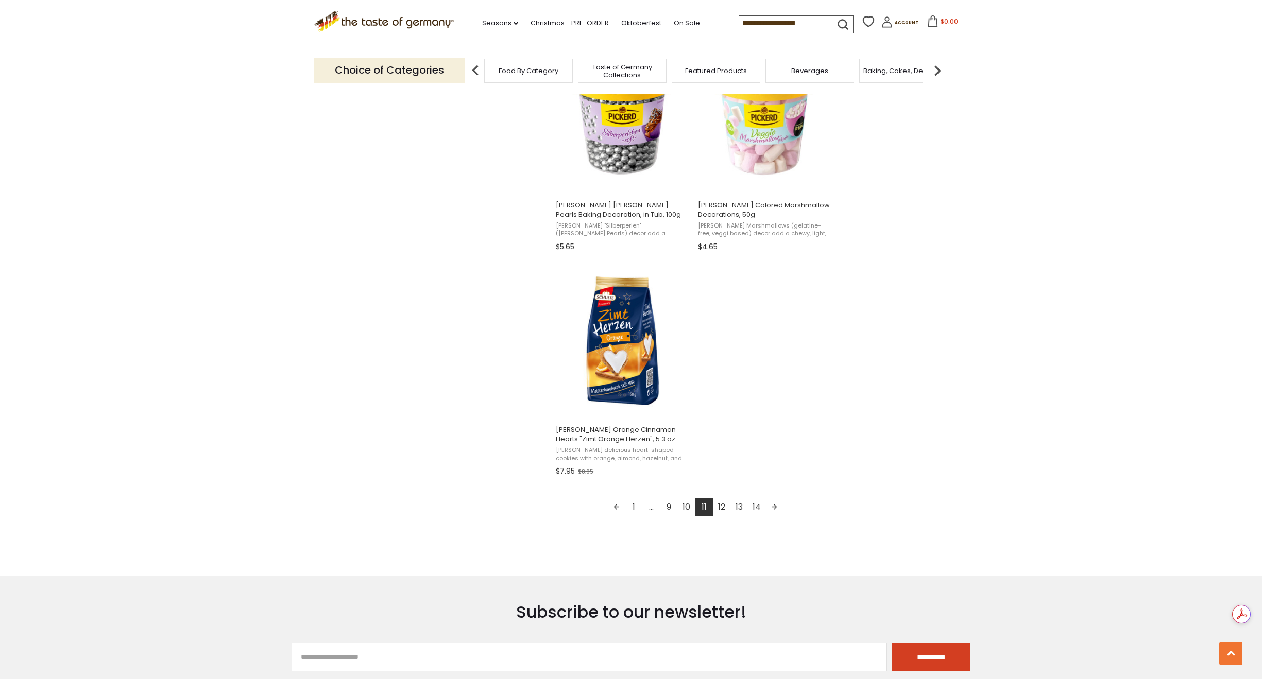
click at [779, 505] on link "Next page" at bounding box center [774, 508] width 18 height 18
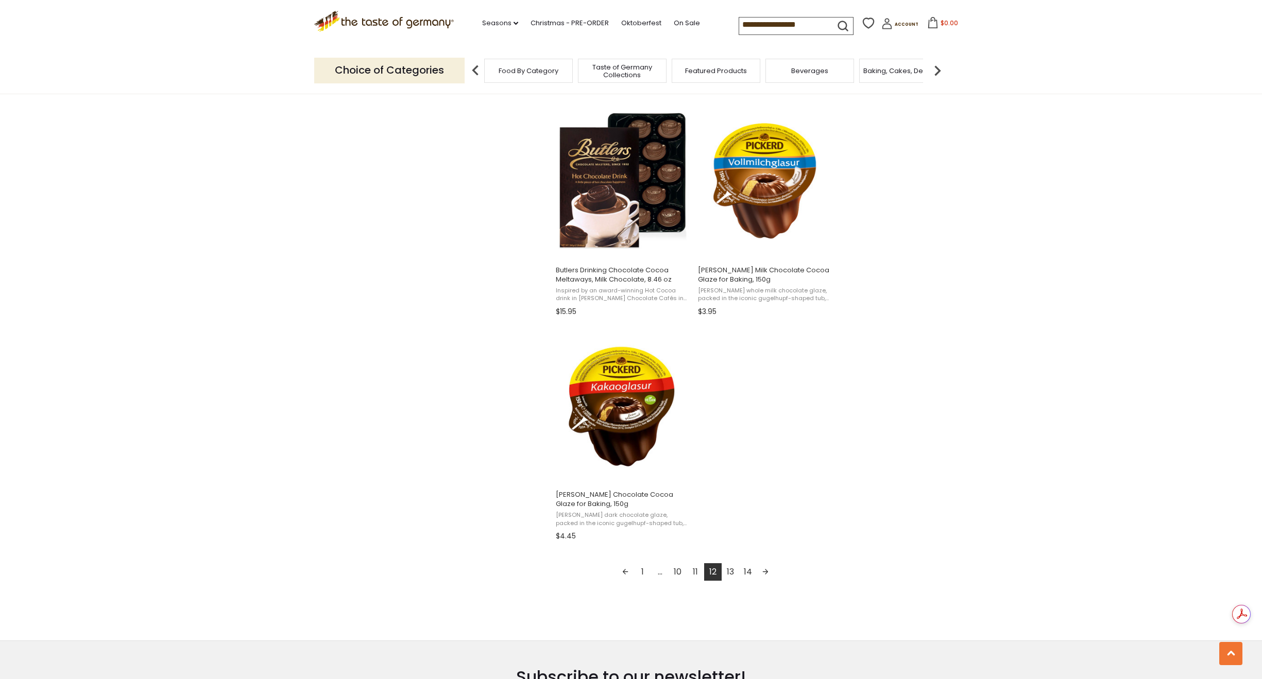
scroll to position [1597, 0]
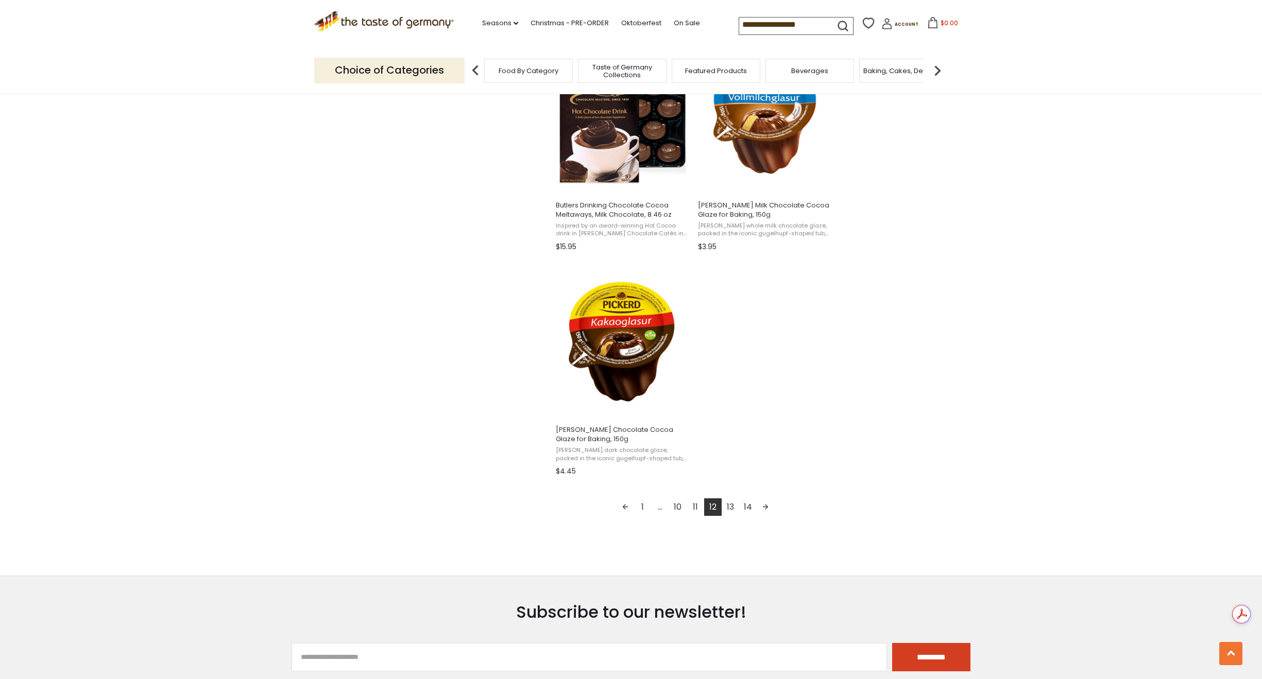
click at [769, 507] on link "Next page" at bounding box center [766, 508] width 18 height 18
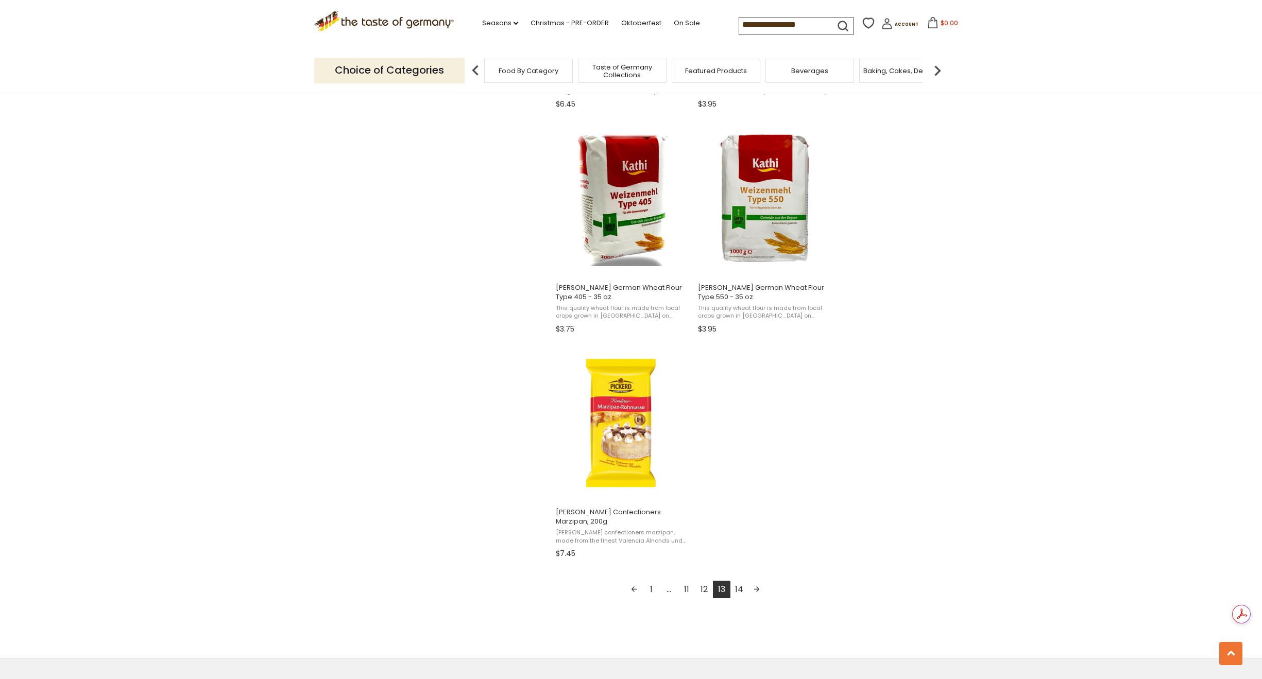
scroll to position [1545, 0]
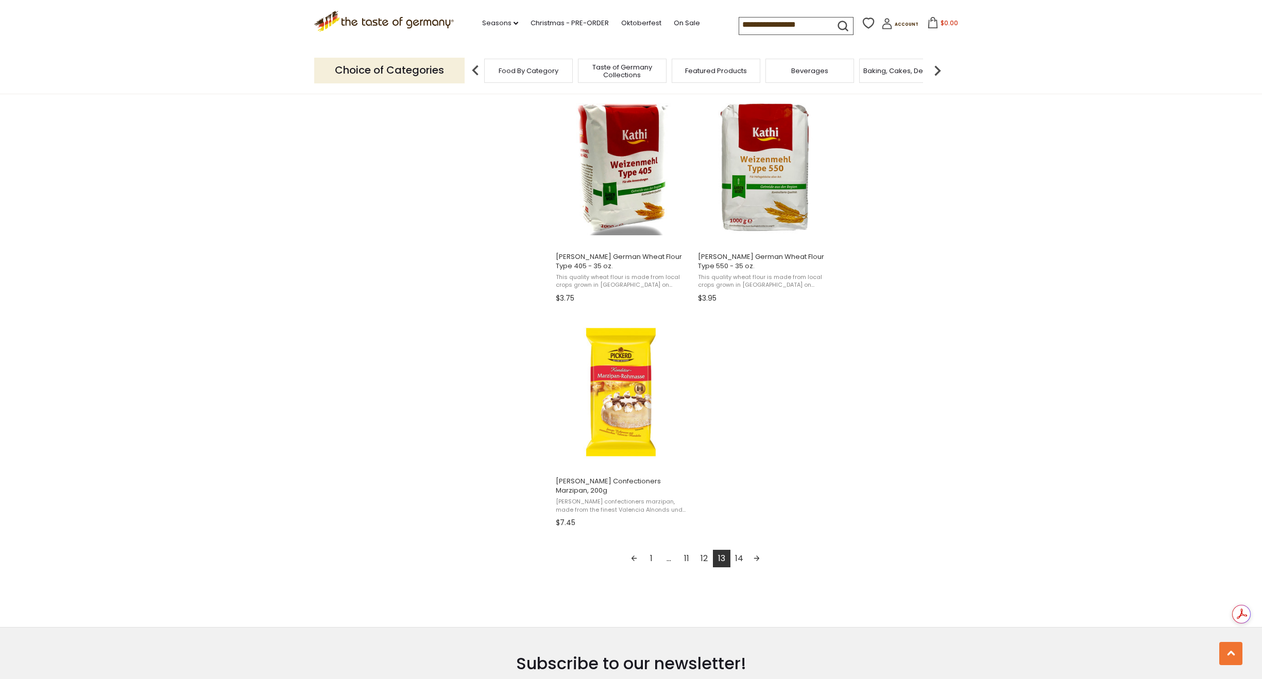
click at [756, 550] on link "Next page" at bounding box center [757, 559] width 18 height 18
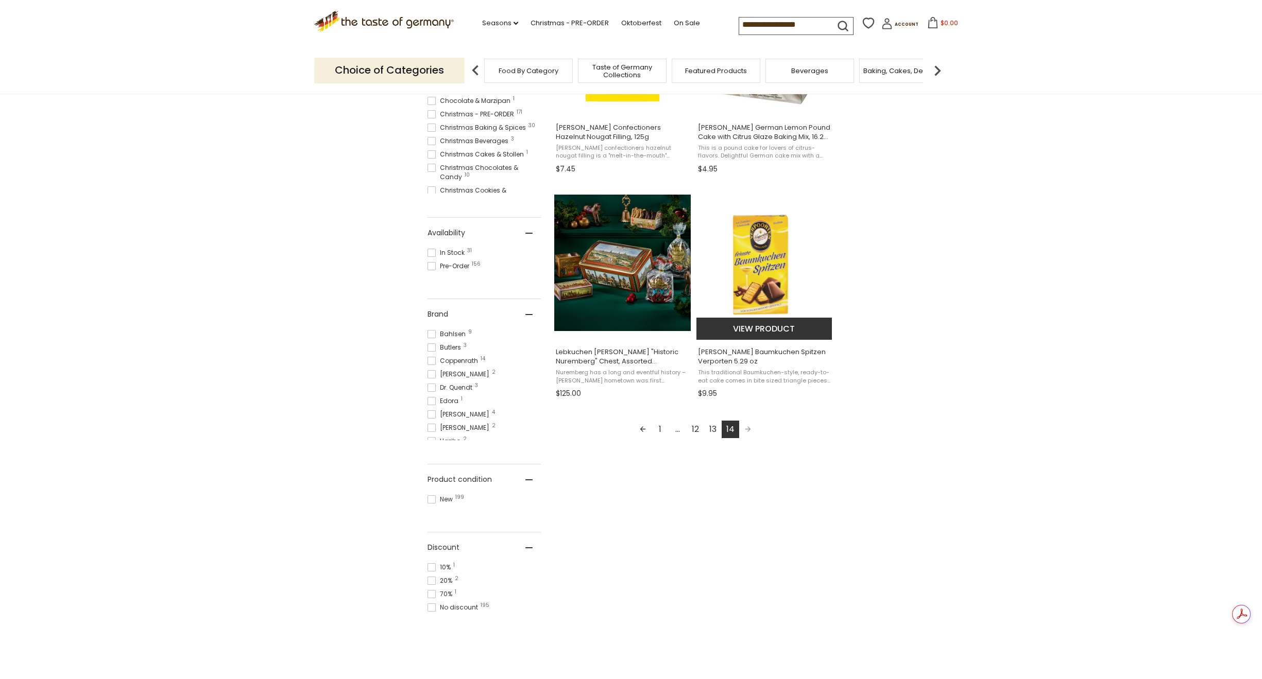
scroll to position [361, 0]
